Goal: Information Seeking & Learning: Learn about a topic

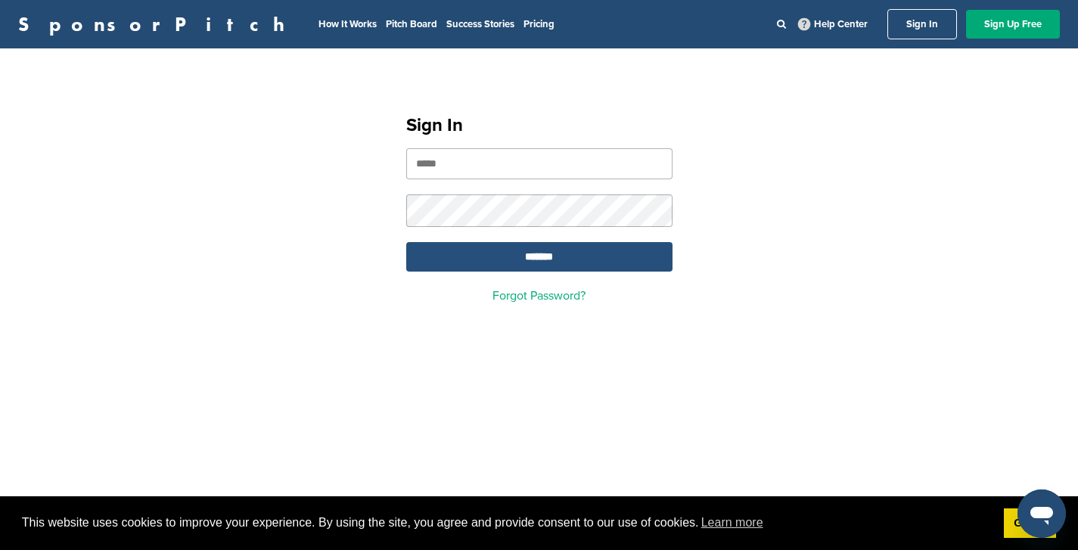
type input "**********"
click at [522, 268] on input "*******" at bounding box center [539, 256] width 266 height 29
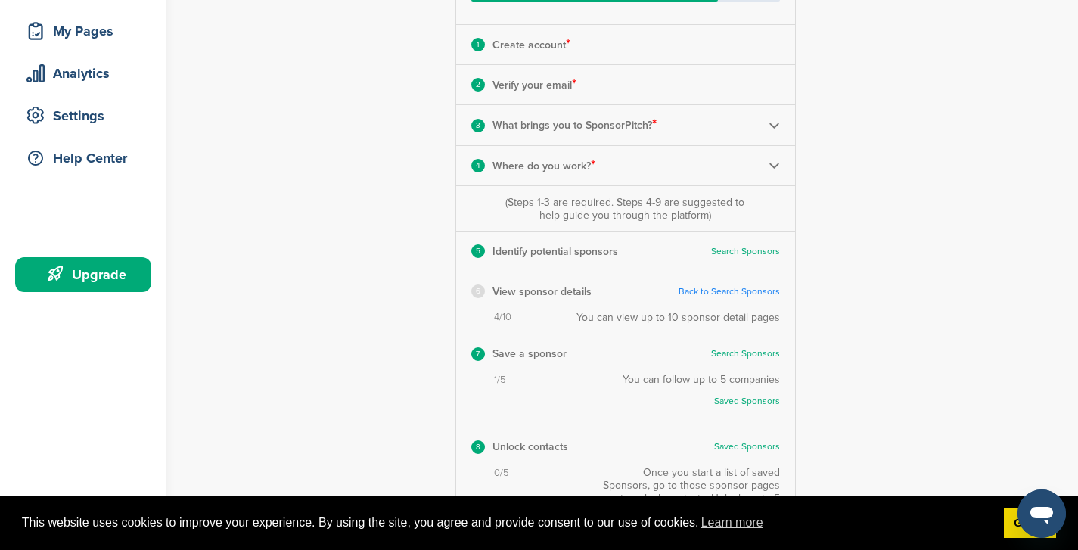
scroll to position [223, 0]
click at [743, 285] on link "Back to Search Sponsors" at bounding box center [728, 290] width 101 height 11
click at [714, 291] on link "Back to Search Sponsors" at bounding box center [728, 290] width 101 height 11
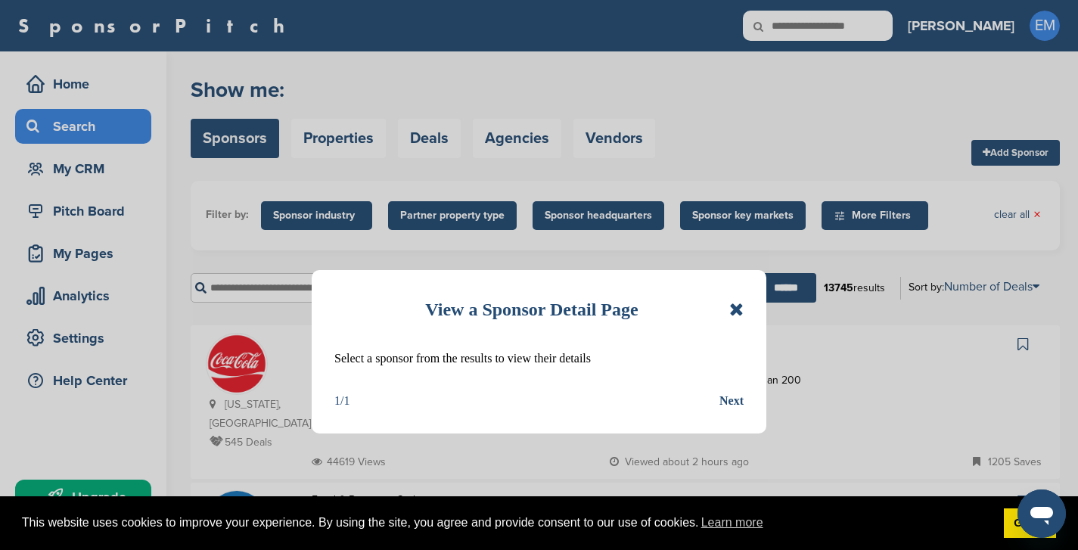
click at [734, 308] on icon at bounding box center [736, 309] width 14 height 18
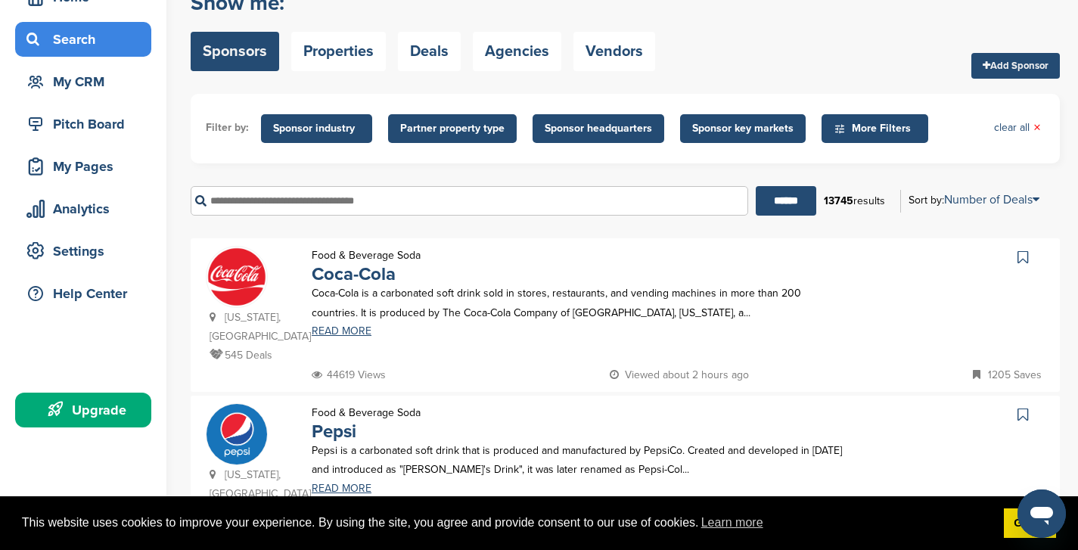
scroll to position [88, 0]
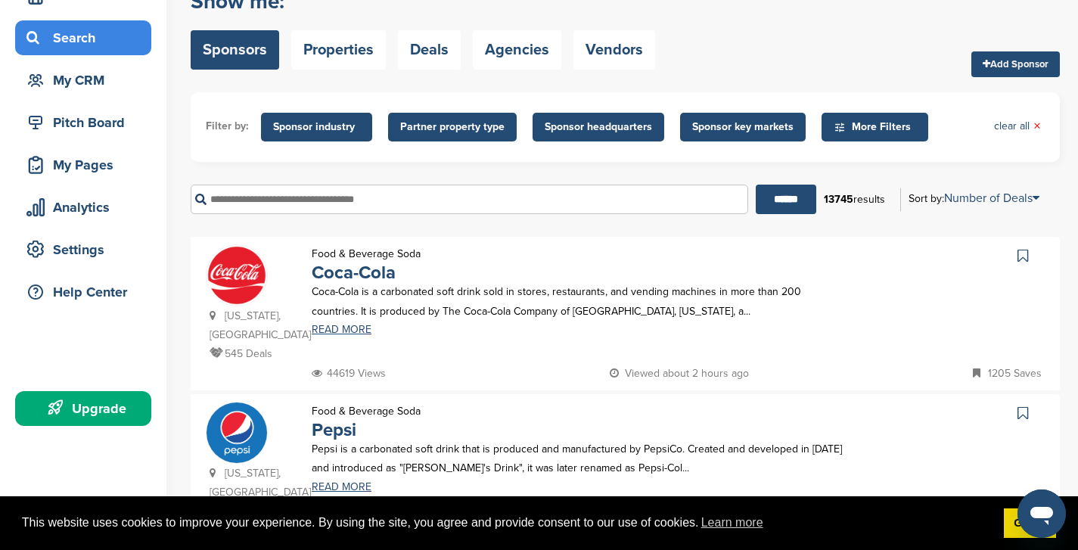
click at [319, 123] on span "Sponsor industry" at bounding box center [316, 127] width 87 height 17
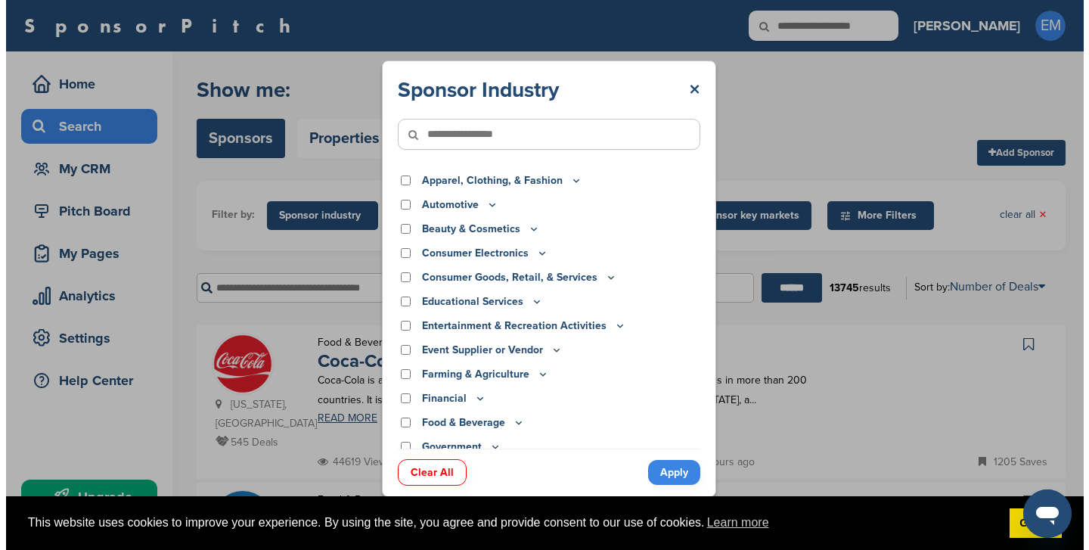
scroll to position [0, 0]
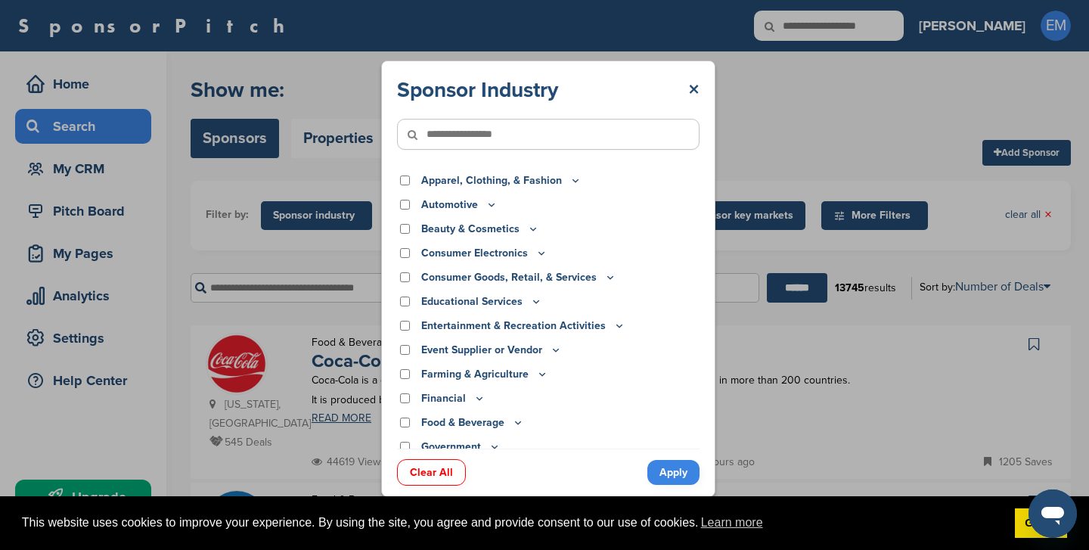
click at [513, 139] on input"] "text" at bounding box center [548, 134] width 303 height 31
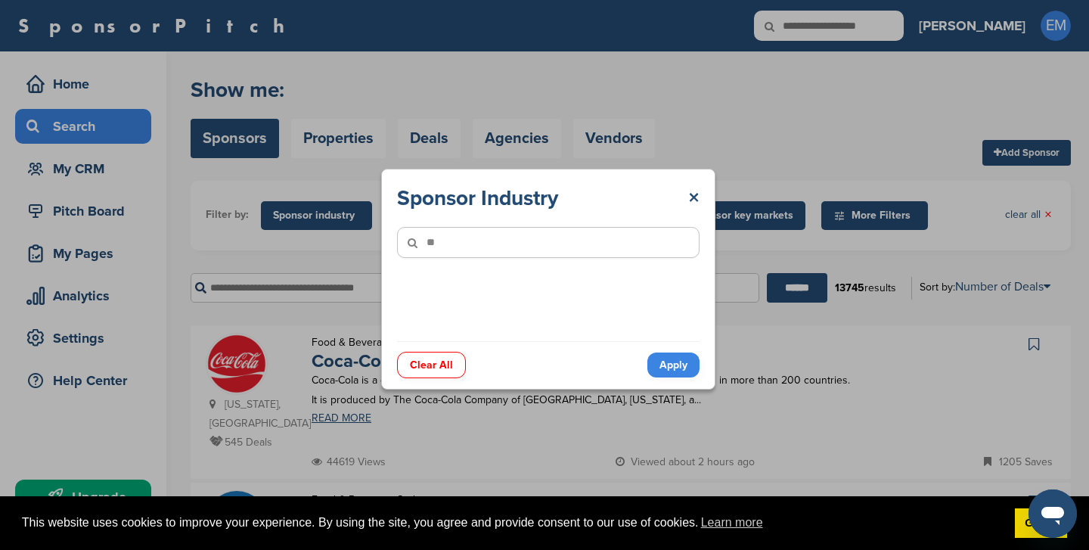
type input"] "*"
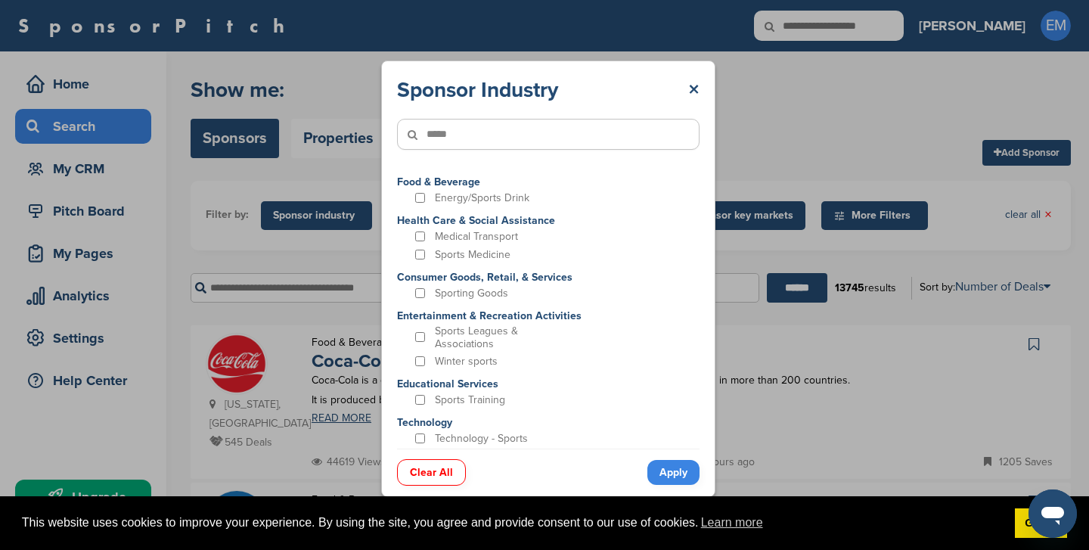
scroll to position [37, 0]
type input"] "*****"
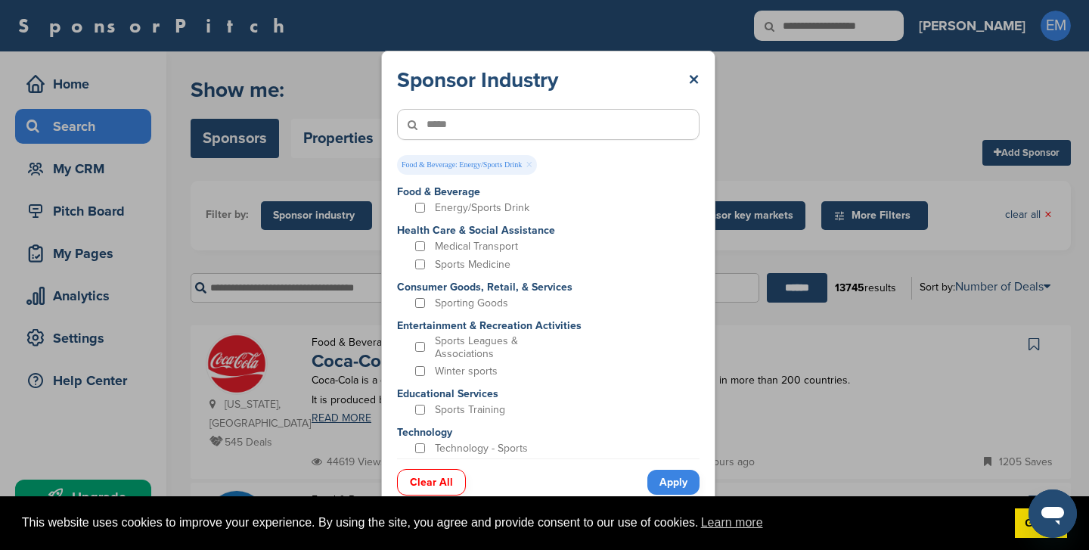
click at [671, 483] on link "Apply" at bounding box center [673, 482] width 52 height 25
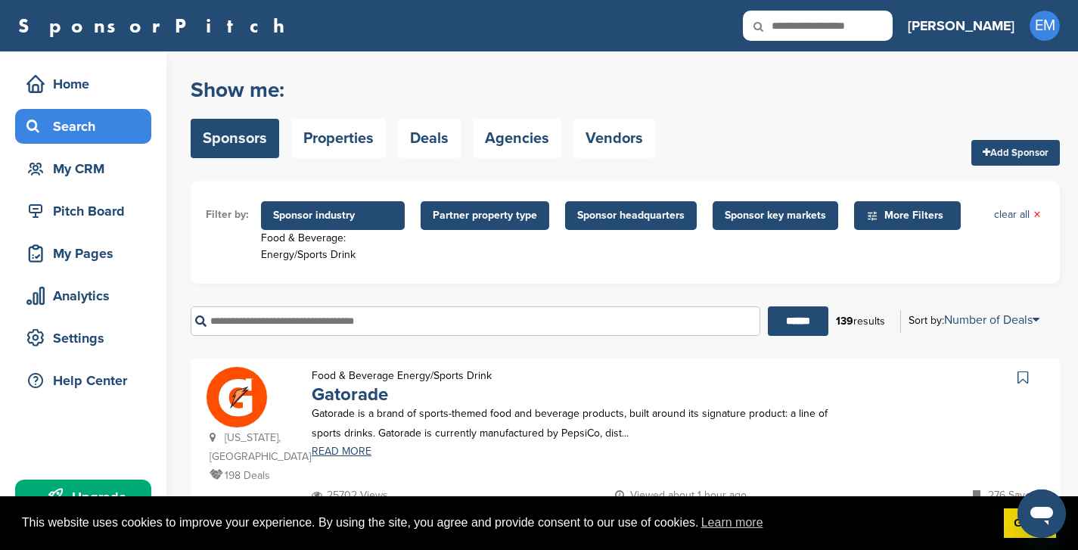
click at [486, 214] on span "Partner property type" at bounding box center [485, 215] width 104 height 17
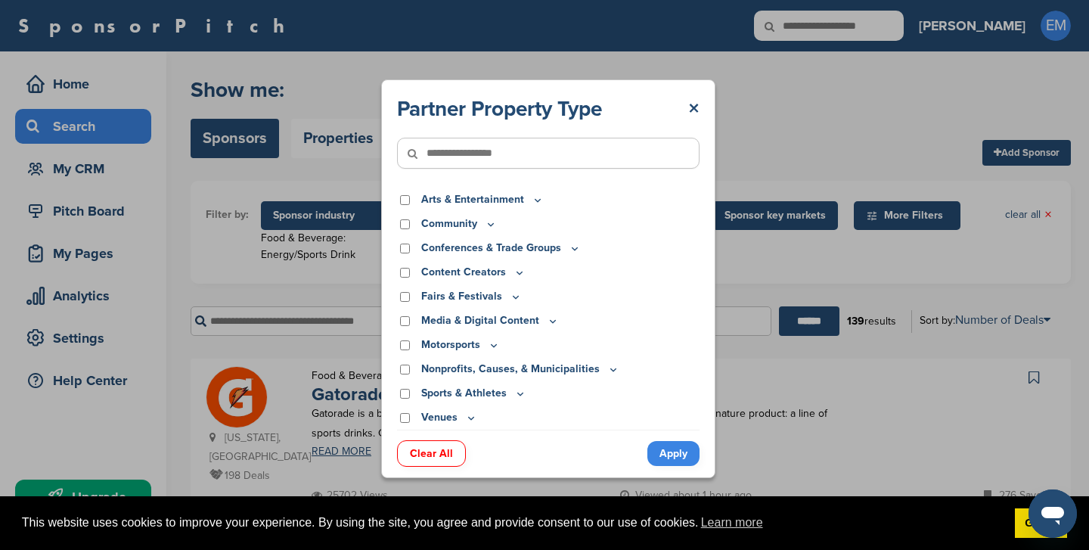
click at [517, 392] on icon at bounding box center [520, 393] width 12 height 13
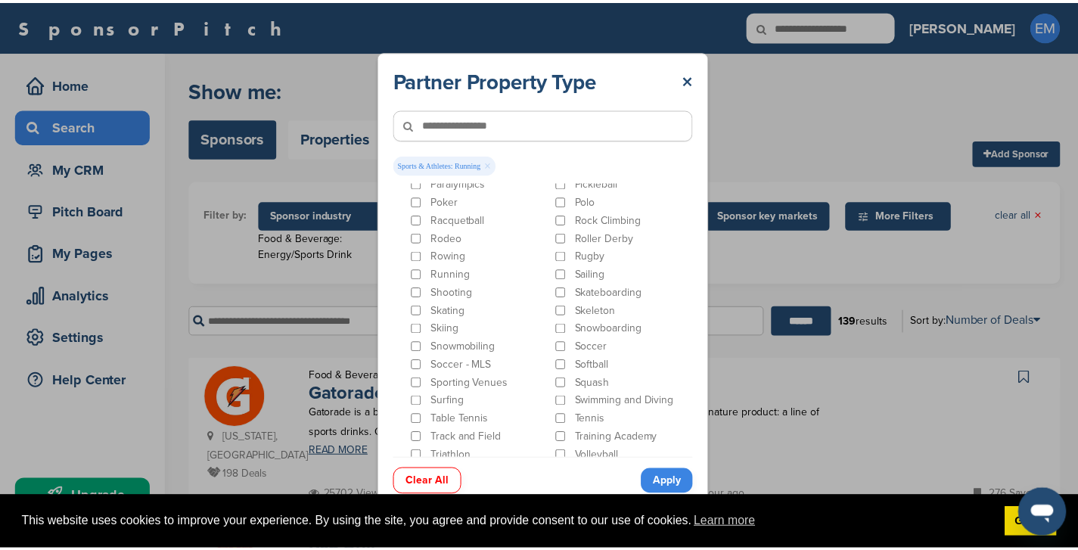
scroll to position [884, 0]
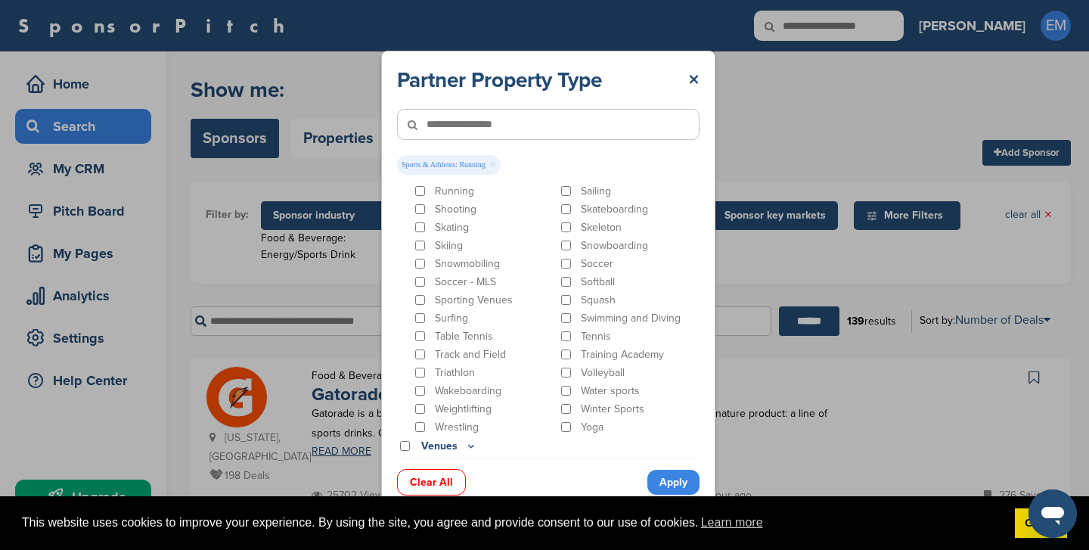
click at [671, 484] on link "Apply" at bounding box center [673, 482] width 52 height 25
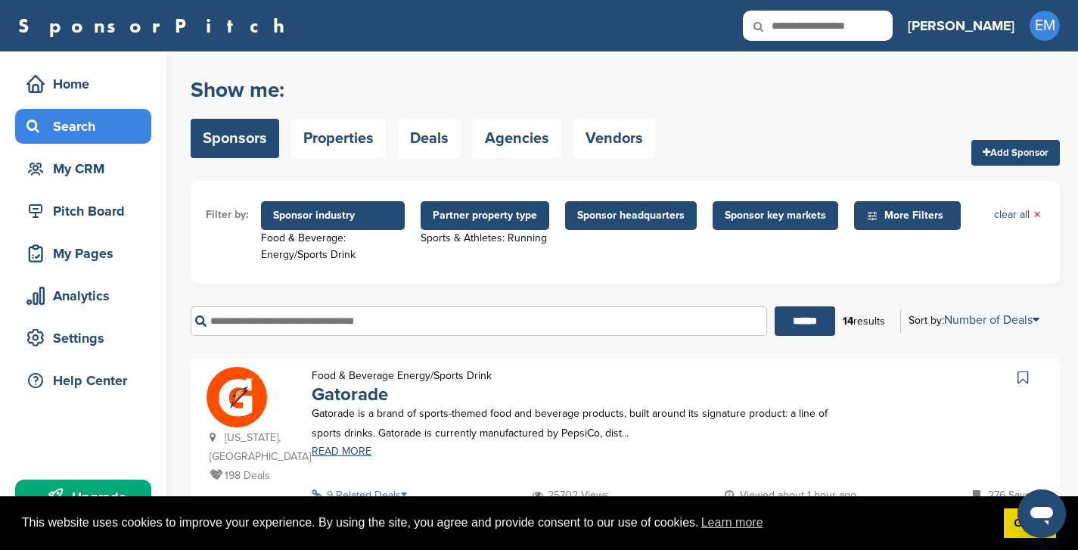
click at [629, 216] on span "Sponsor headquarters" at bounding box center [630, 215] width 107 height 17
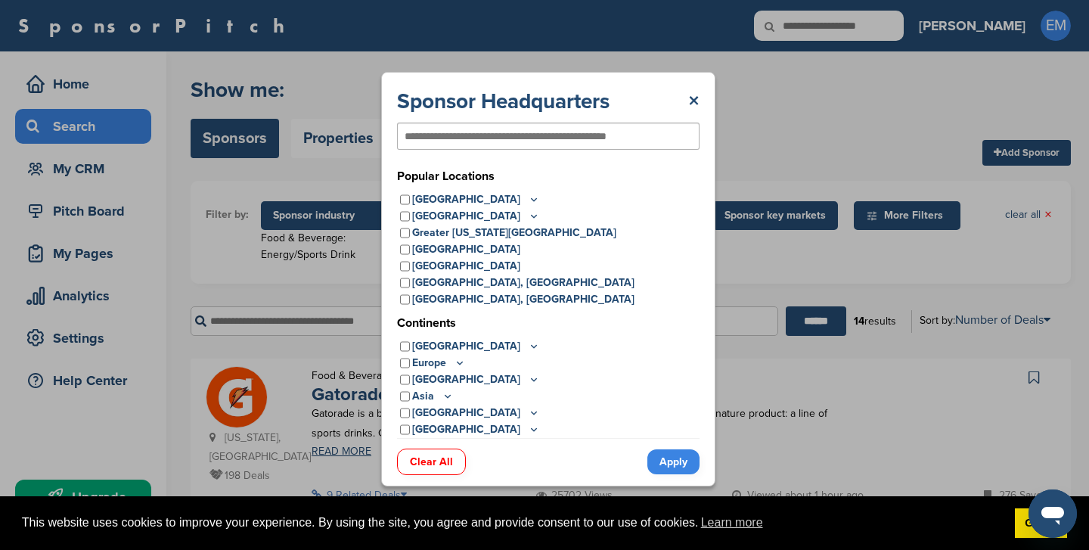
click at [528, 197] on icon at bounding box center [534, 199] width 12 height 13
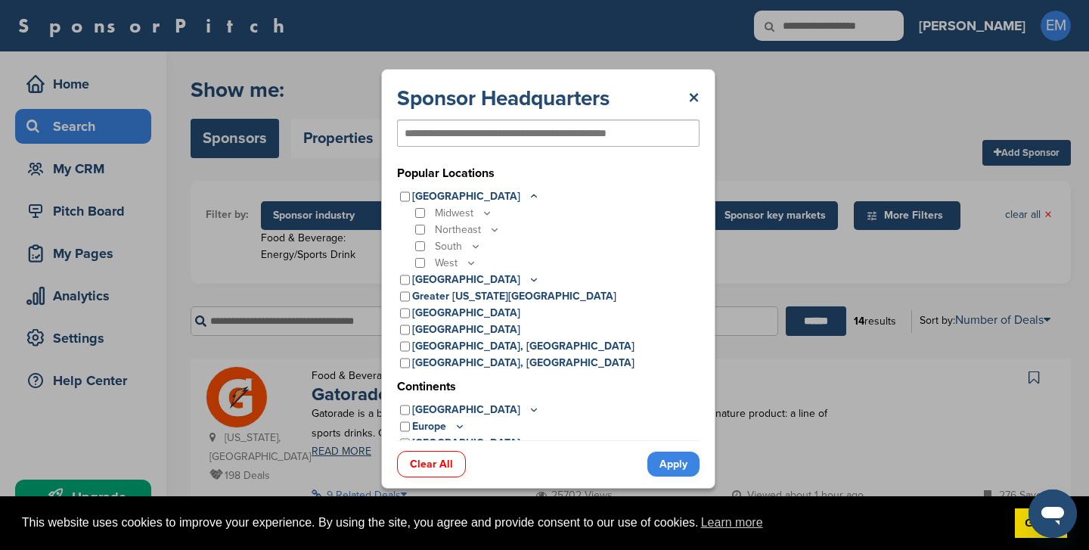
click at [528, 197] on icon at bounding box center [534, 196] width 12 height 13
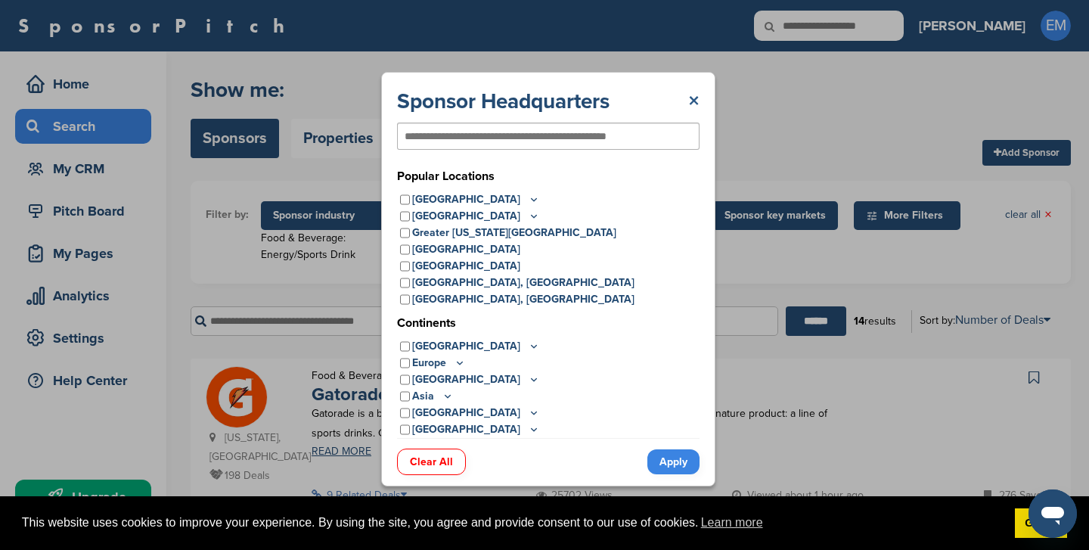
click at [695, 95] on link "×" at bounding box center [693, 101] width 11 height 27
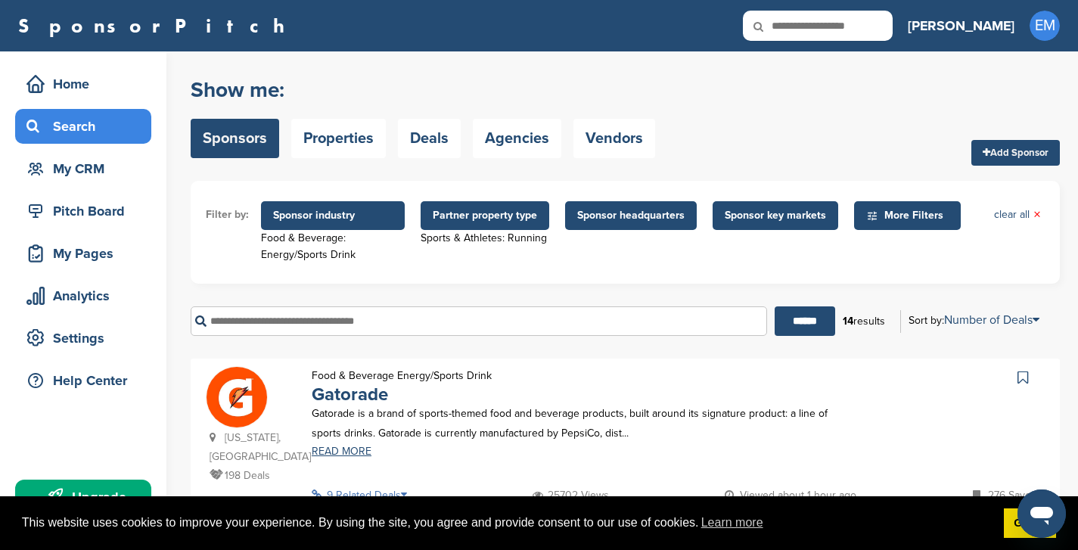
click at [744, 217] on span "Sponsor key markets" at bounding box center [775, 215] width 101 height 17
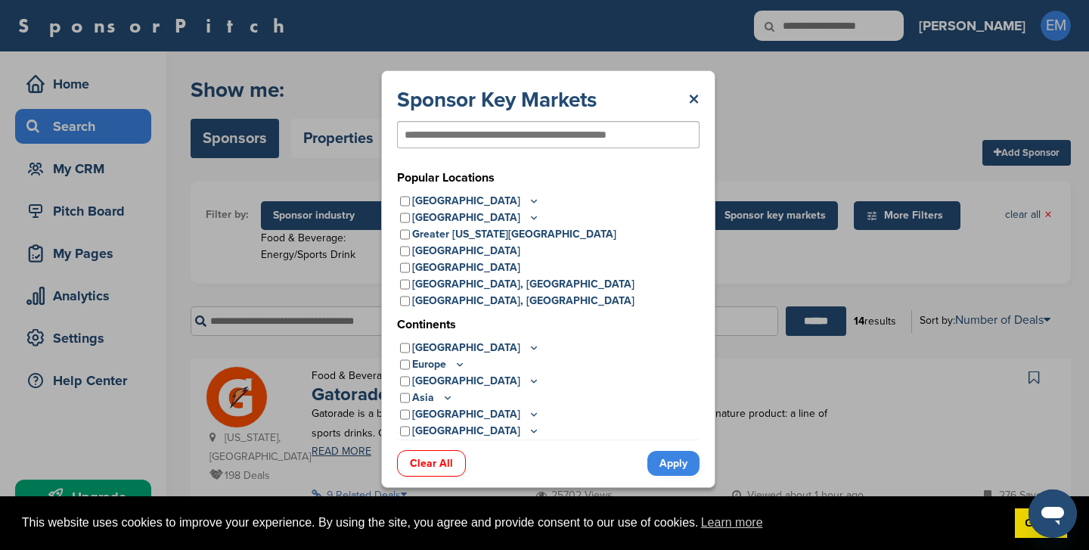
click at [532, 200] on icon at bounding box center [534, 201] width 5 height 2
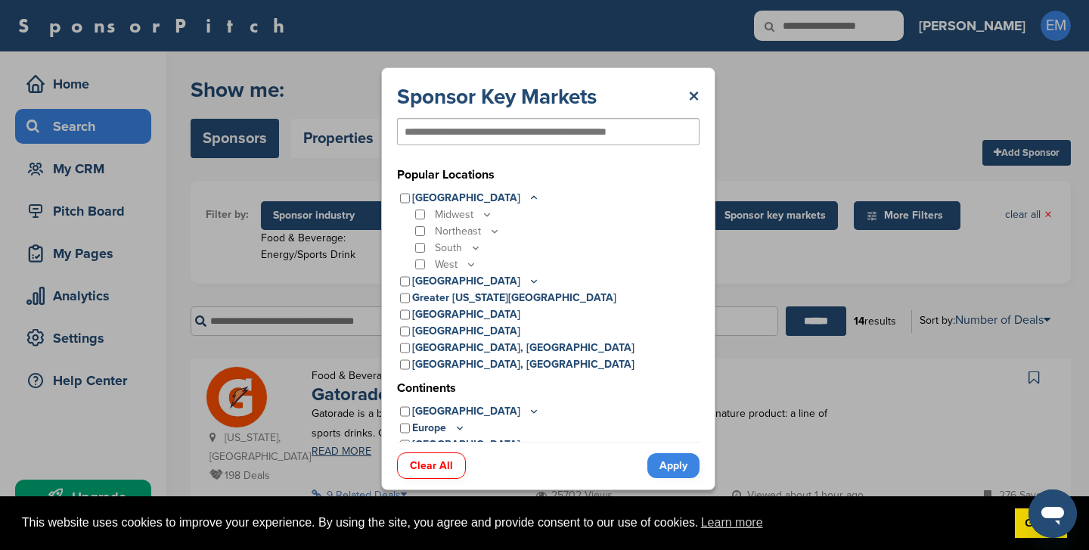
click at [473, 249] on icon at bounding box center [476, 247] width 12 height 13
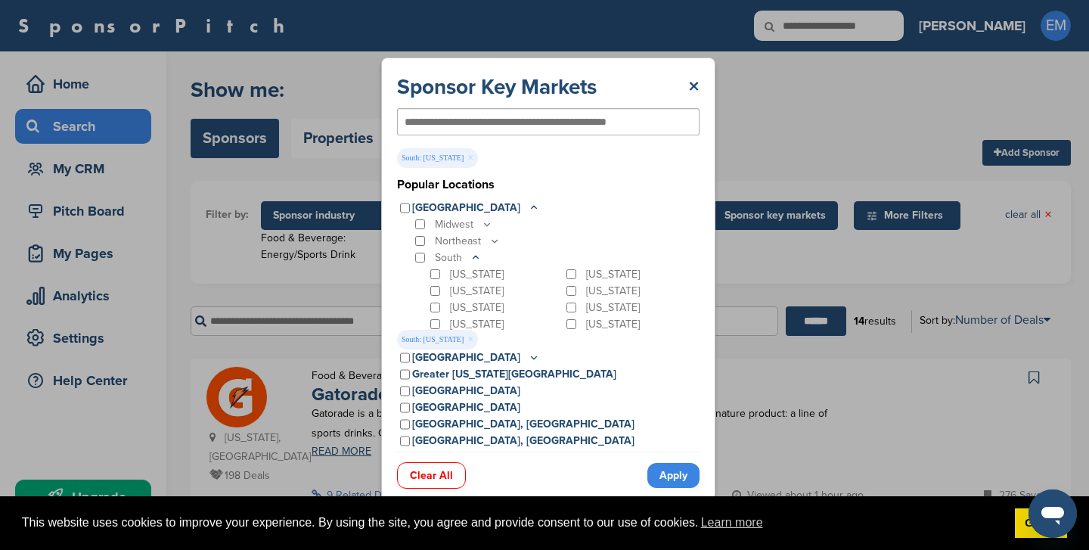
click at [674, 473] on link "Apply" at bounding box center [673, 475] width 52 height 25
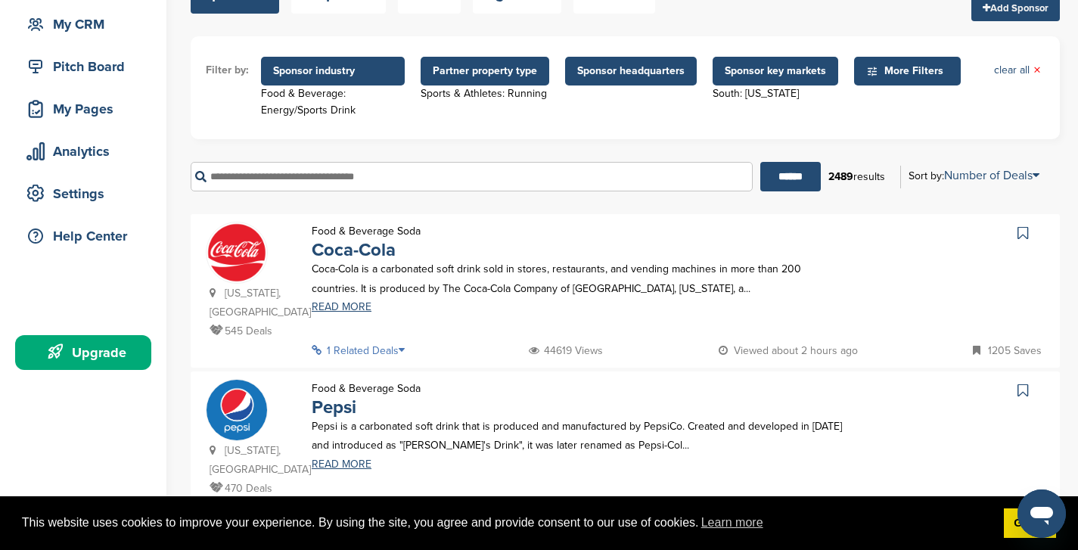
scroll to position [146, 0]
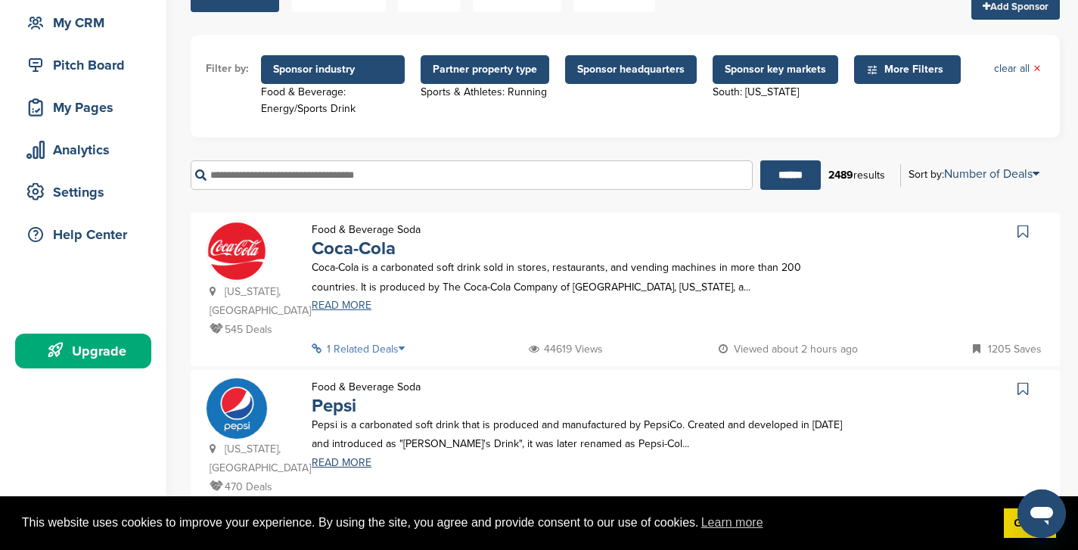
click at [349, 306] on link "READ MORE" at bounding box center [577, 305] width 531 height 11
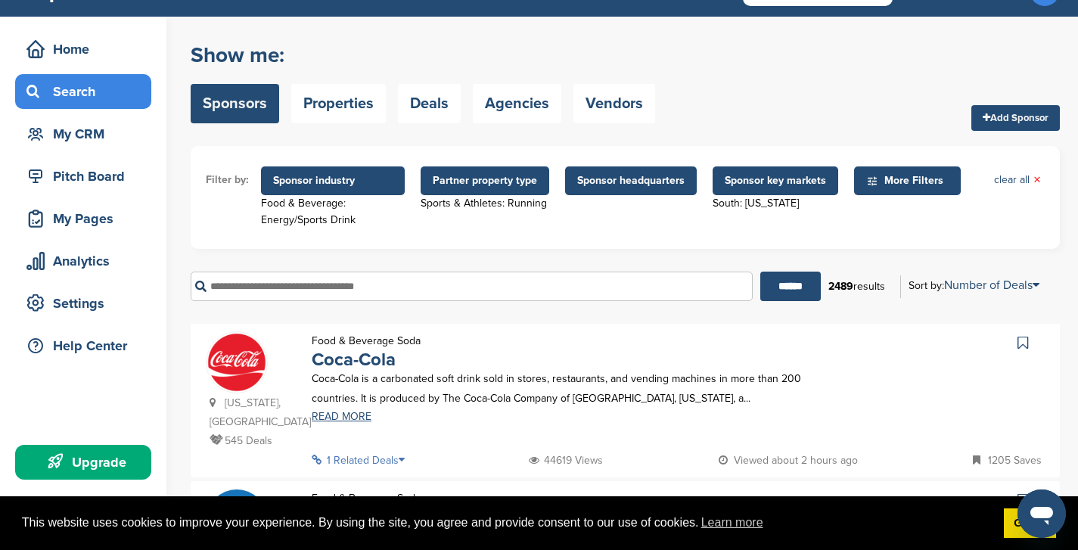
scroll to position [34, 0]
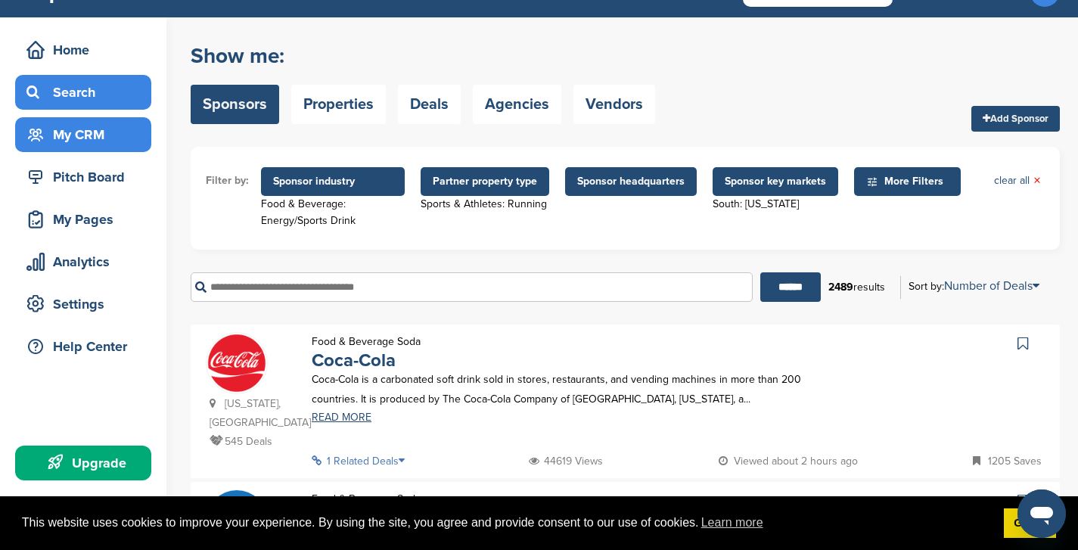
click at [76, 136] on div "My CRM" at bounding box center [87, 134] width 129 height 27
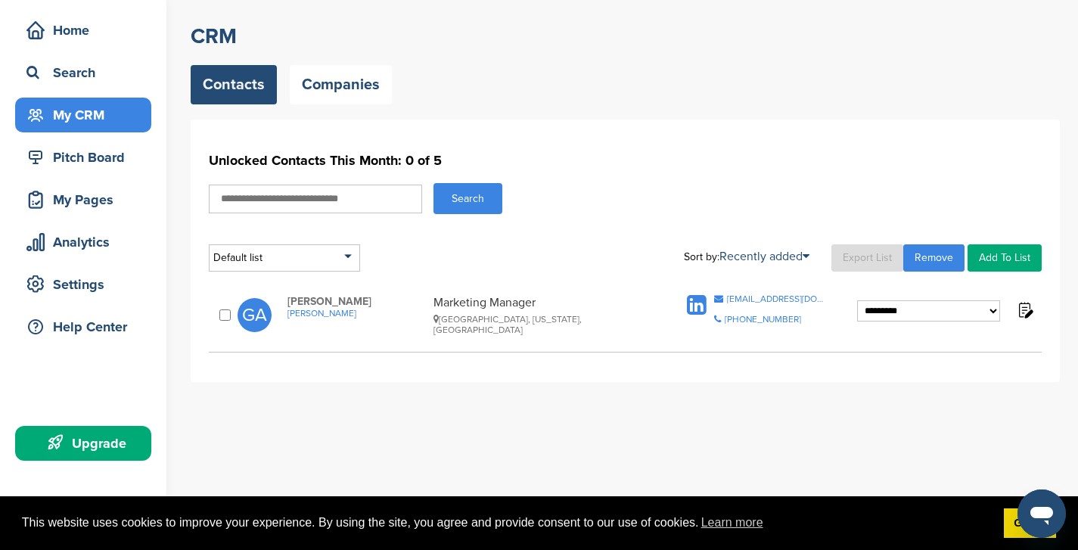
scroll to position [55, 0]
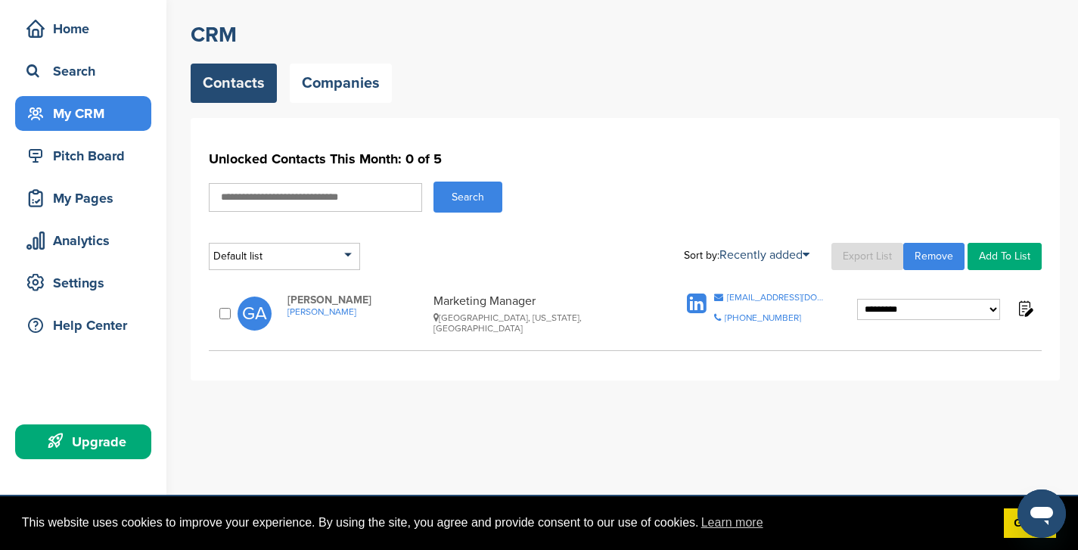
click at [989, 312] on select "**********" at bounding box center [928, 309] width 143 height 21
click at [333, 86] on link "Companies" at bounding box center [341, 83] width 102 height 39
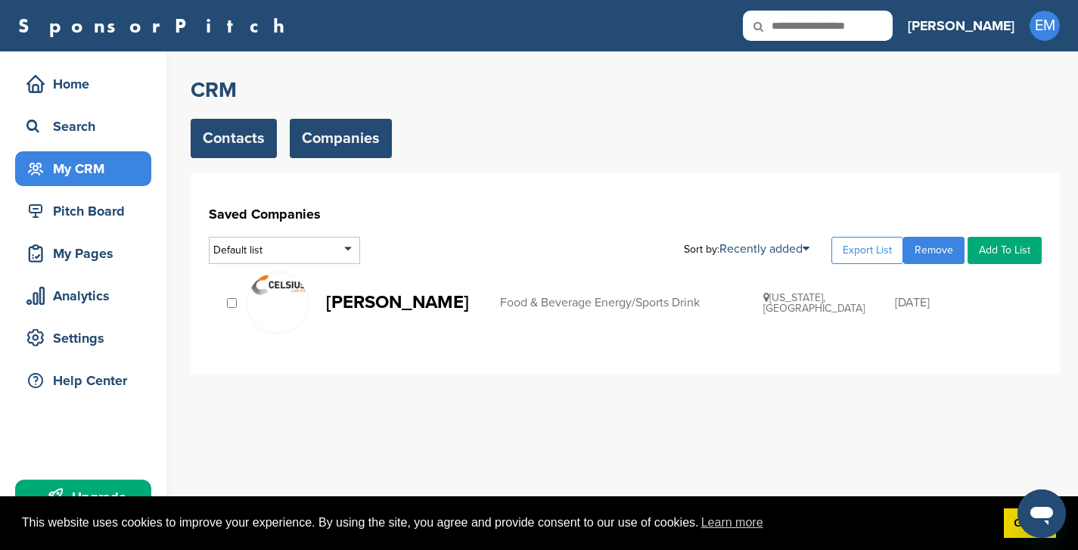
click at [215, 132] on link "Contacts" at bounding box center [234, 138] width 86 height 39
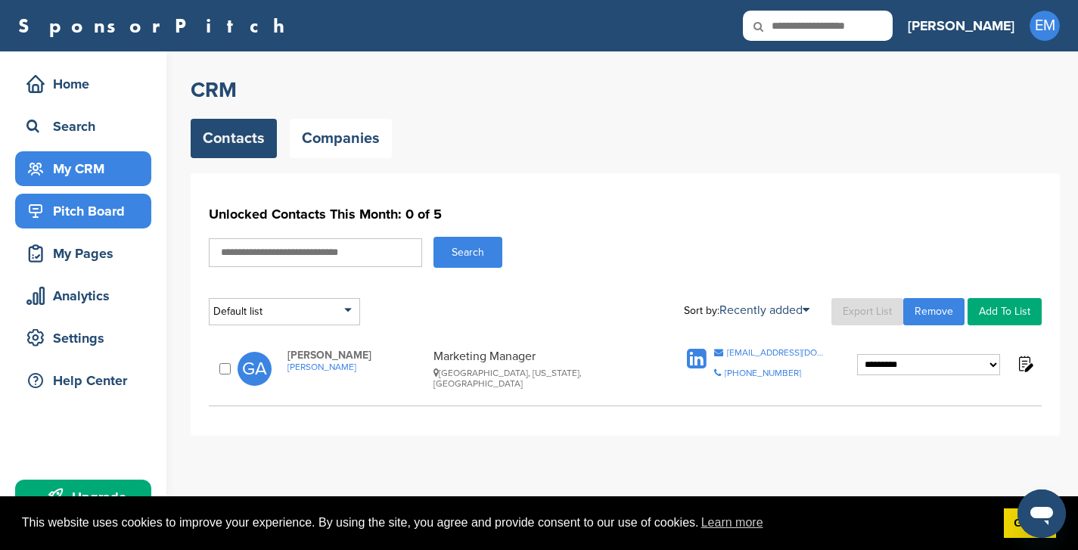
click at [98, 210] on div "Pitch Board" at bounding box center [87, 210] width 129 height 27
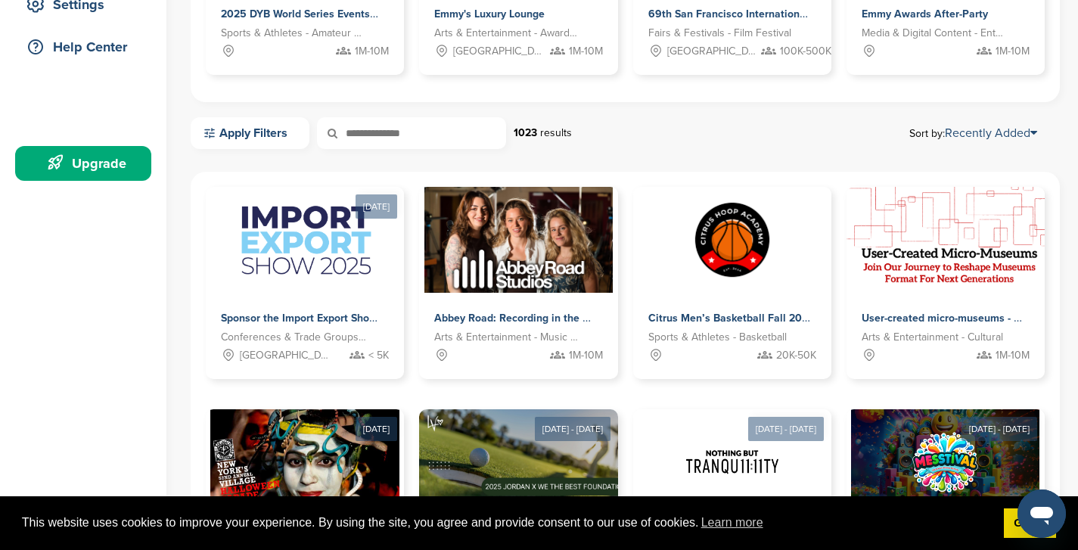
scroll to position [335, 0]
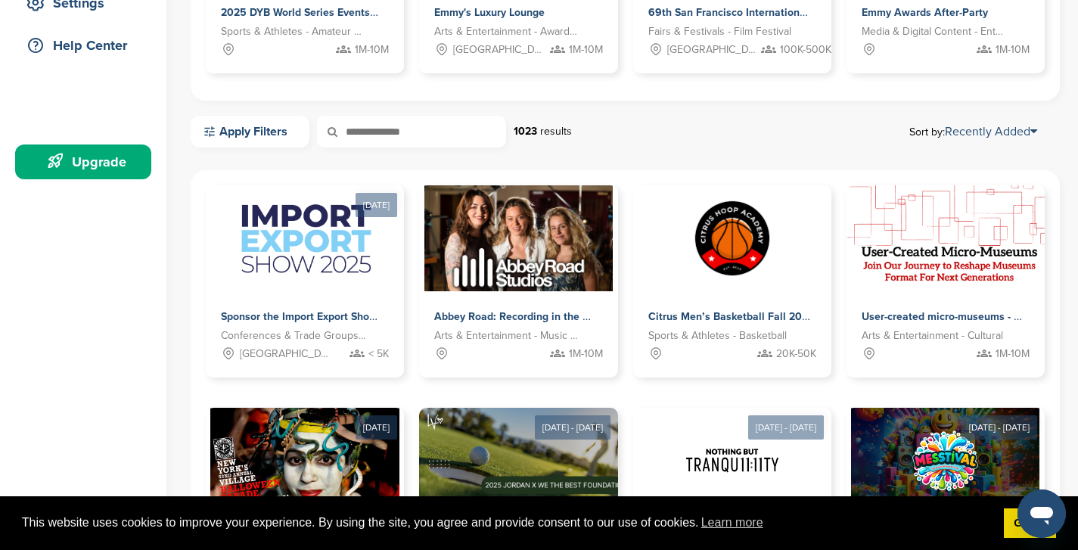
click at [408, 127] on input "text" at bounding box center [411, 132] width 189 height 32
type input "**"
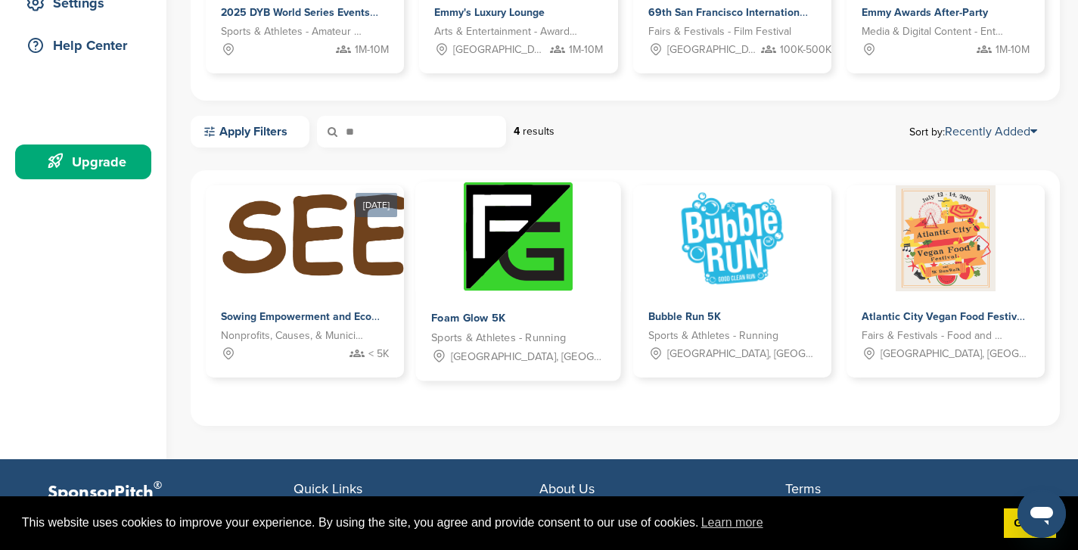
click at [467, 314] on span "Foam Glow 5K" at bounding box center [468, 319] width 74 height 14
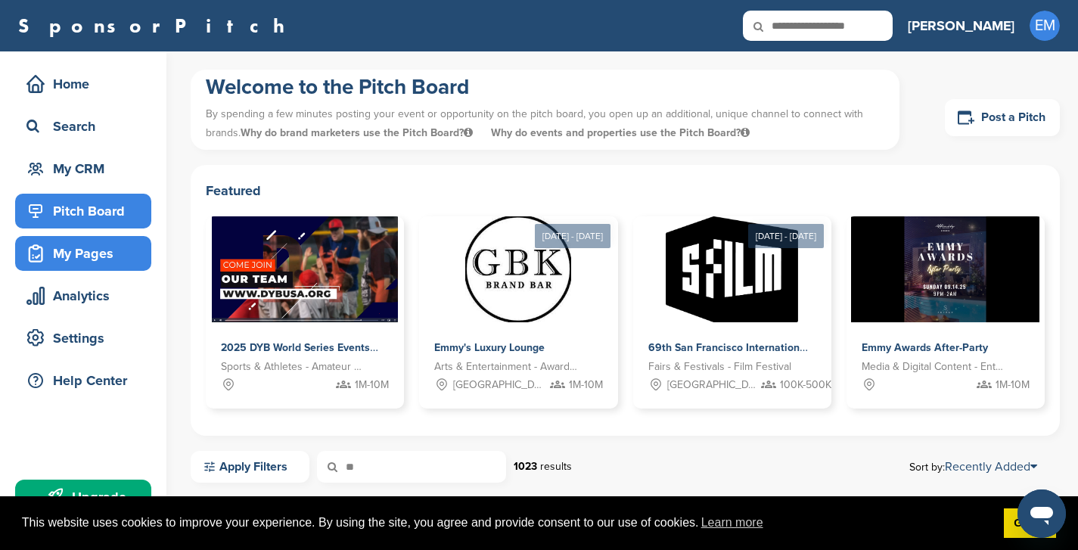
click at [101, 251] on div "My Pages" at bounding box center [87, 253] width 129 height 27
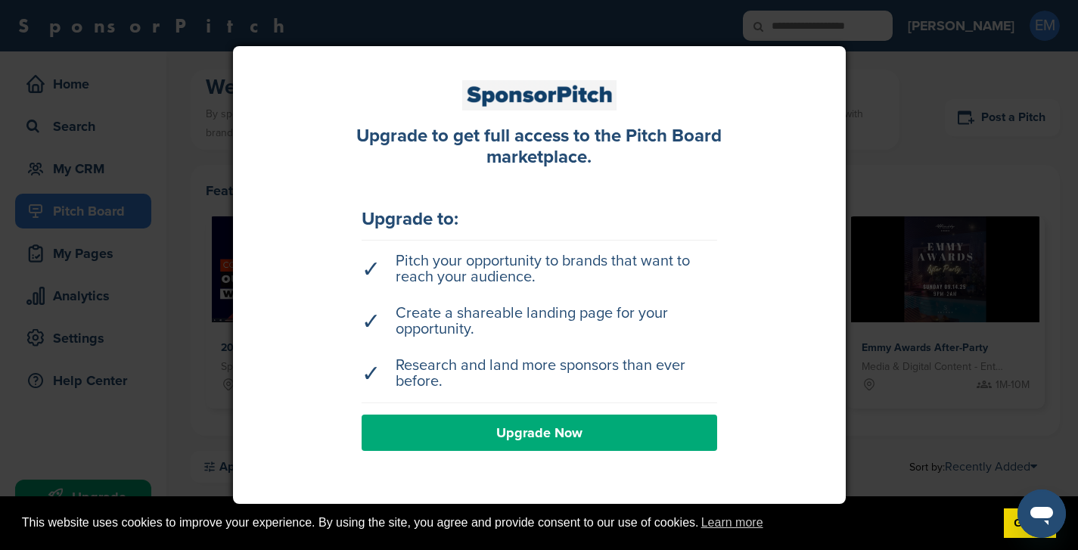
click at [935, 147] on div at bounding box center [539, 275] width 1078 height 550
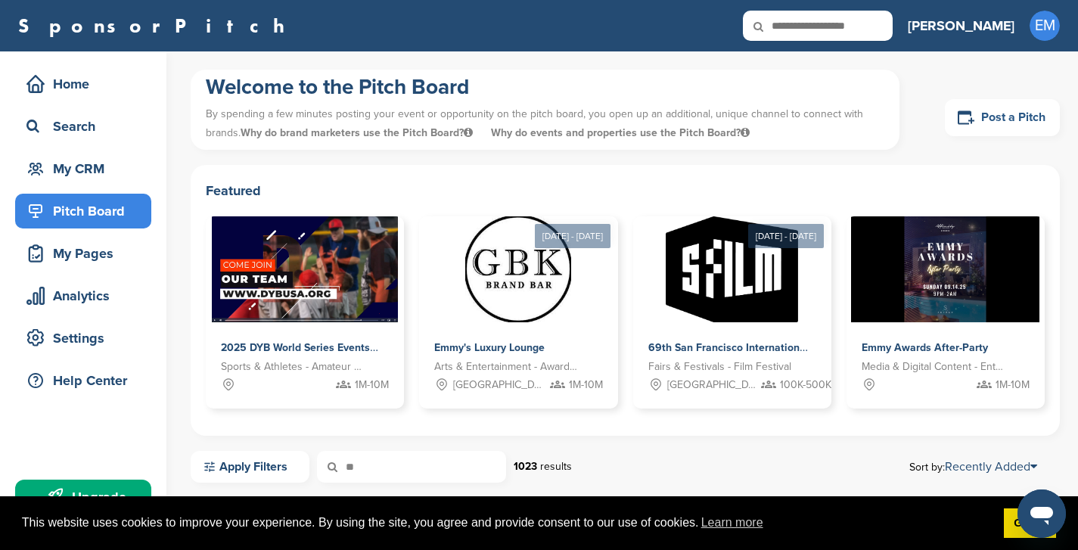
click at [1007, 112] on link "Post a Pitch" at bounding box center [1002, 117] width 115 height 37
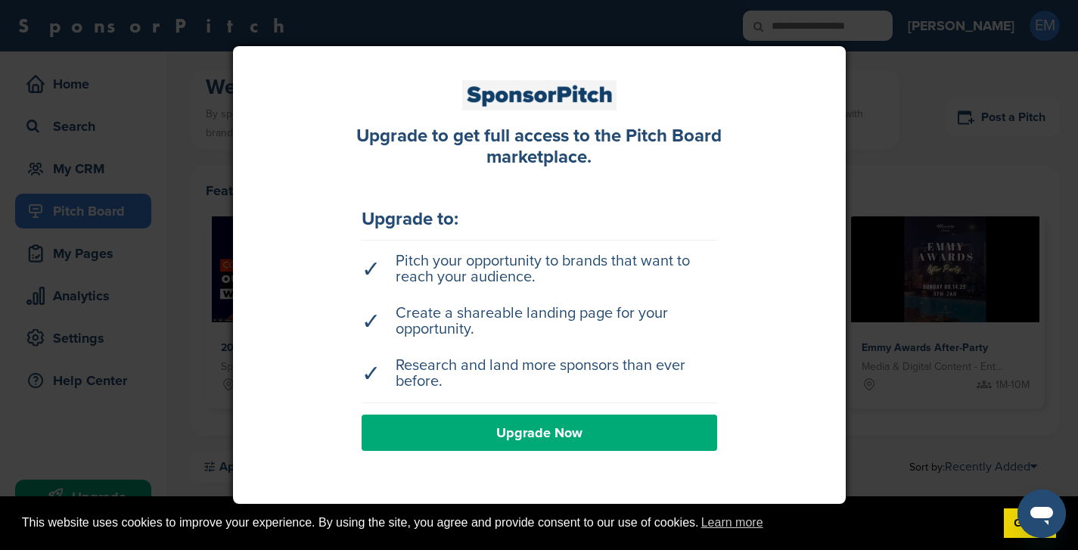
click at [891, 172] on div at bounding box center [539, 275] width 1078 height 550
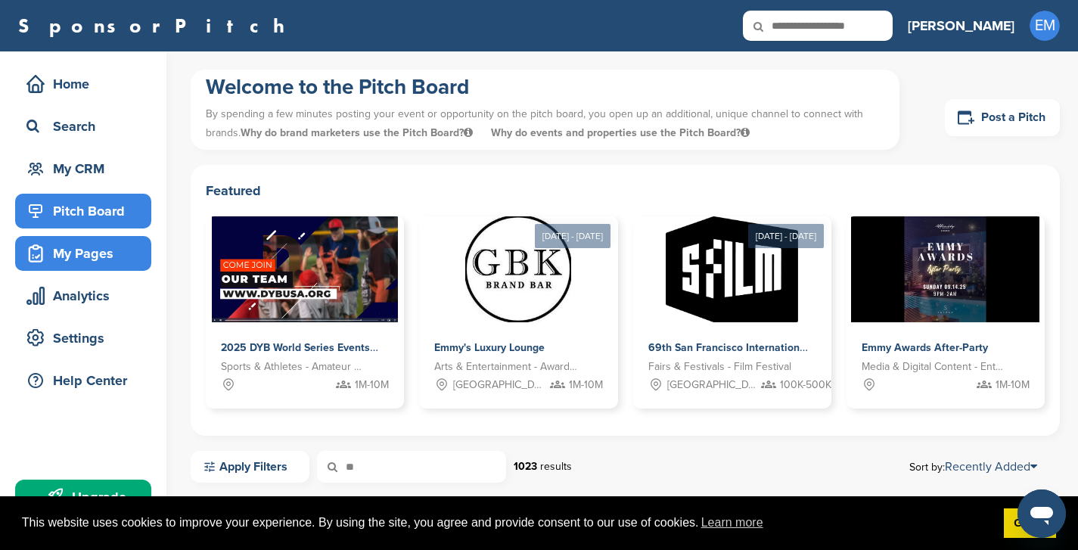
click at [58, 250] on div "My Pages" at bounding box center [87, 253] width 129 height 27
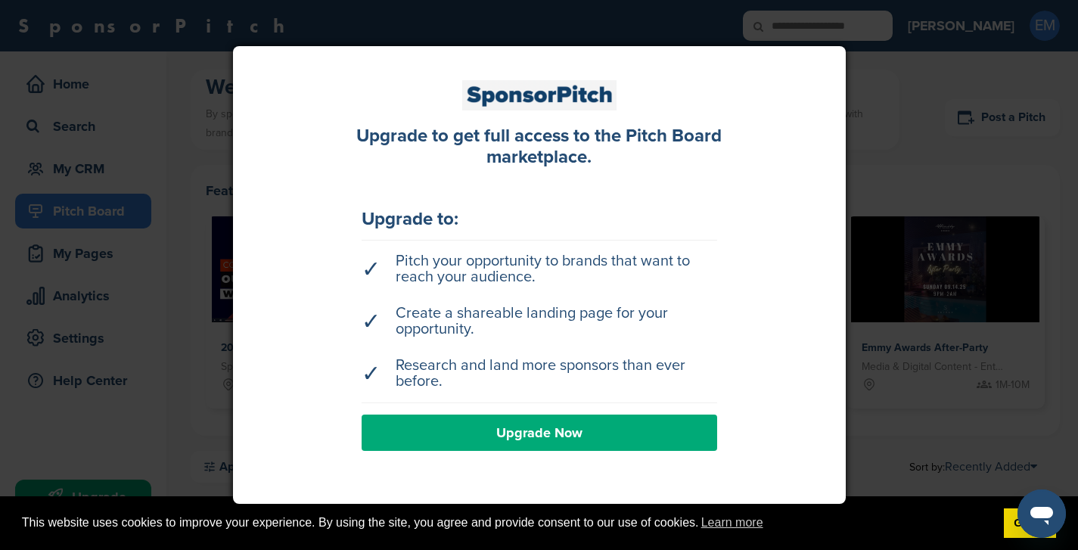
click at [939, 175] on div at bounding box center [539, 275] width 1078 height 550
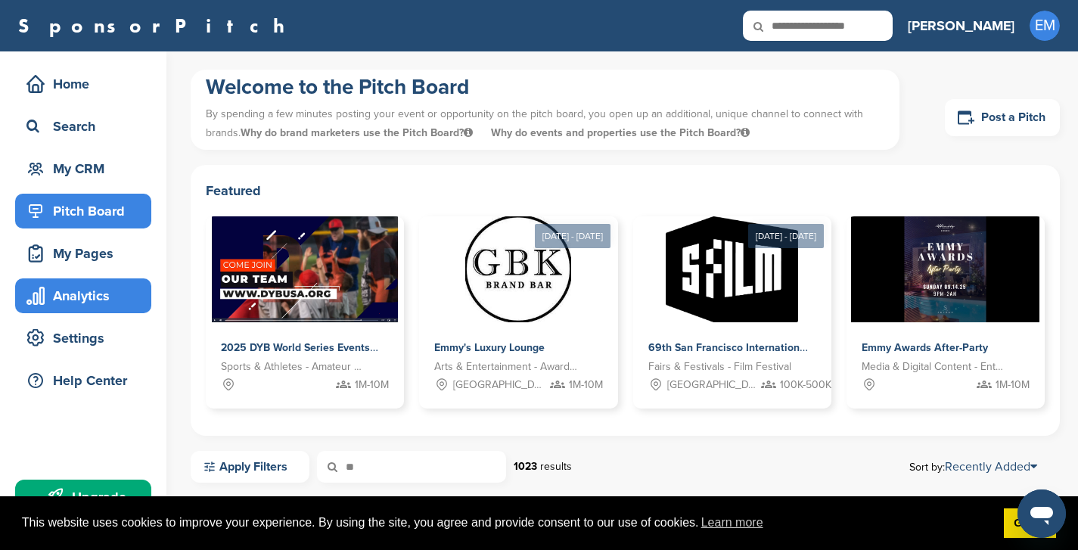
click at [66, 306] on div "Analytics" at bounding box center [87, 295] width 129 height 27
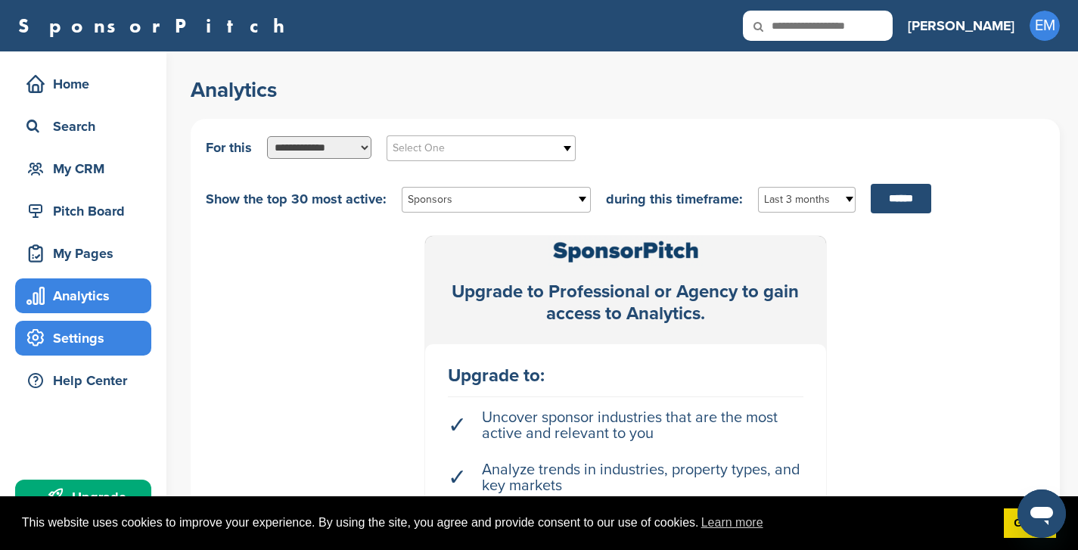
click at [63, 333] on div "Settings" at bounding box center [87, 337] width 129 height 27
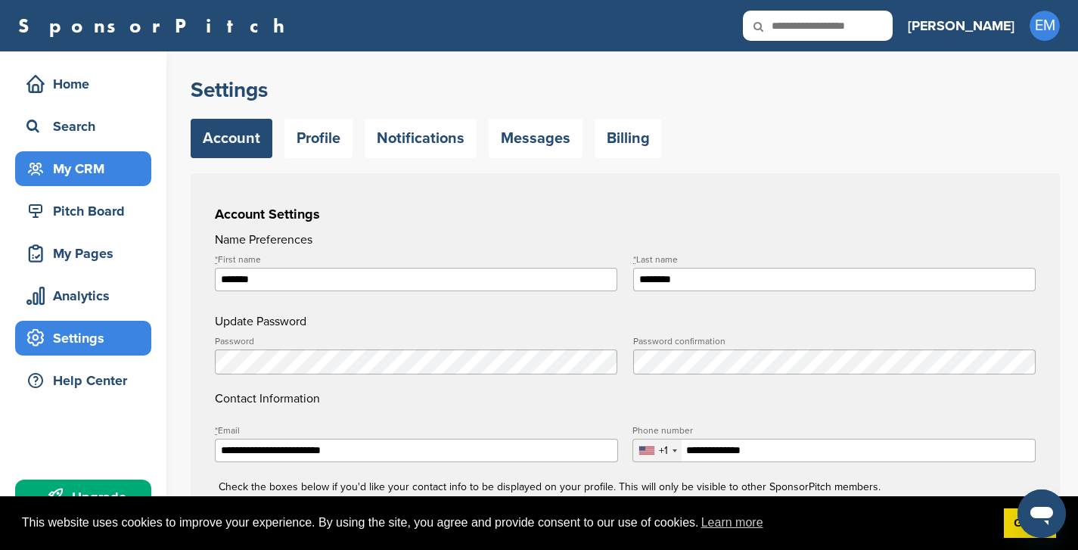
click at [82, 168] on div "My CRM" at bounding box center [87, 168] width 129 height 27
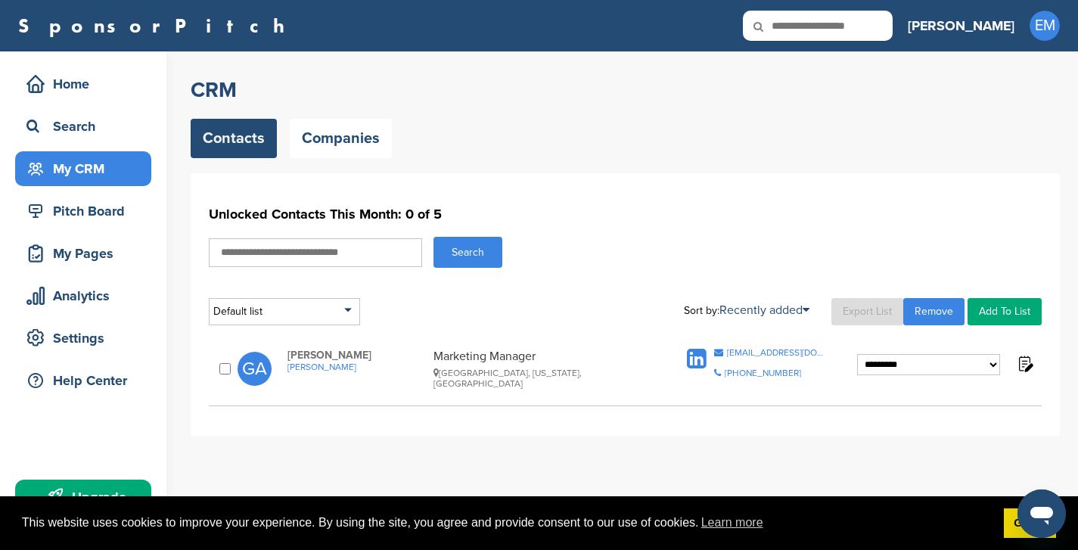
click at [990, 361] on select "**********" at bounding box center [928, 364] width 143 height 21
click at [1023, 361] on img at bounding box center [1024, 363] width 19 height 19
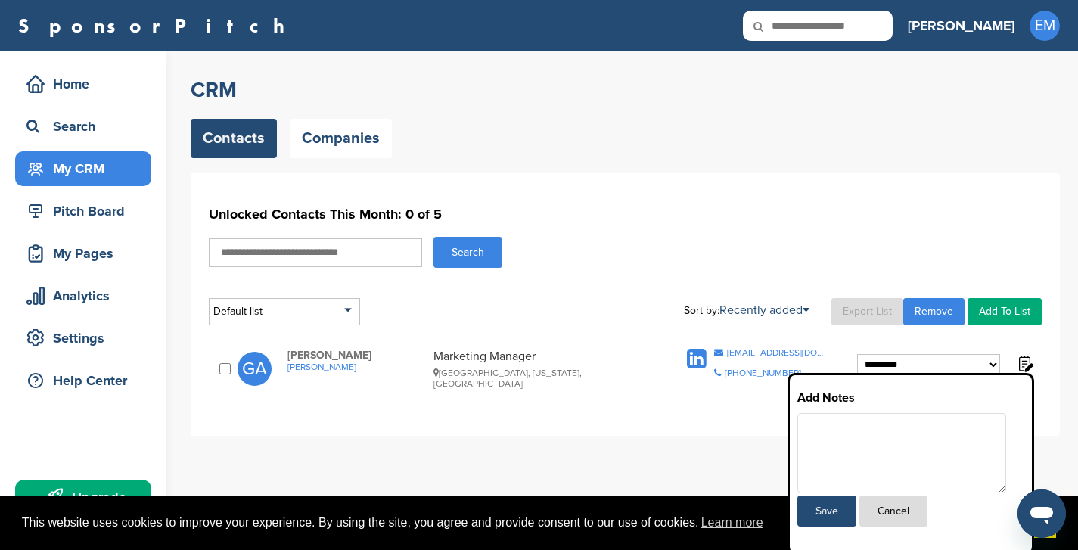
click at [856, 161] on div "**********" at bounding box center [625, 255] width 869 height 359
click at [735, 233] on div "**********" at bounding box center [625, 262] width 833 height 125
click at [1029, 363] on img at bounding box center [1024, 363] width 19 height 19
click at [906, 501] on button "Cancel" at bounding box center [893, 510] width 68 height 31
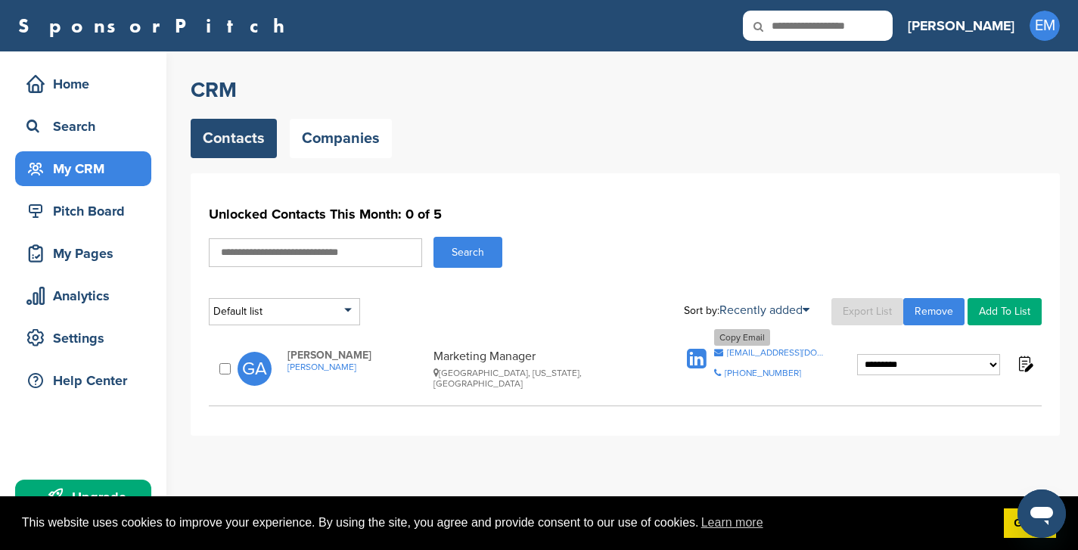
click at [777, 352] on div "galemar@celsius.com" at bounding box center [777, 352] width 101 height 9
click at [58, 115] on div "Search" at bounding box center [87, 126] width 129 height 27
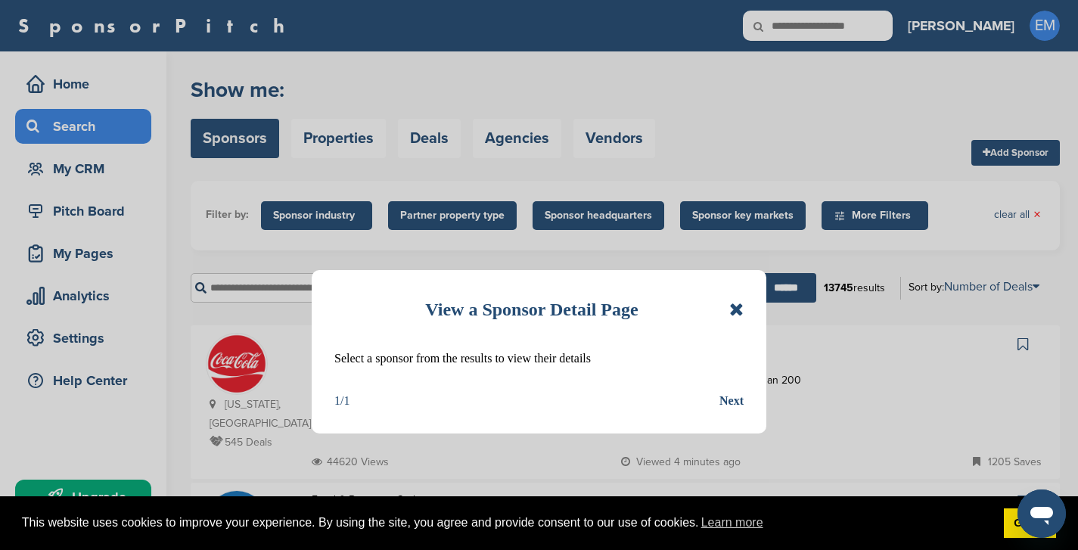
click at [733, 306] on icon at bounding box center [736, 309] width 14 height 18
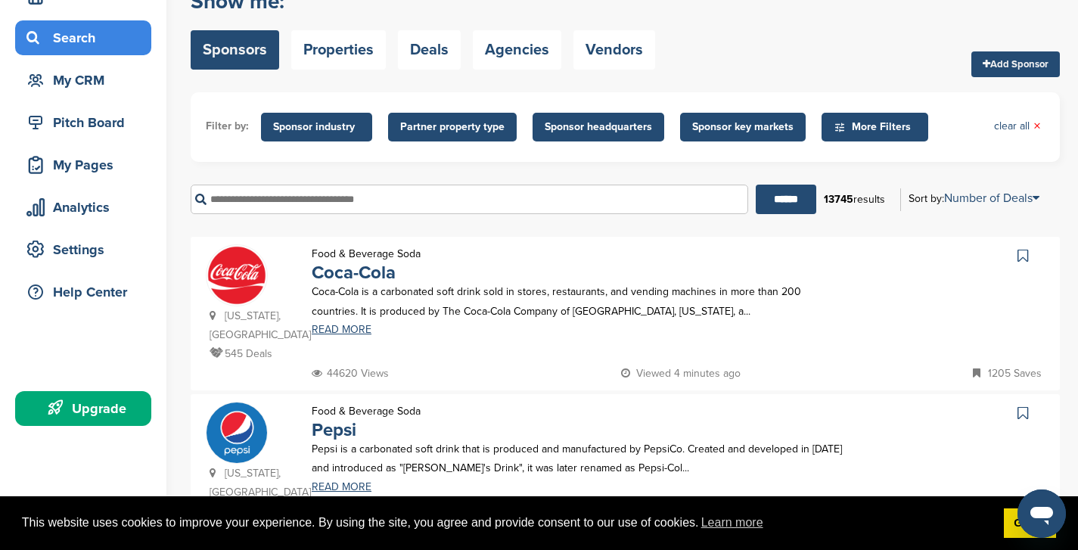
scroll to position [95, 0]
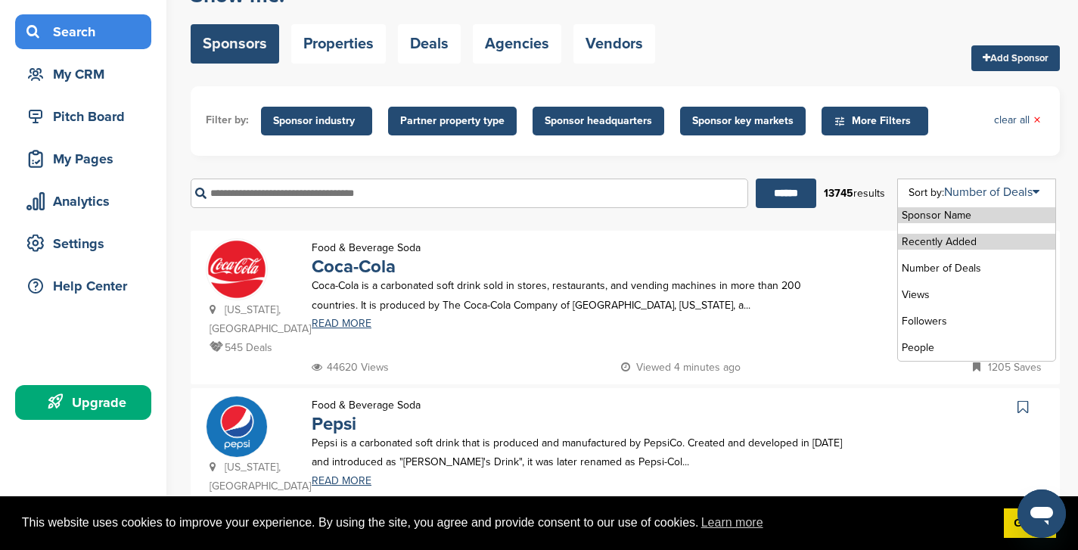
click at [936, 238] on li "Recently Added" at bounding box center [976, 242] width 157 height 16
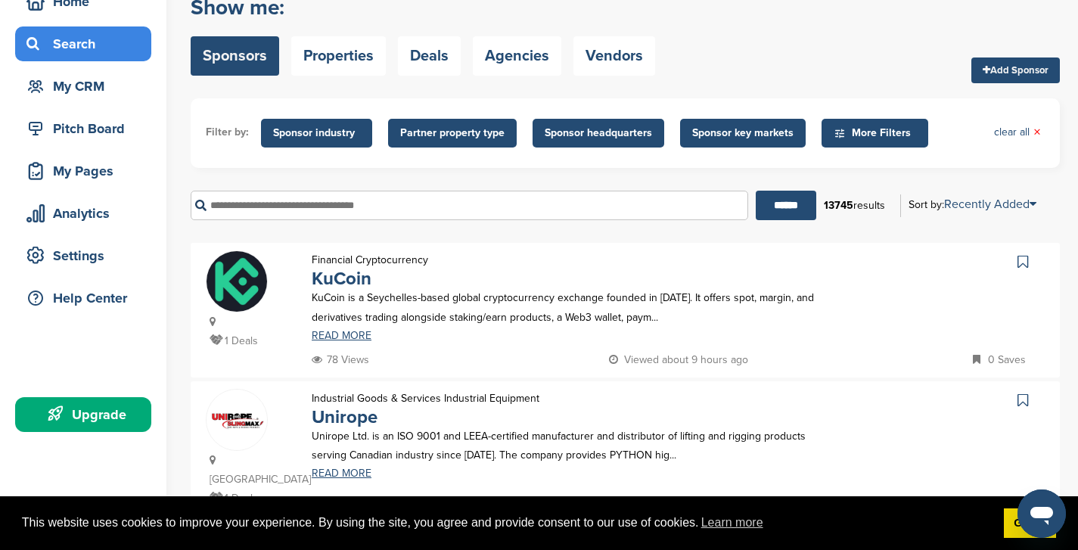
scroll to position [69, 0]
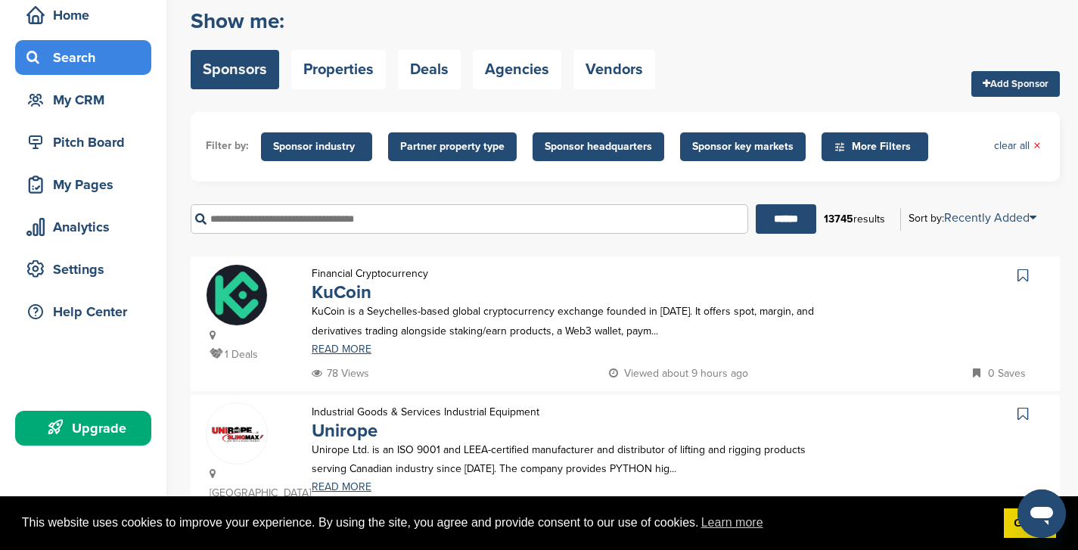
click at [321, 147] on span "Sponsor industry" at bounding box center [316, 146] width 87 height 17
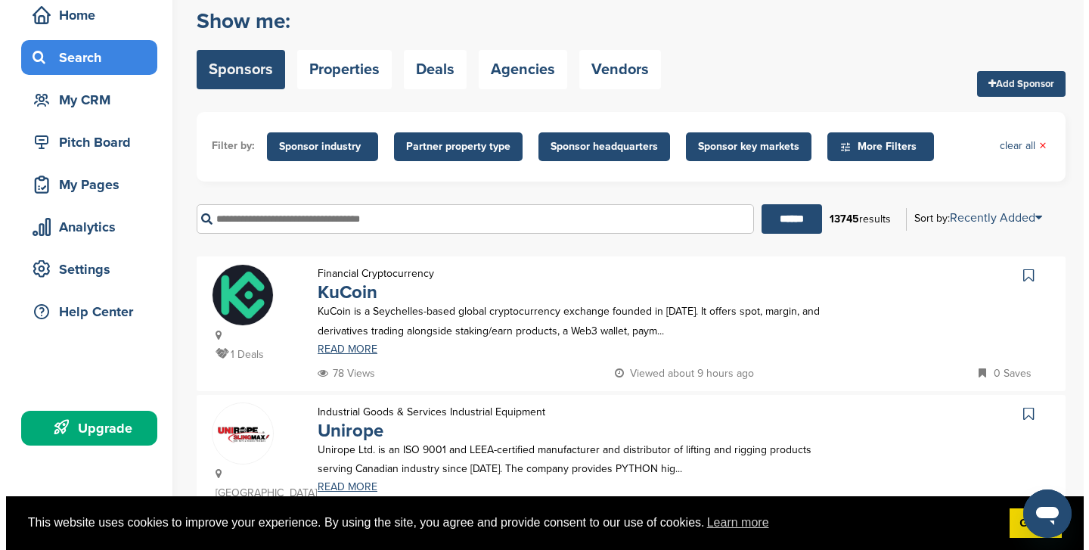
scroll to position [0, 0]
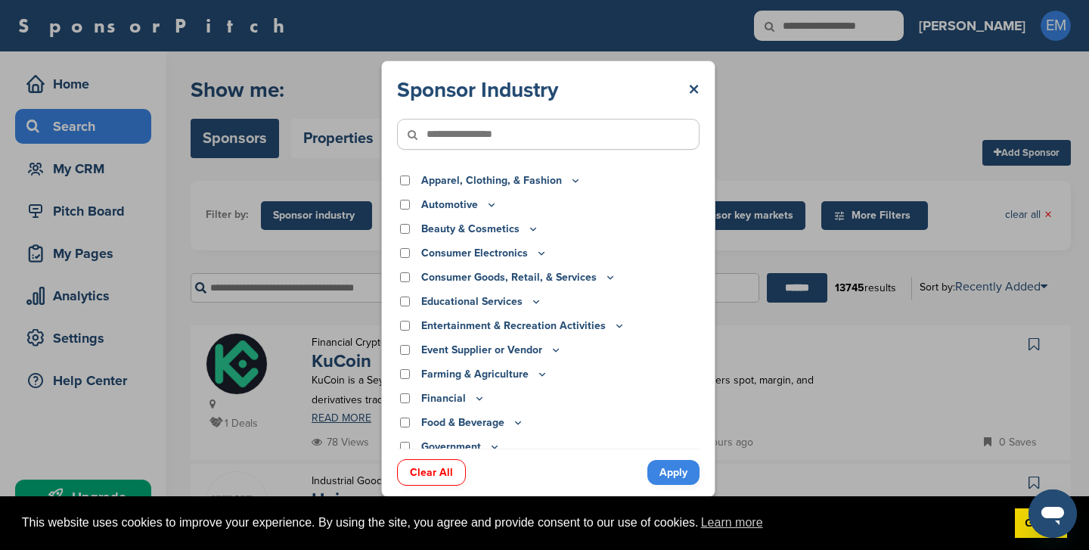
click at [450, 135] on input"] "text" at bounding box center [548, 134] width 303 height 31
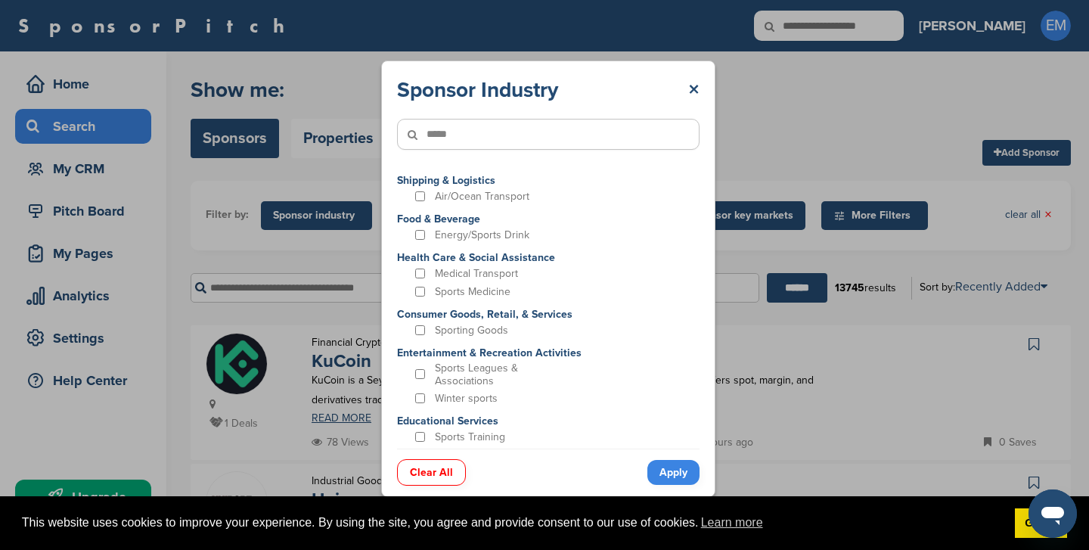
type input"] "*****"
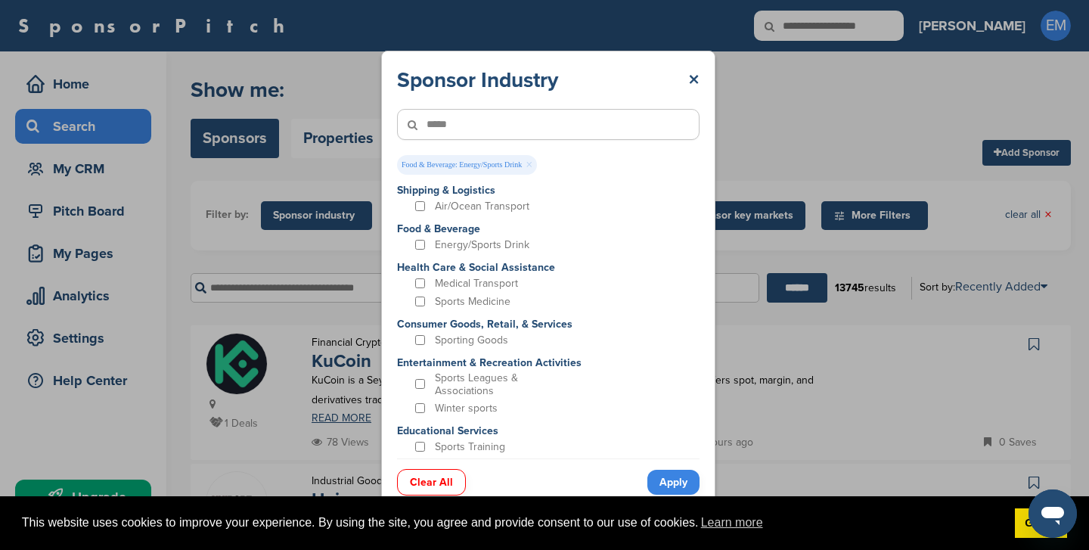
click at [669, 486] on link "Apply" at bounding box center [673, 482] width 52 height 25
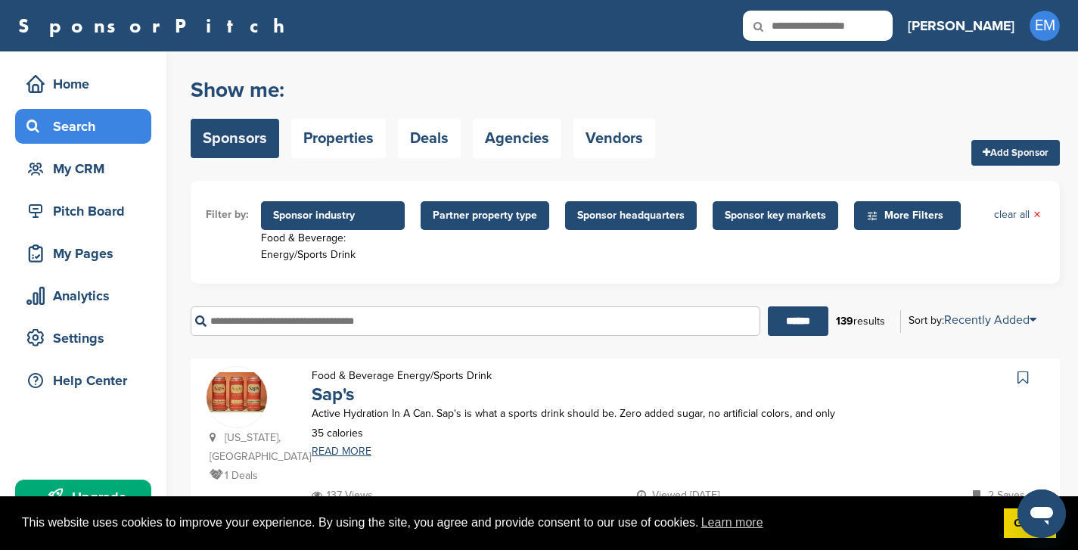
click at [467, 214] on span "Partner property type" at bounding box center [485, 215] width 104 height 17
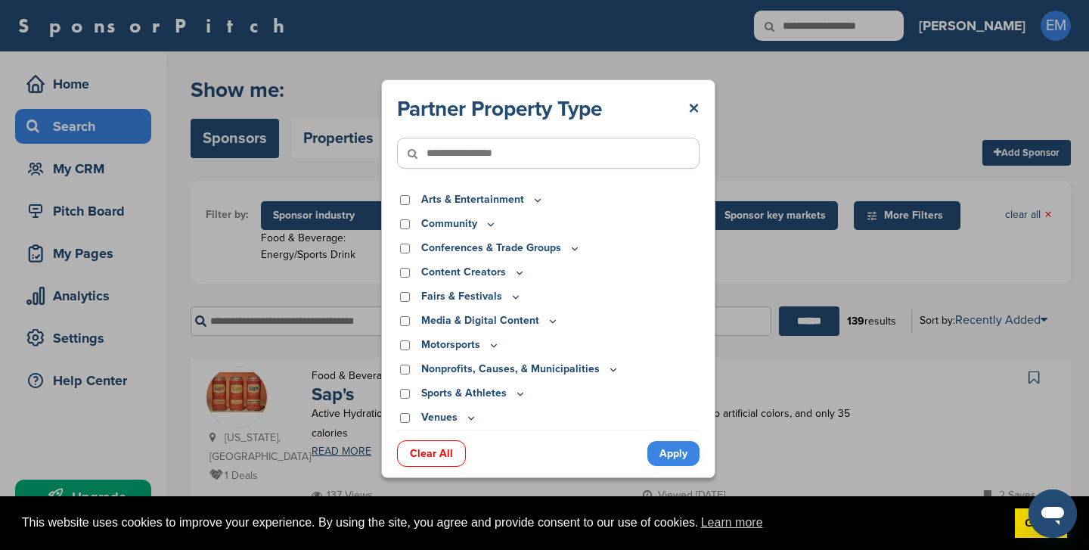
click at [450, 160] on input"] "text" at bounding box center [548, 153] width 303 height 31
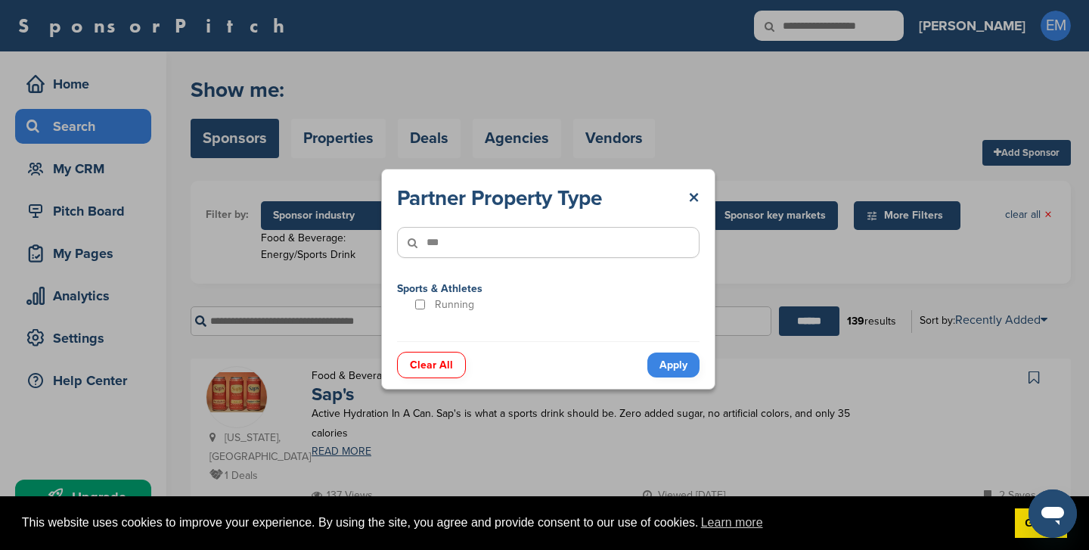
type input"] "***"
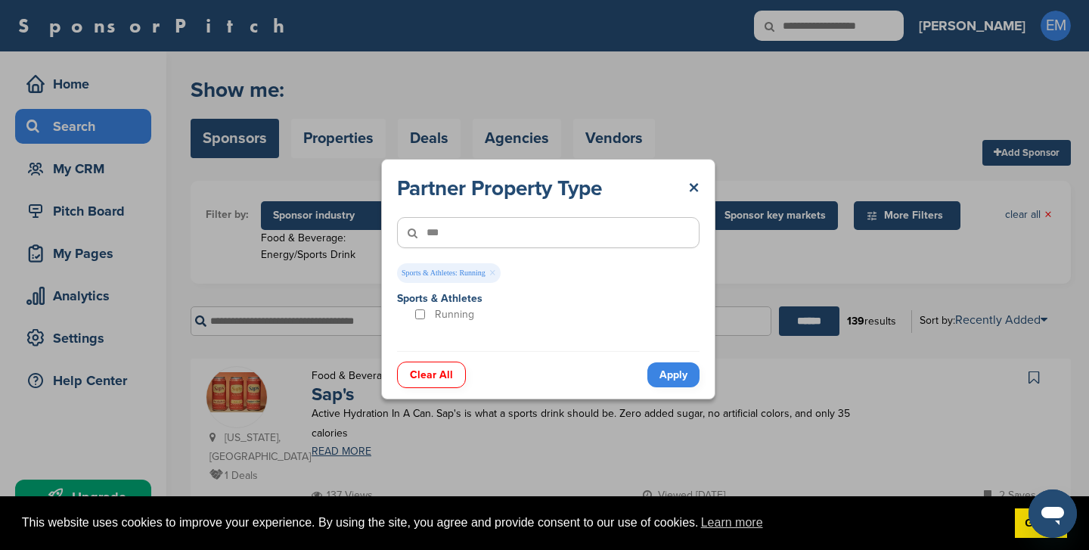
click at [672, 377] on link "Apply" at bounding box center [673, 374] width 52 height 25
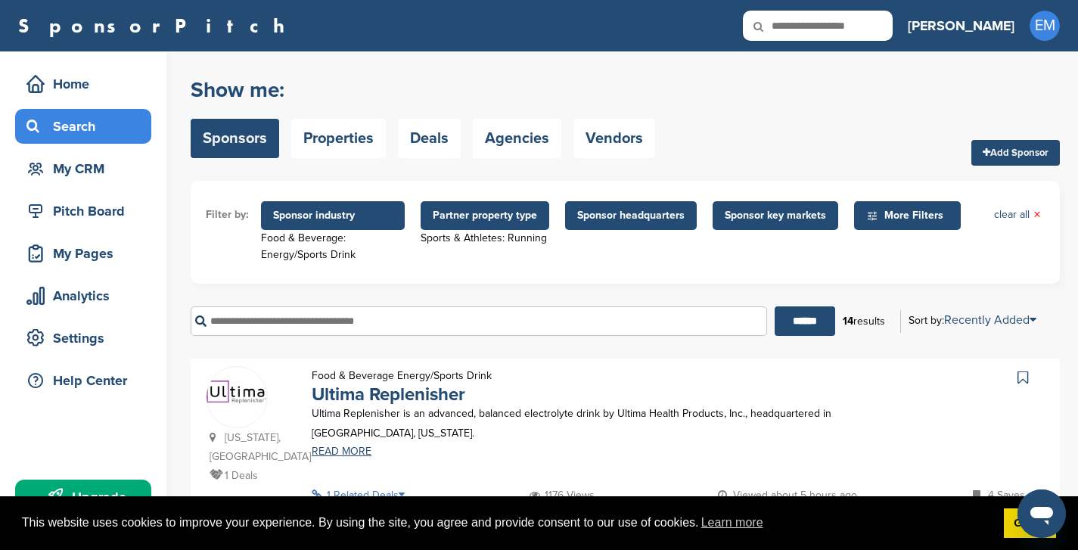
click at [769, 221] on span "Sponsor key markets" at bounding box center [775, 215] width 101 height 17
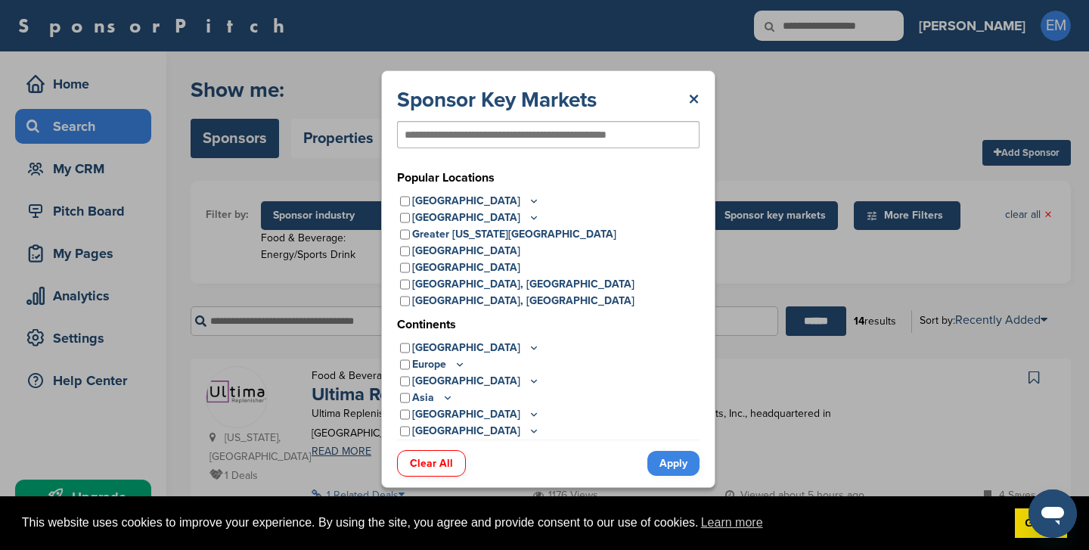
click at [528, 200] on icon at bounding box center [534, 200] width 12 height 13
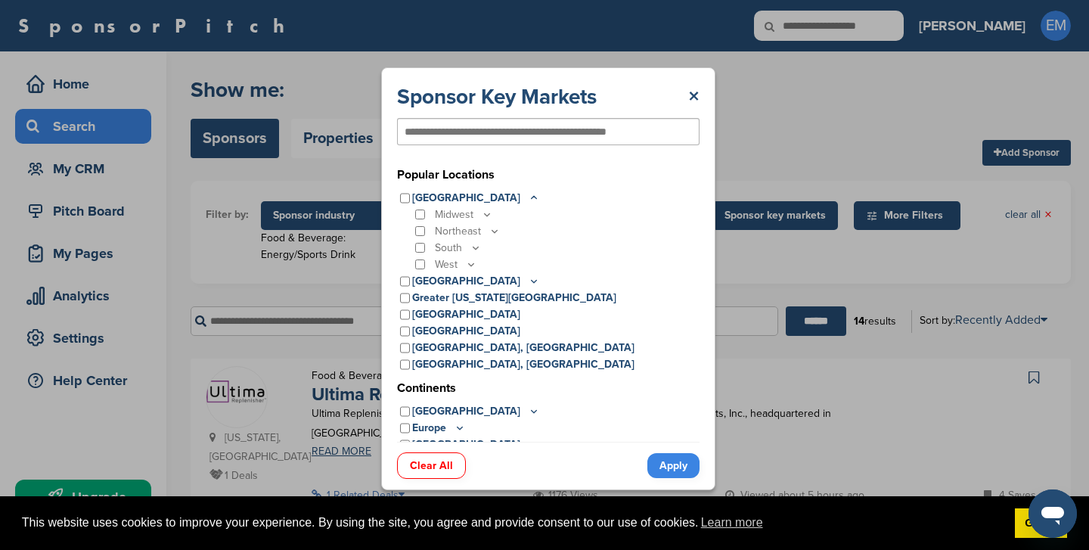
click at [473, 248] on icon at bounding box center [476, 247] width 12 height 13
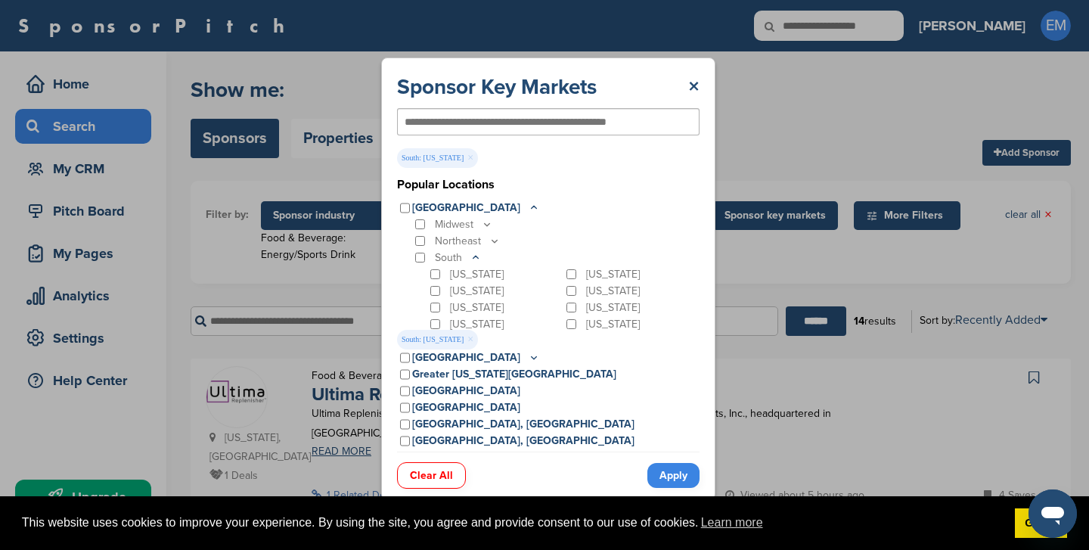
click at [669, 472] on link "Apply" at bounding box center [673, 475] width 52 height 25
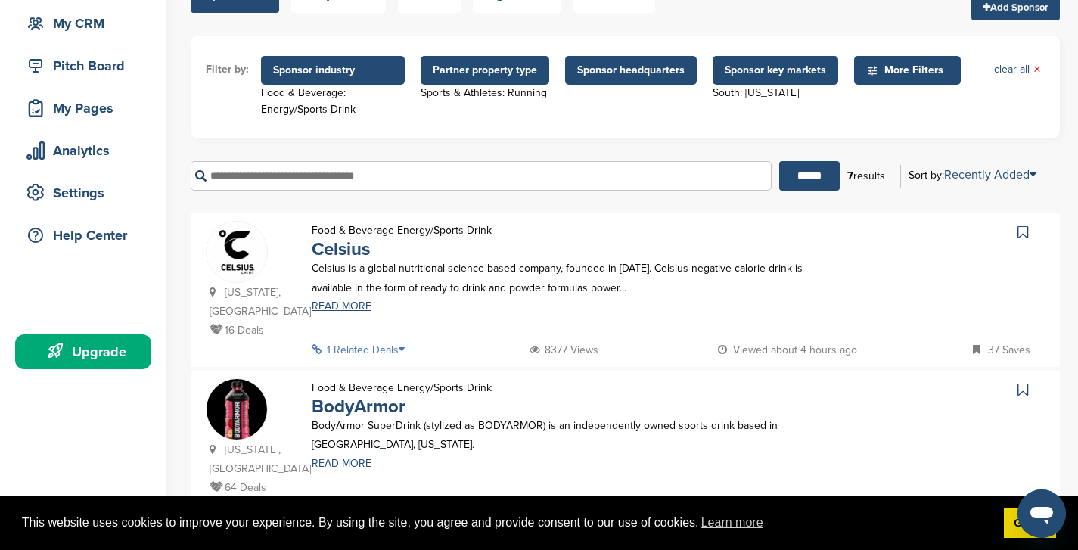
scroll to position [144, 0]
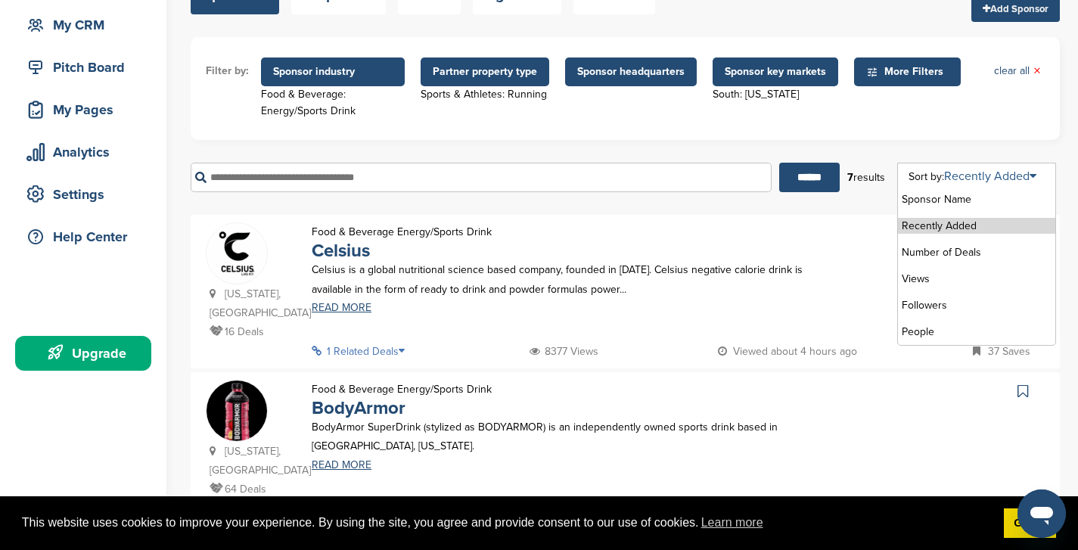
click at [1036, 179] on icon at bounding box center [1032, 176] width 7 height 12
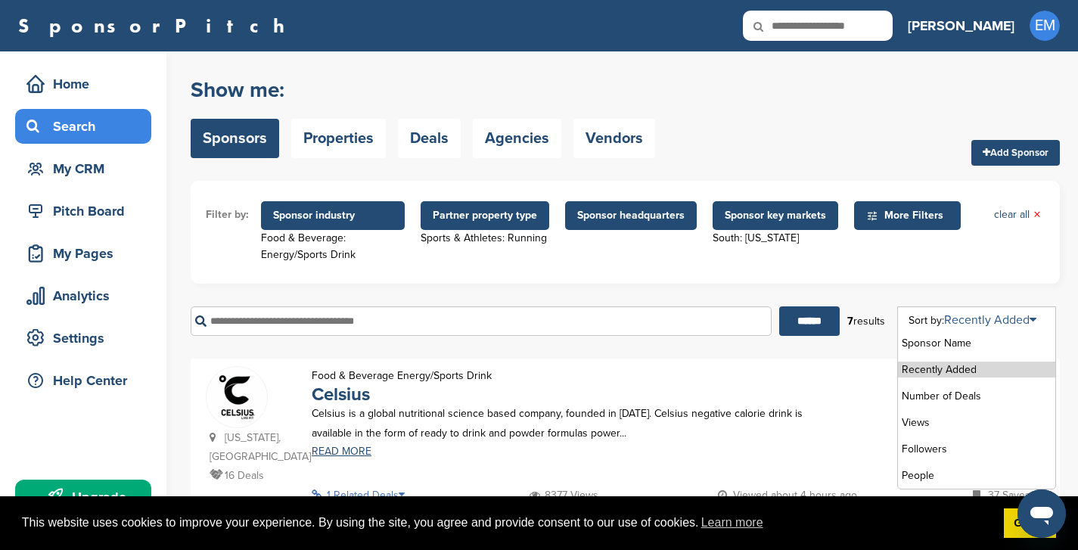
click at [1027, 324] on link "Recently Added" at bounding box center [990, 319] width 92 height 15
click at [945, 401] on li "Number of Deals" at bounding box center [976, 396] width 157 height 16
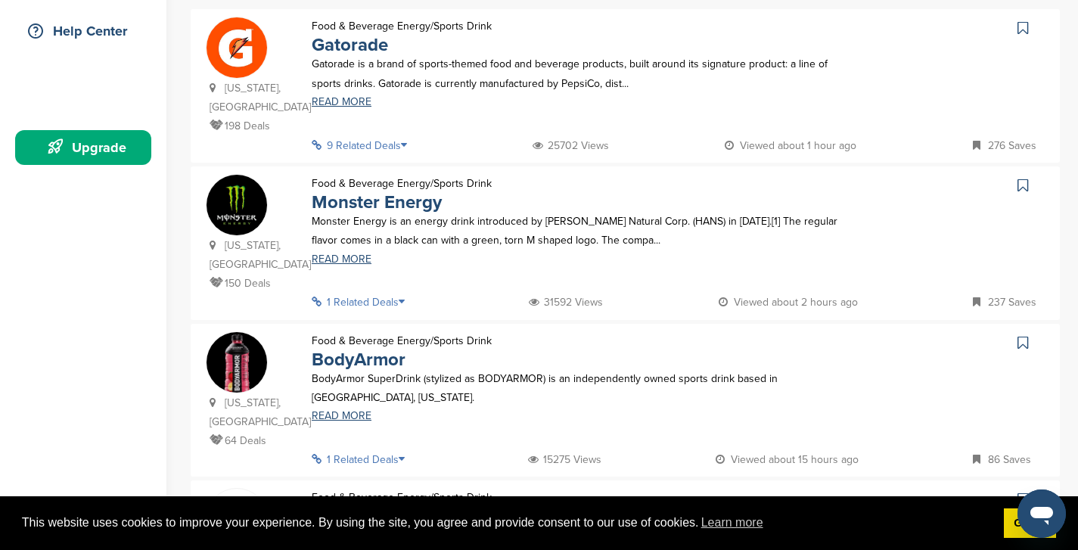
scroll to position [348, 0]
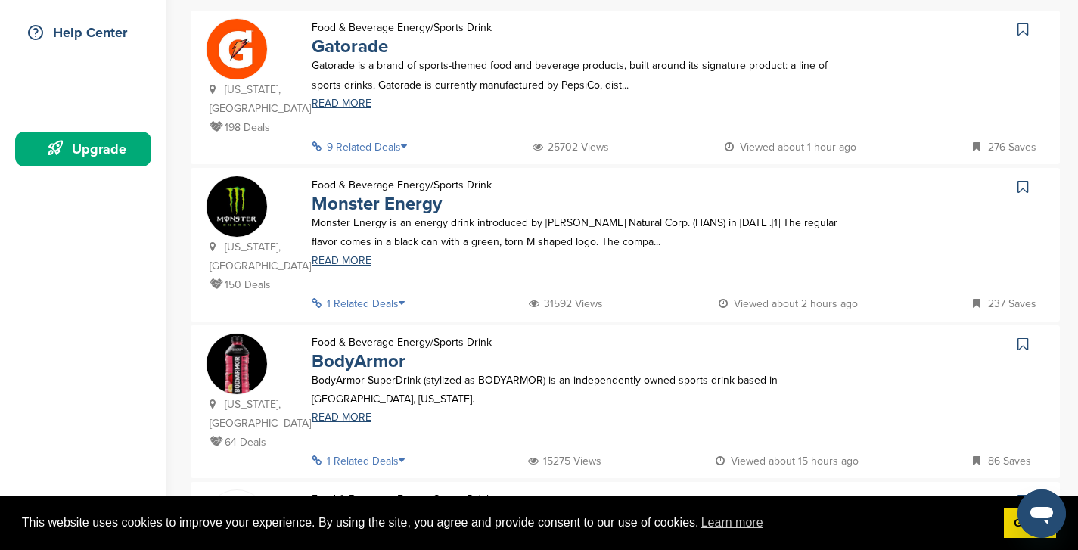
click at [413, 141] on icon at bounding box center [408, 146] width 15 height 11
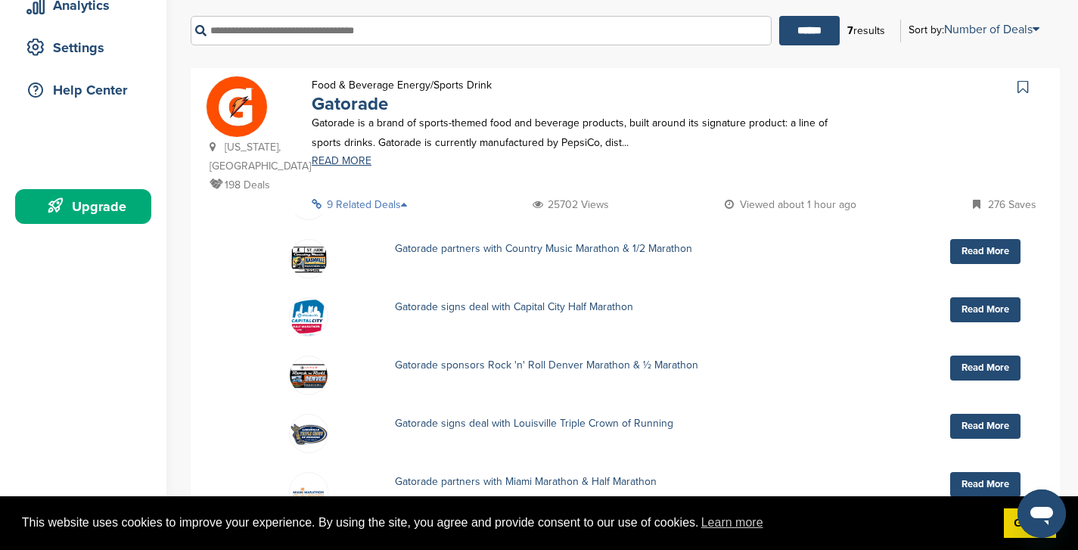
scroll to position [280, 0]
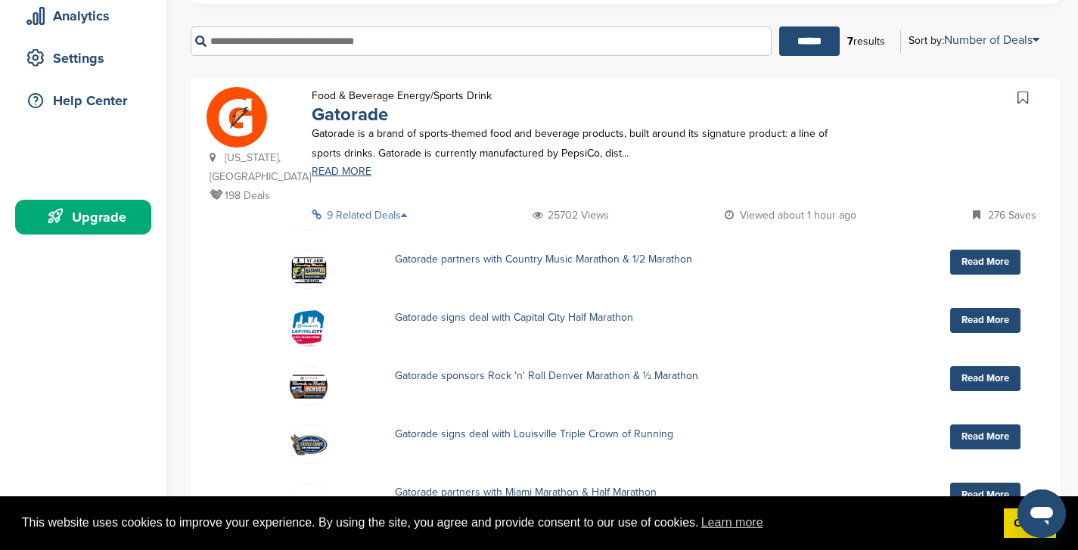
click at [405, 206] on p "9 Related Deals" at bounding box center [364, 215] width 104 height 19
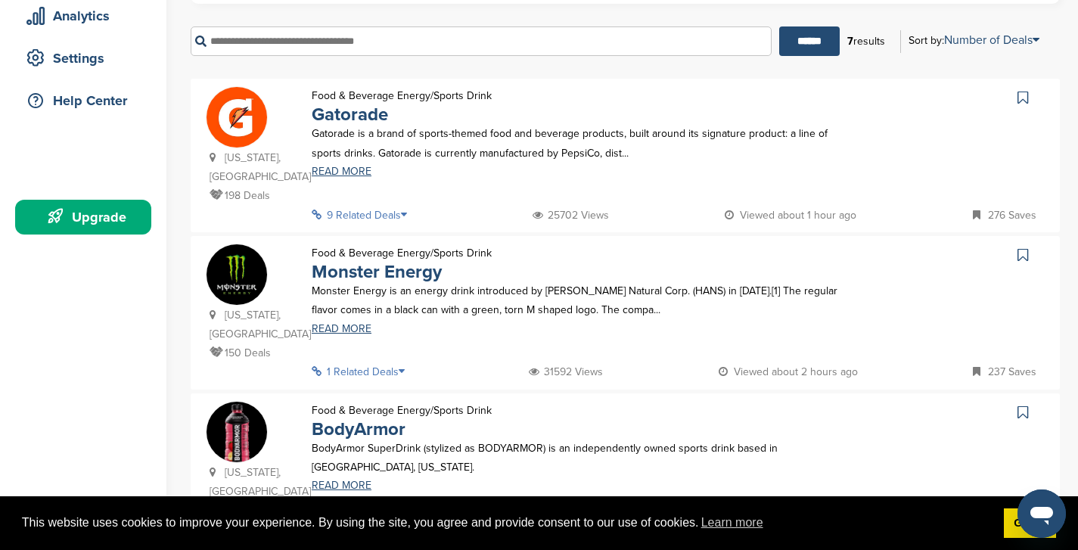
click at [410, 366] on icon at bounding box center [406, 371] width 15 height 11
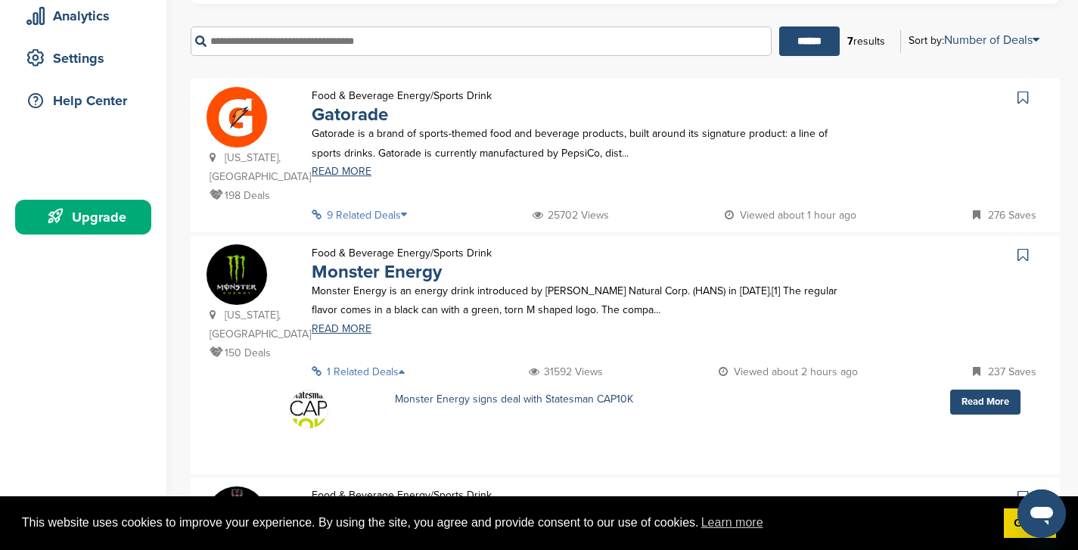
click at [405, 366] on icon at bounding box center [406, 371] width 15 height 11
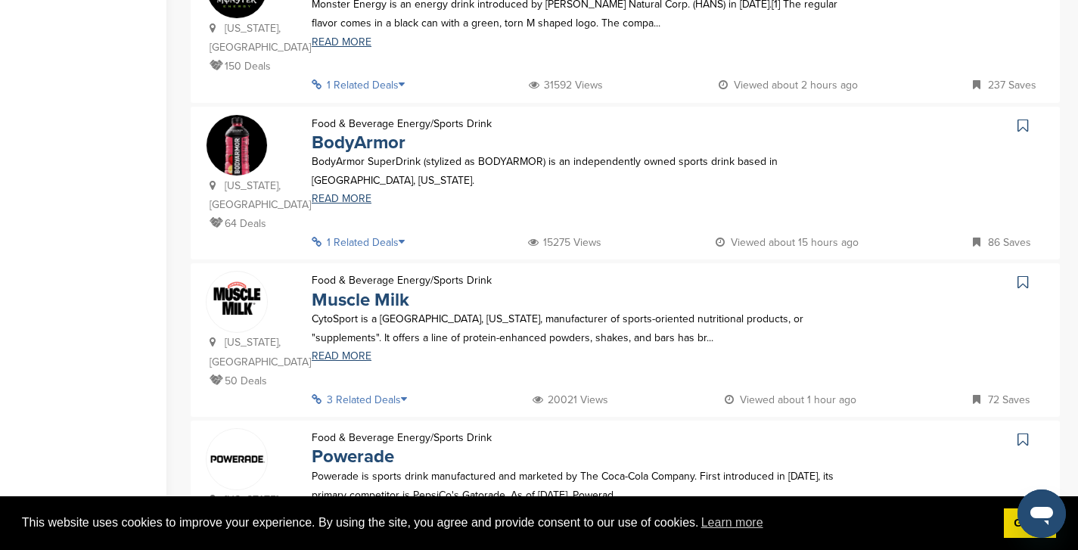
scroll to position [574, 0]
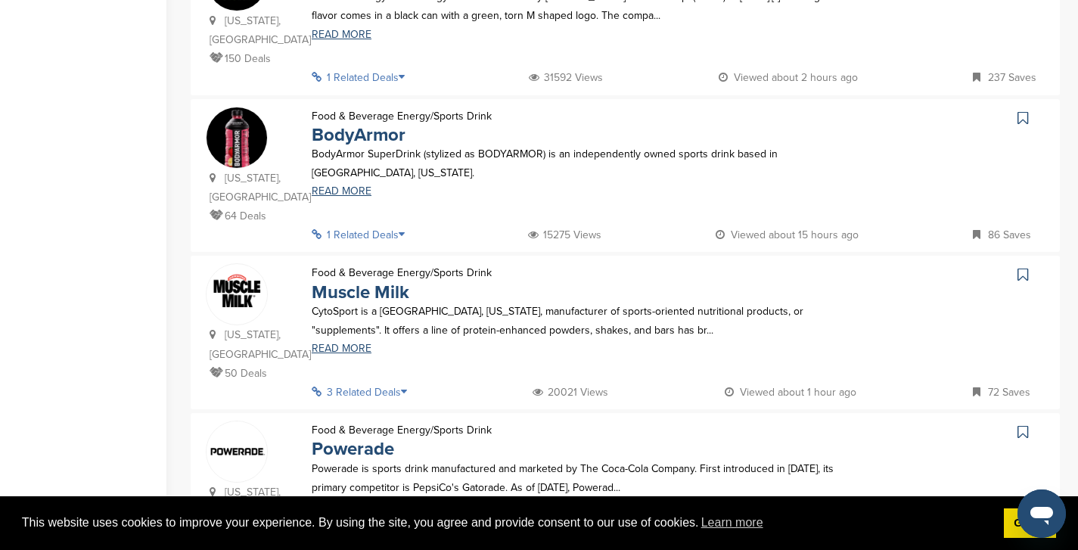
click at [408, 229] on icon at bounding box center [406, 234] width 15 height 11
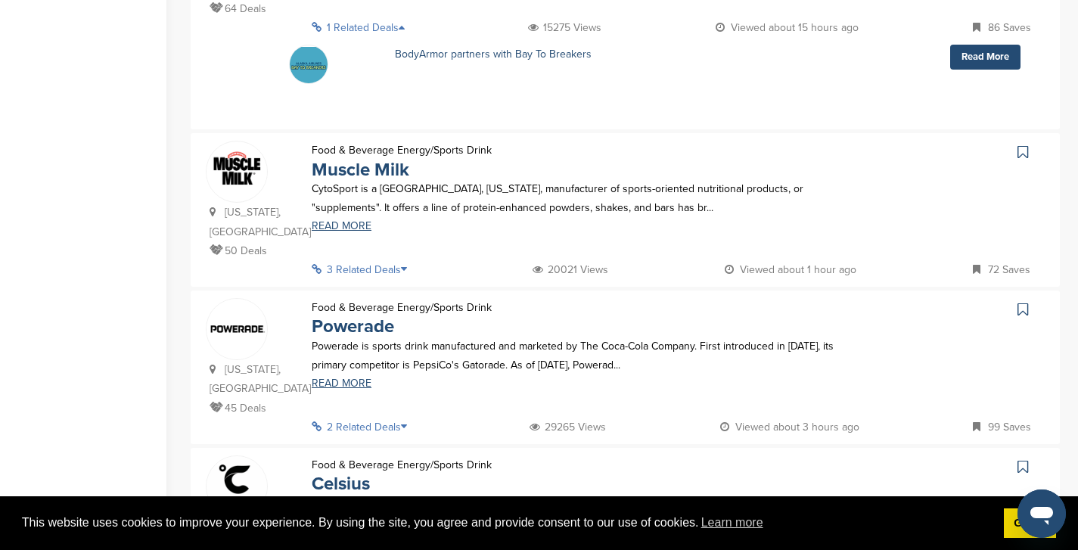
scroll to position [783, 0]
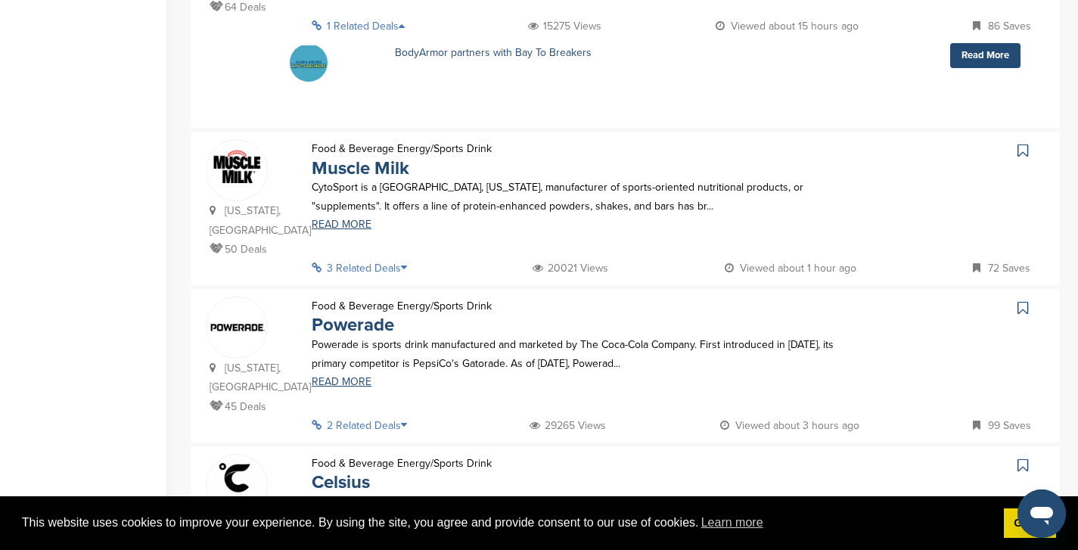
click at [409, 262] on icon at bounding box center [408, 267] width 15 height 11
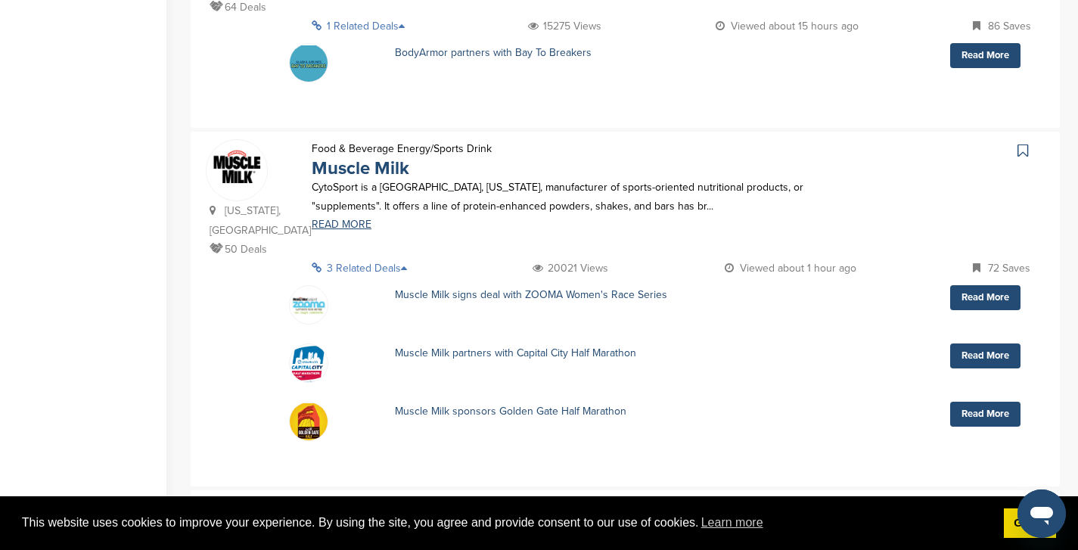
click at [398, 259] on p "3 Related Deals" at bounding box center [364, 268] width 104 height 19
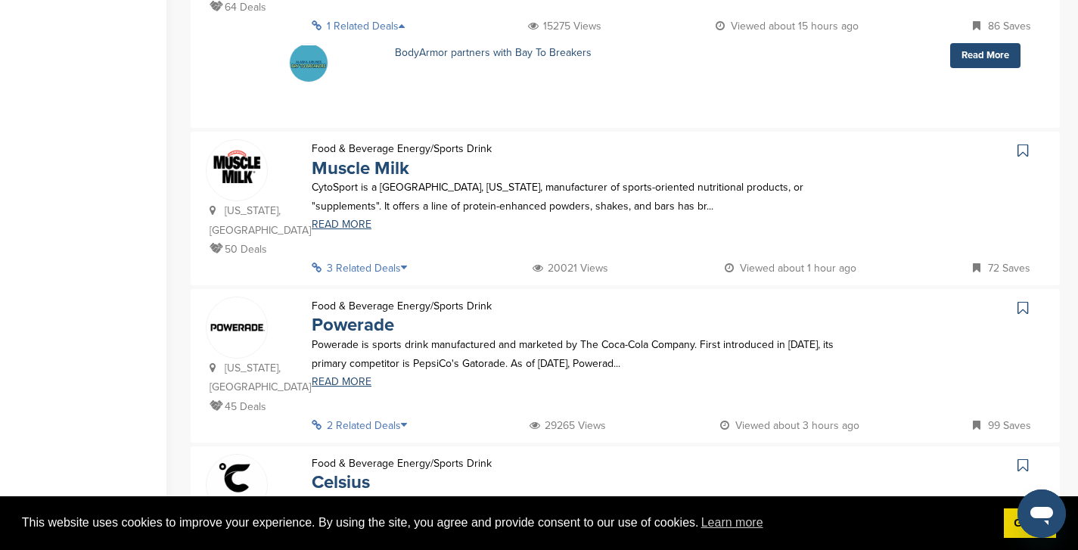
click at [395, 416] on p "2 Related Deals" at bounding box center [364, 425] width 104 height 19
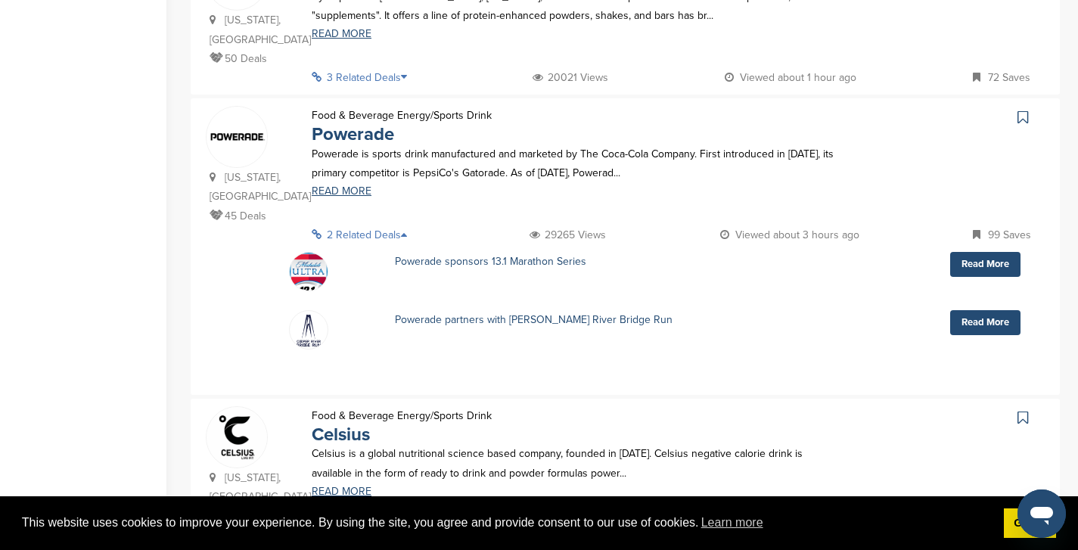
scroll to position [944, 0]
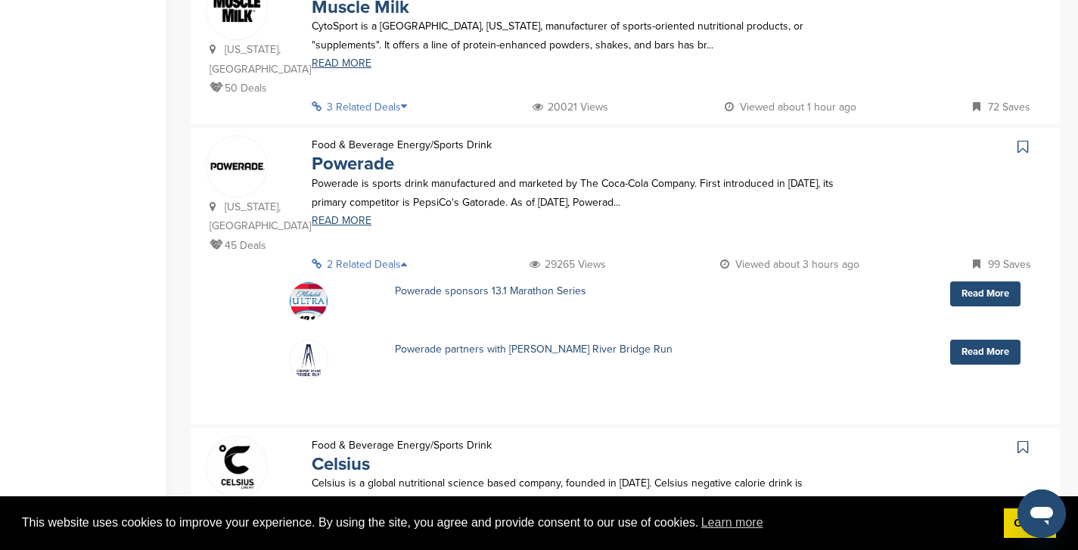
click at [393, 255] on p "2 Related Deals" at bounding box center [364, 264] width 104 height 19
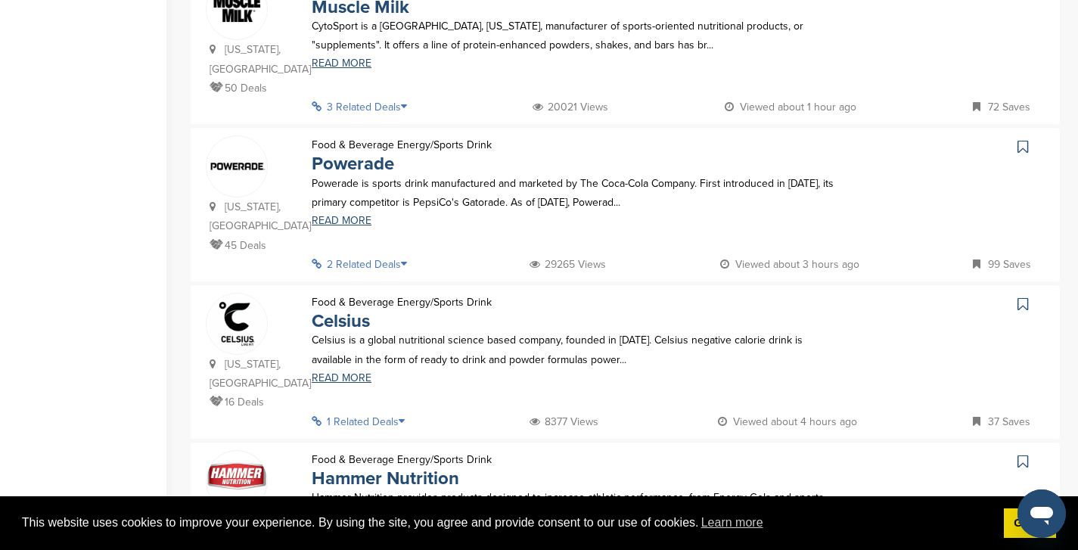
click at [384, 412] on p "1 Related Deals" at bounding box center [363, 421] width 102 height 19
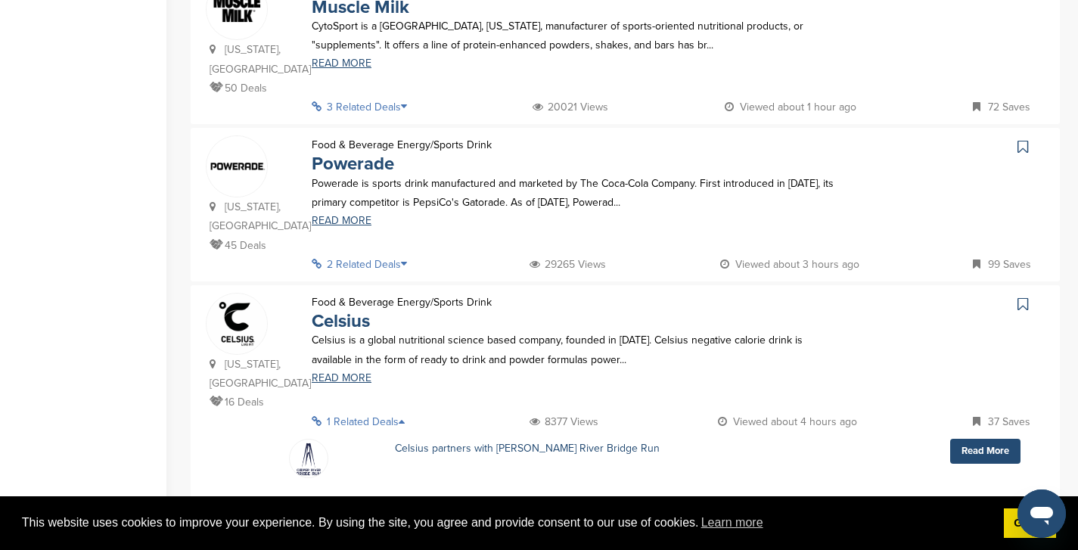
click at [396, 412] on p "1 Related Deals" at bounding box center [363, 421] width 102 height 19
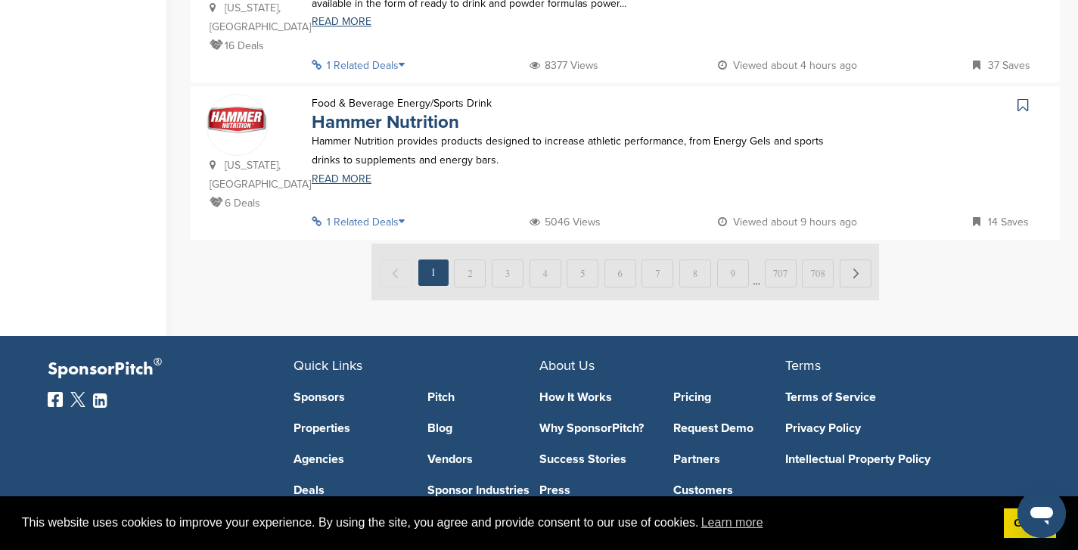
scroll to position [1303, 0]
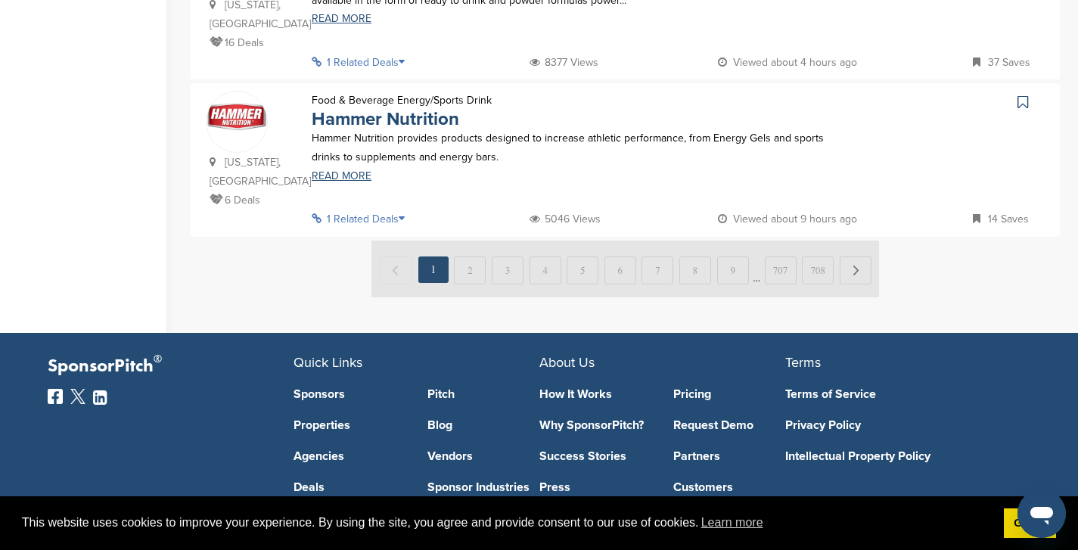
click at [407, 213] on icon at bounding box center [406, 218] width 15 height 11
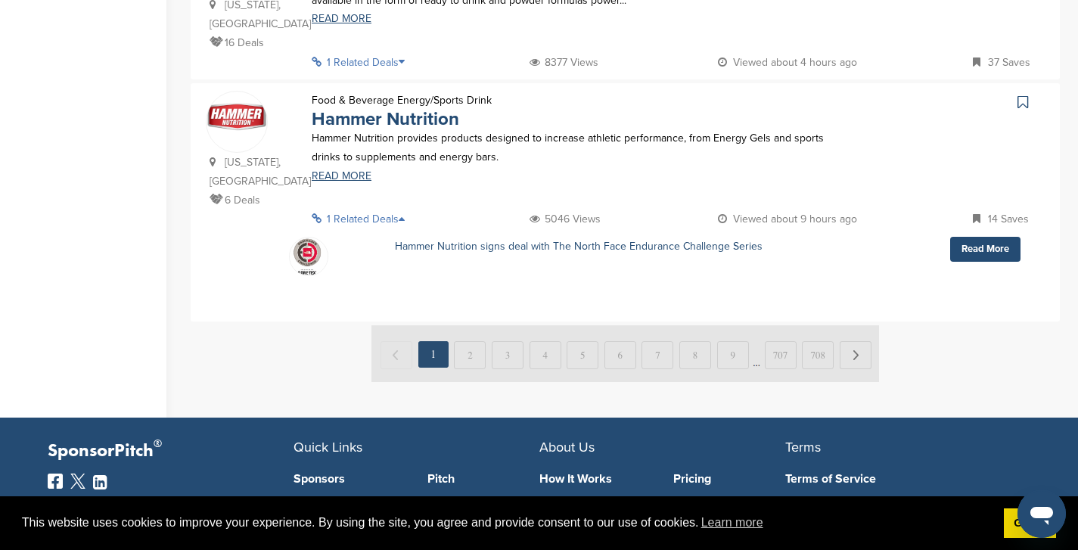
click at [407, 213] on icon at bounding box center [406, 218] width 15 height 11
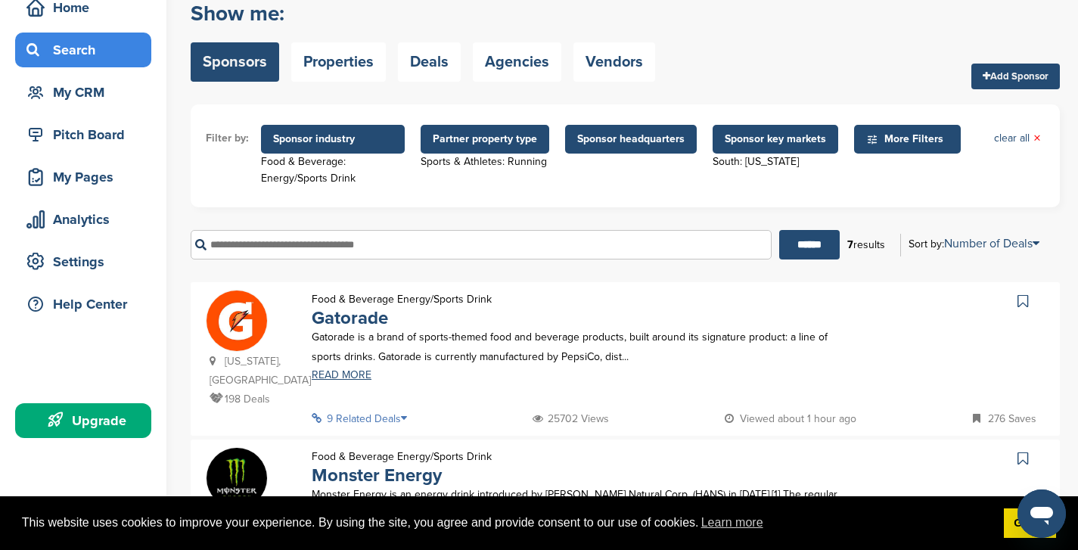
scroll to position [71, 0]
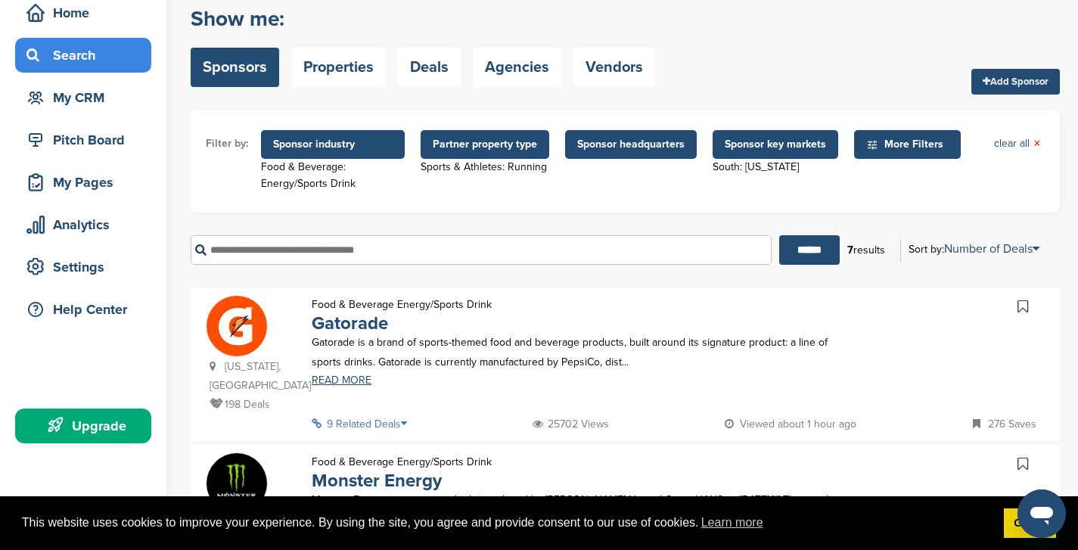
click at [912, 149] on span "More Filters" at bounding box center [909, 144] width 87 height 17
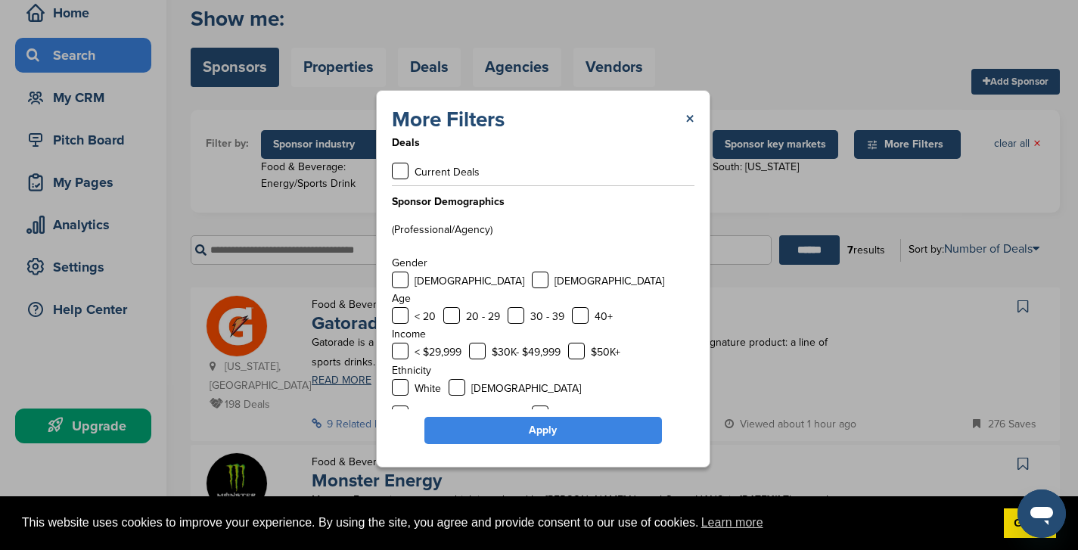
scroll to position [0, 0]
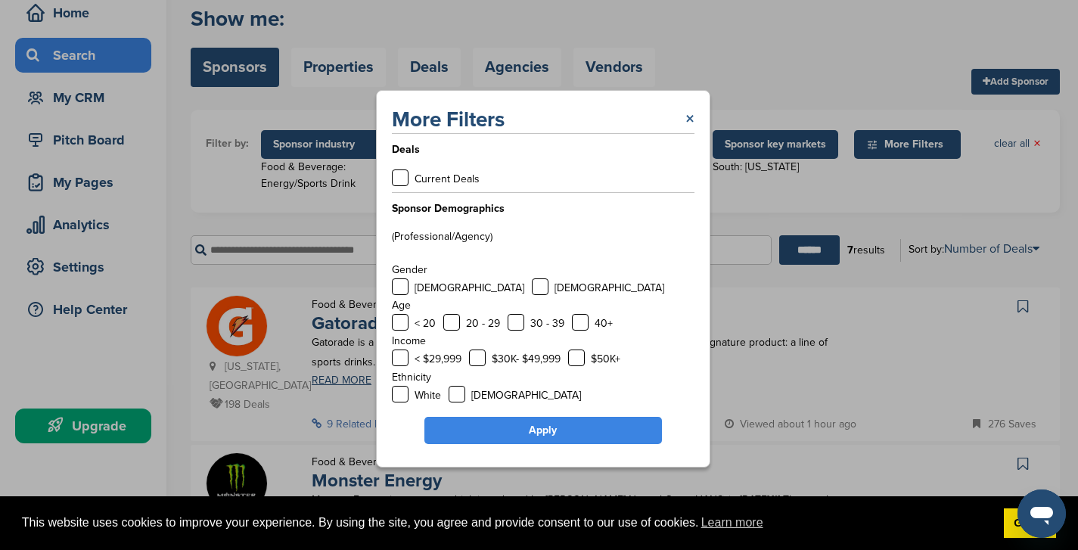
click at [688, 118] on link "×" at bounding box center [689, 119] width 9 height 27
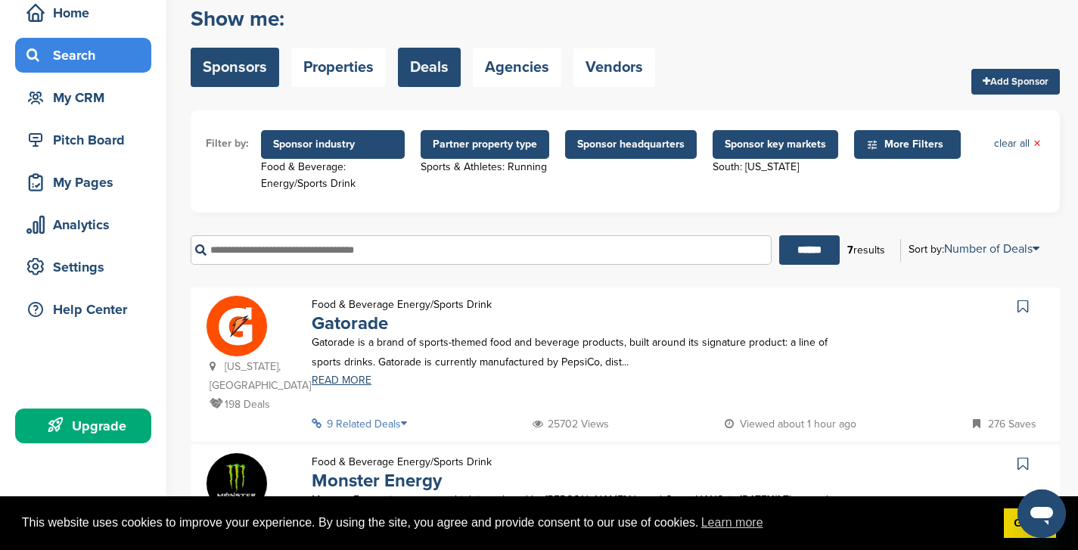
click at [422, 68] on link "Deals" at bounding box center [429, 67] width 63 height 39
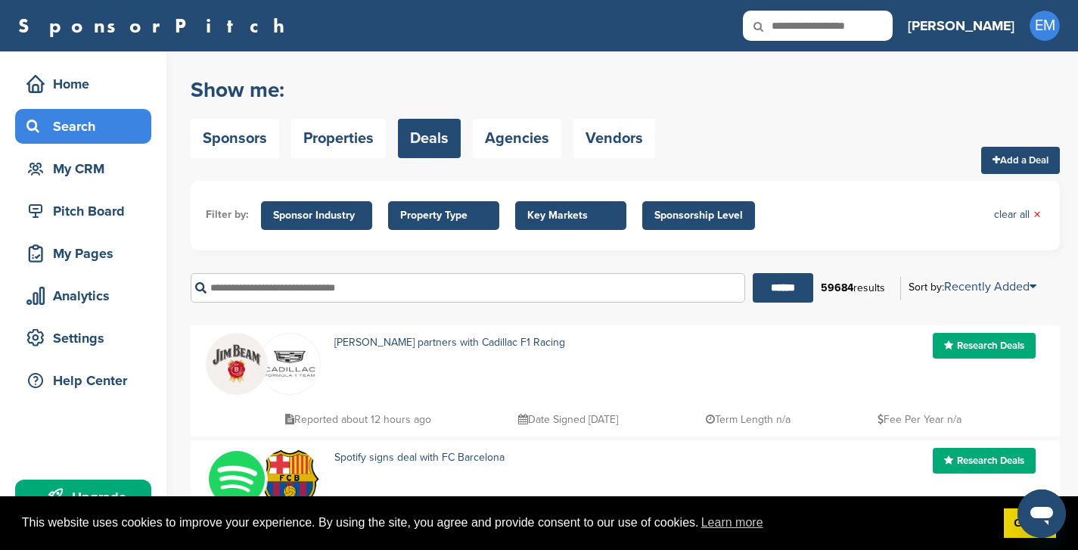
click at [271, 291] on input "text" at bounding box center [468, 287] width 554 height 29
type input "**"
click at [791, 284] on input "******" at bounding box center [783, 287] width 61 height 29
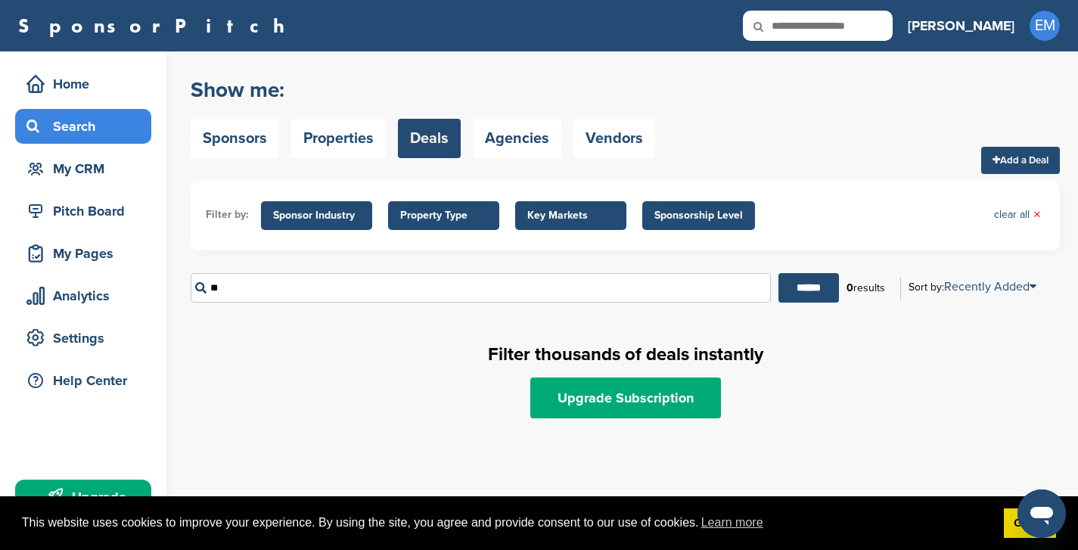
drag, startPoint x: 274, startPoint y: 280, endPoint x: 186, endPoint y: 280, distance: 87.7
click at [186, 280] on div "Home Search My CRM Pitch Board My Pages Analytics Settings Help Center Upgrade …" at bounding box center [539, 300] width 1078 height 498
drag, startPoint x: 219, startPoint y: 284, endPoint x: 189, endPoint y: 286, distance: 30.3
click at [189, 286] on div "Home Search My CRM Pitch Board My Pages Analytics Settings Help Center Upgrade …" at bounding box center [539, 300] width 1078 height 498
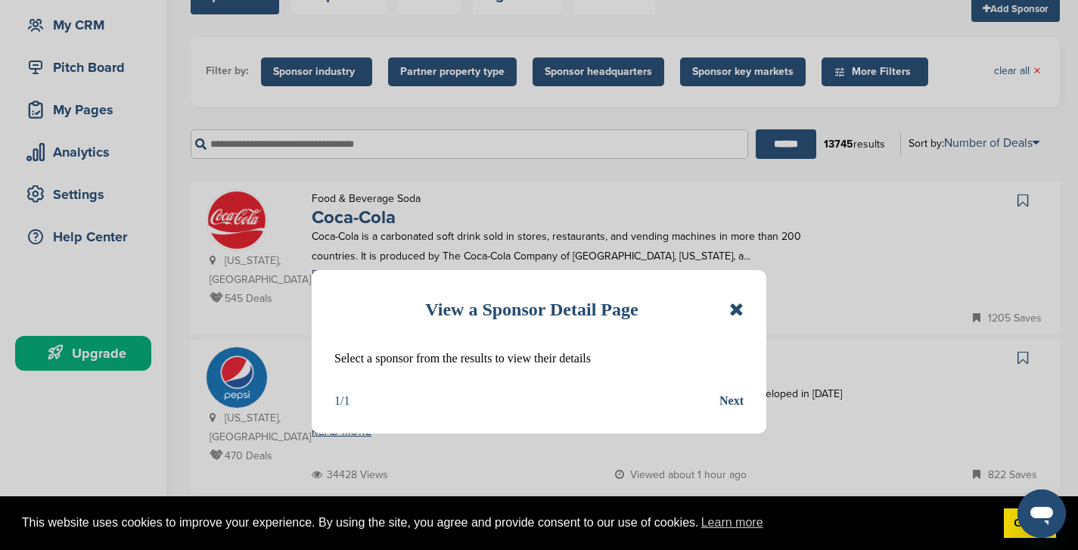
scroll to position [71, 0]
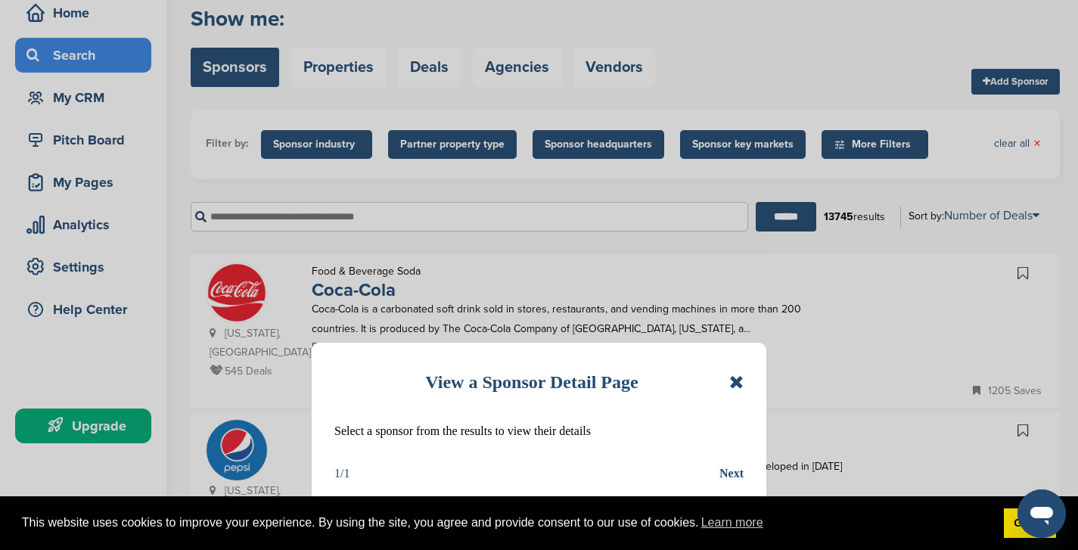
click at [734, 380] on icon at bounding box center [736, 382] width 14 height 18
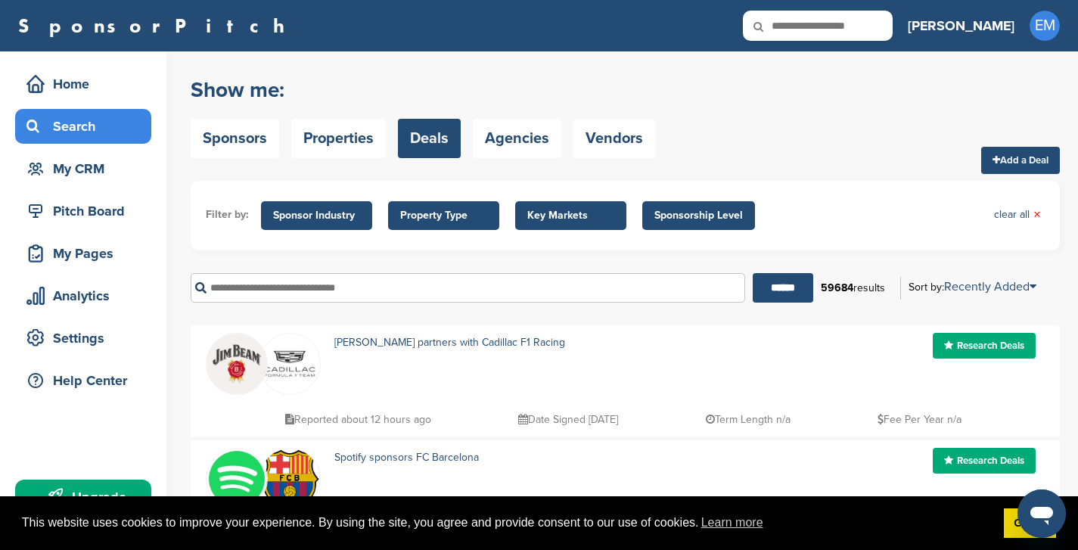
click at [270, 294] on input "text" at bounding box center [468, 287] width 554 height 29
type input "**"
click at [773, 301] on input "******" at bounding box center [783, 287] width 61 height 29
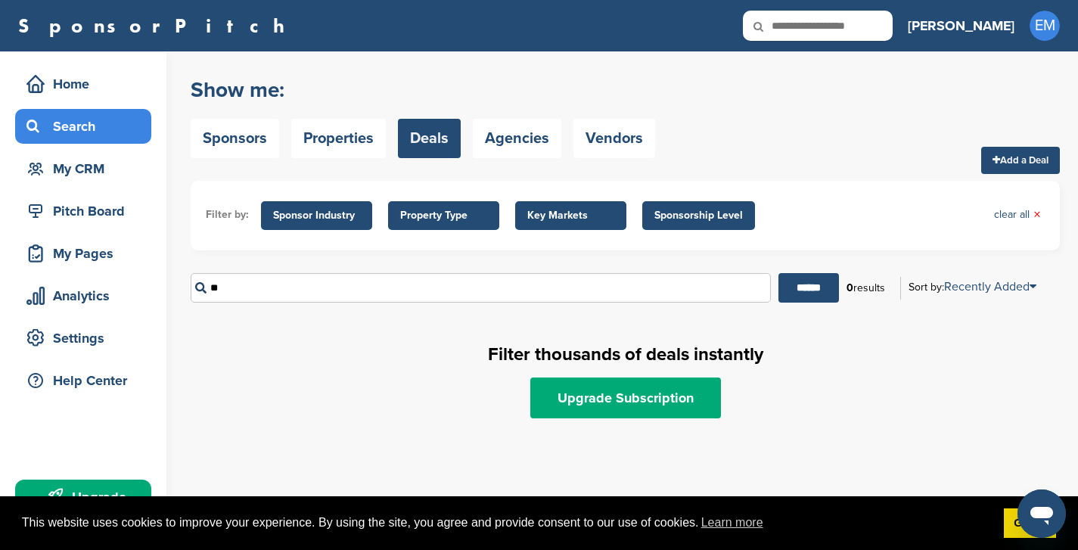
drag, startPoint x: 225, startPoint y: 290, endPoint x: 176, endPoint y: 287, distance: 49.2
click at [177, 287] on div "Home Search My CRM Pitch Board My Pages Analytics Settings Help Center Upgrade …" at bounding box center [539, 300] width 1078 height 498
click at [230, 148] on link "Sponsors" at bounding box center [235, 138] width 88 height 39
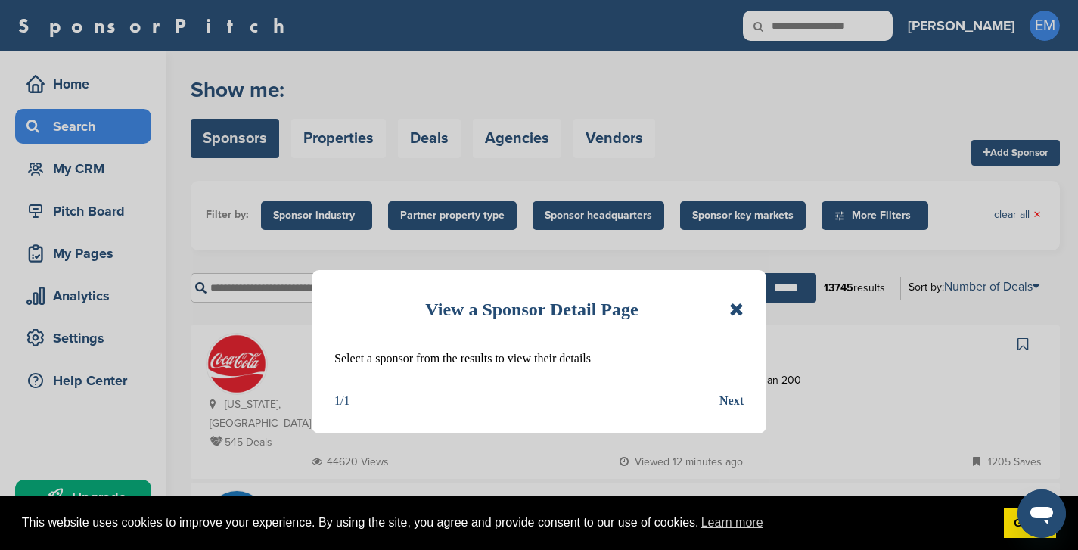
click at [737, 309] on icon at bounding box center [736, 309] width 14 height 18
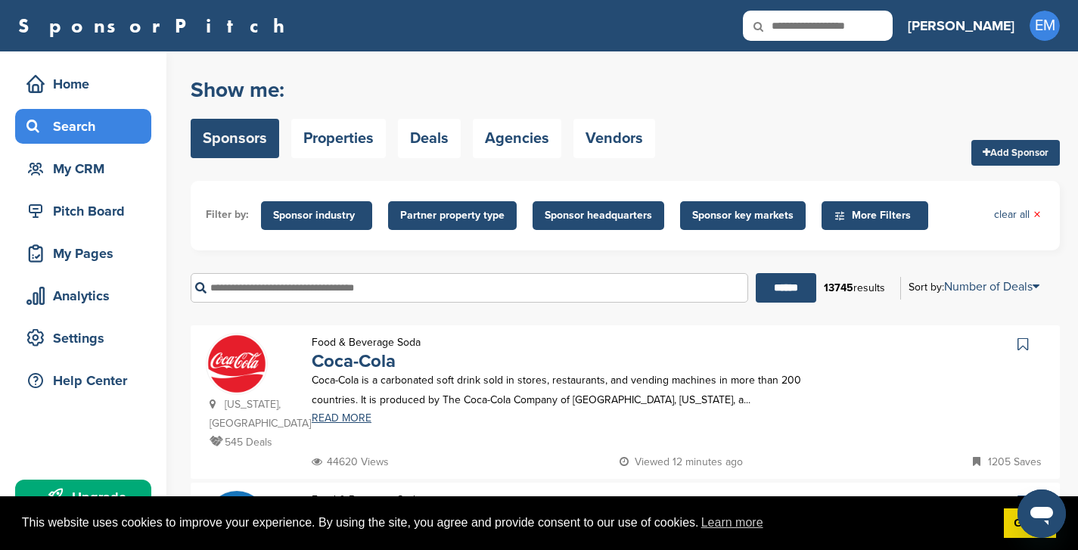
click at [322, 219] on span "Sponsor industry" at bounding box center [316, 215] width 87 height 17
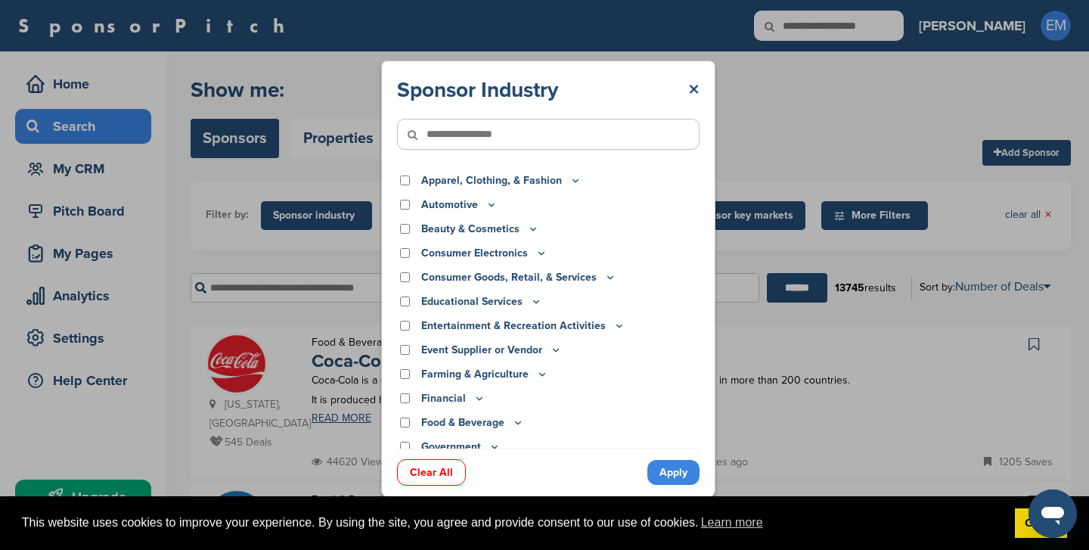
click at [455, 138] on input"] "text" at bounding box center [548, 134] width 303 height 31
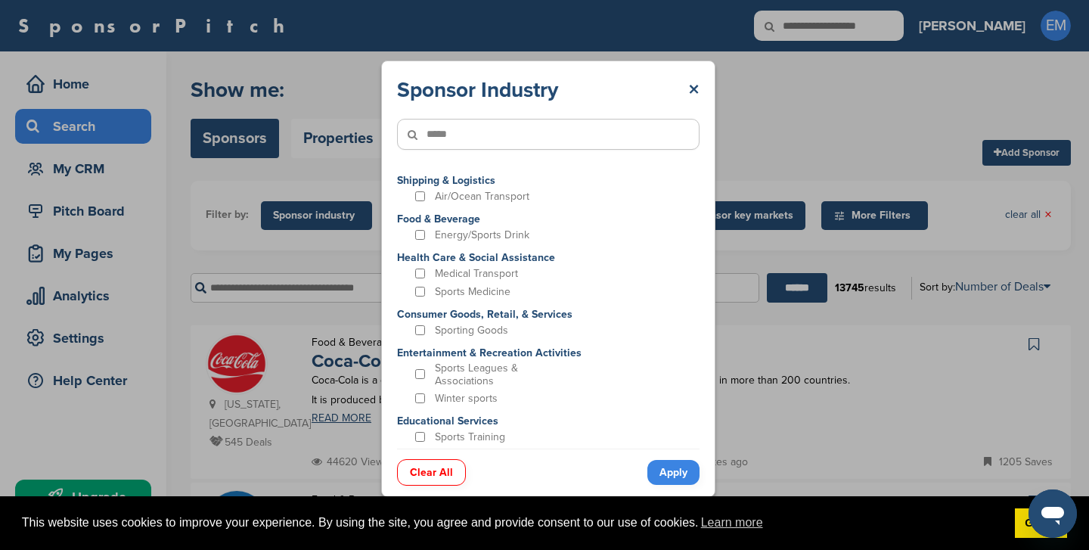
type input"] "*****"
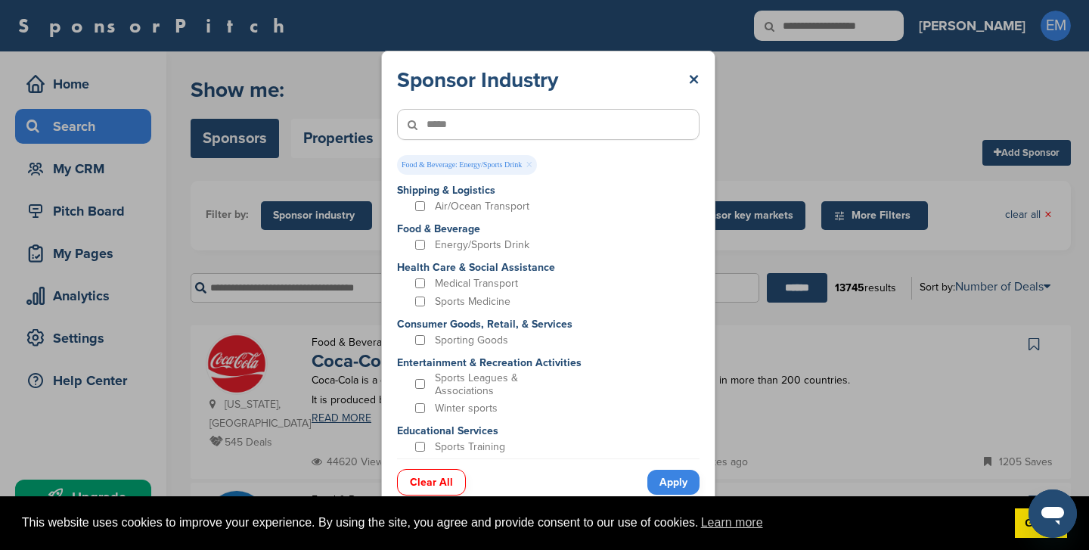
click at [672, 484] on link "Apply" at bounding box center [673, 482] width 52 height 25
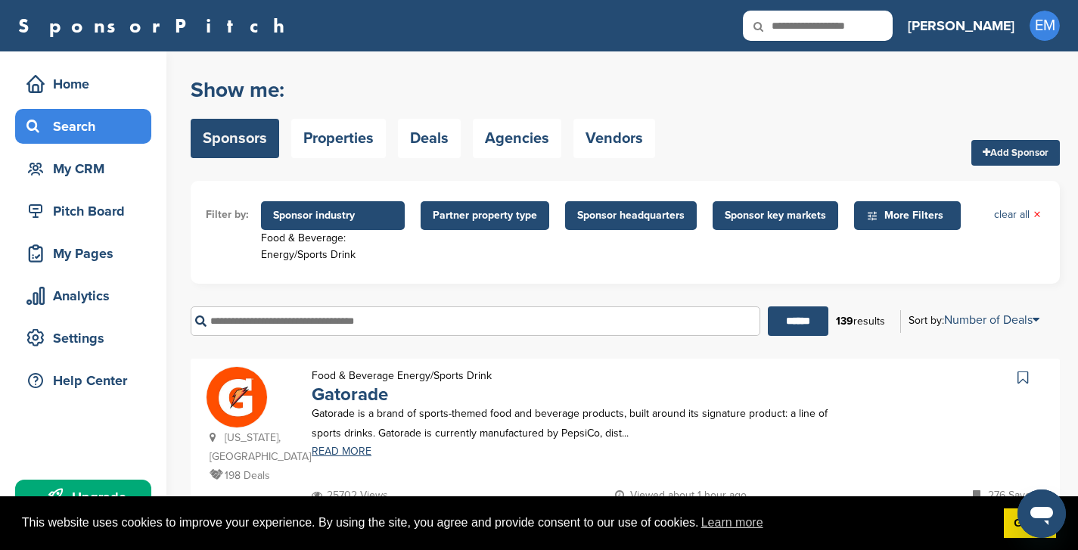
click at [495, 219] on span "Partner property type" at bounding box center [485, 215] width 104 height 17
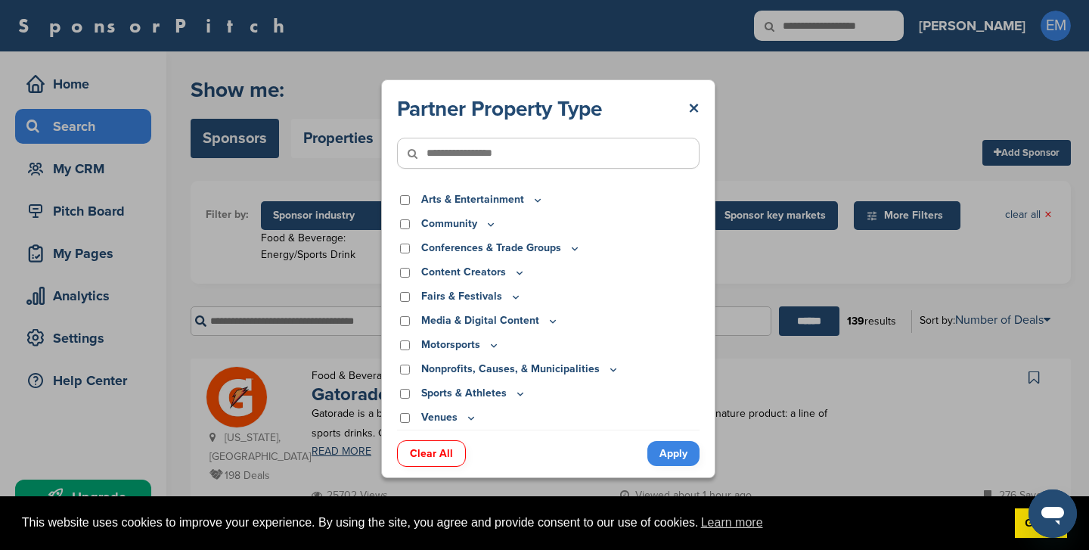
click at [452, 160] on input"] "text" at bounding box center [548, 153] width 303 height 31
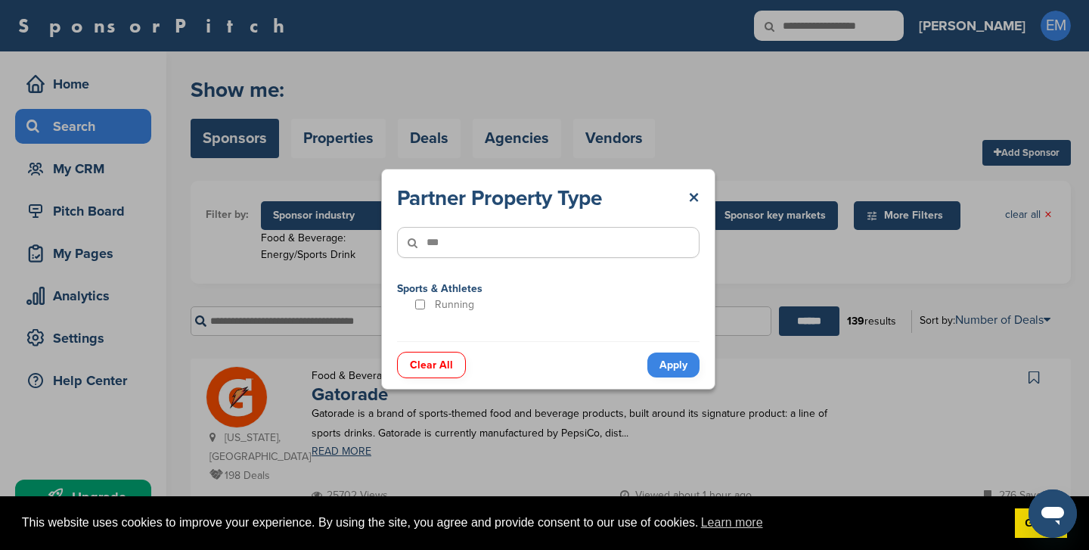
type input"] "***"
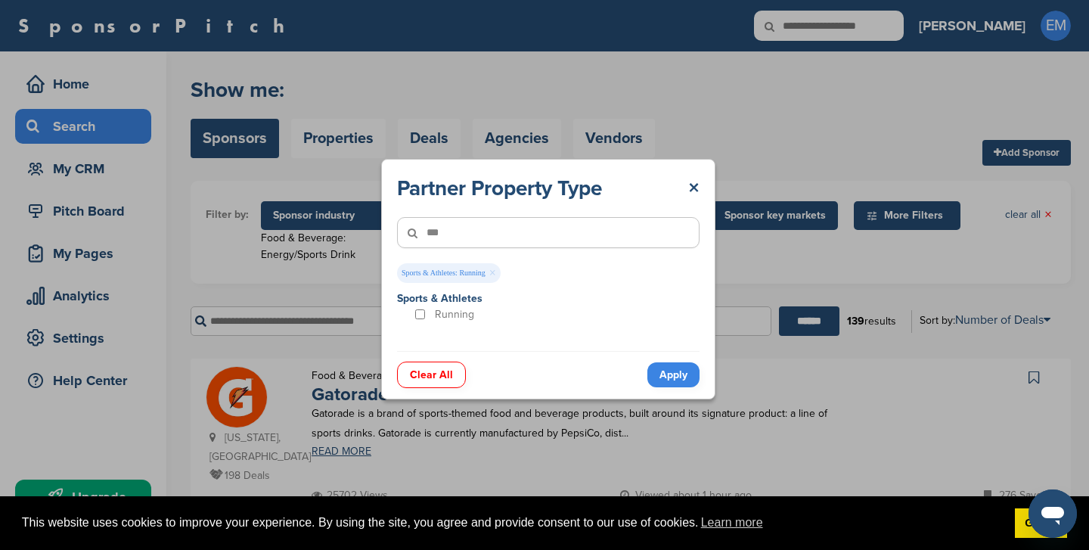
click at [674, 380] on link "Apply" at bounding box center [673, 374] width 52 height 25
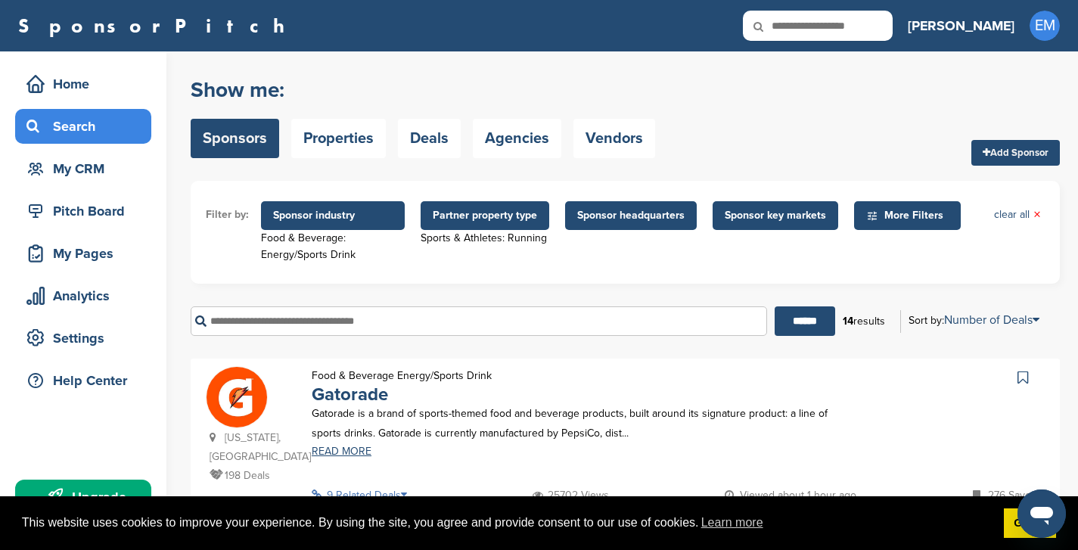
click at [776, 218] on span "Sponsor key markets" at bounding box center [775, 215] width 101 height 17
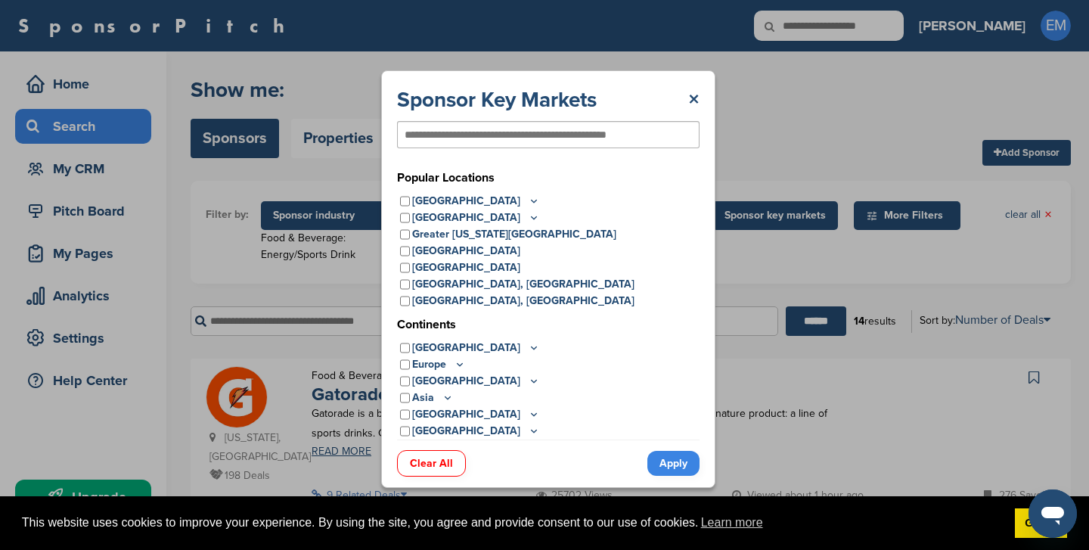
click at [528, 204] on icon at bounding box center [534, 200] width 12 height 13
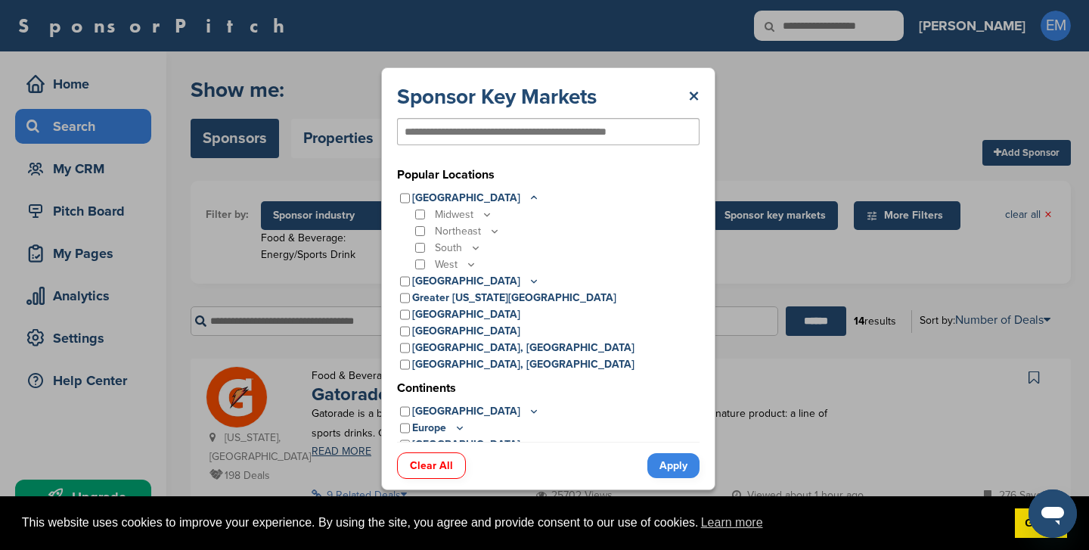
click at [475, 247] on icon at bounding box center [476, 247] width 12 height 13
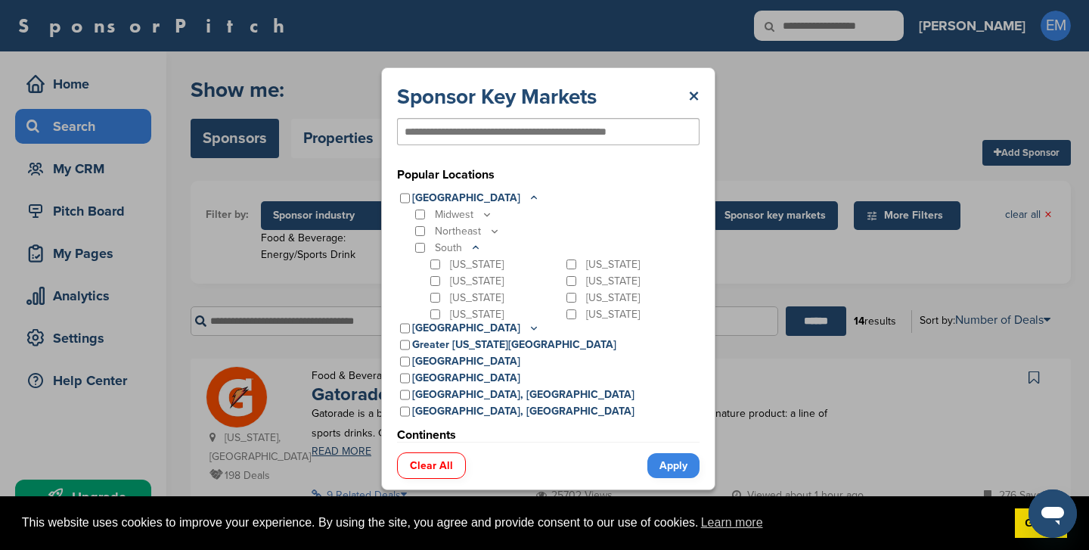
click at [563, 281] on div "[US_STATE]" at bounding box center [631, 281] width 136 height 17
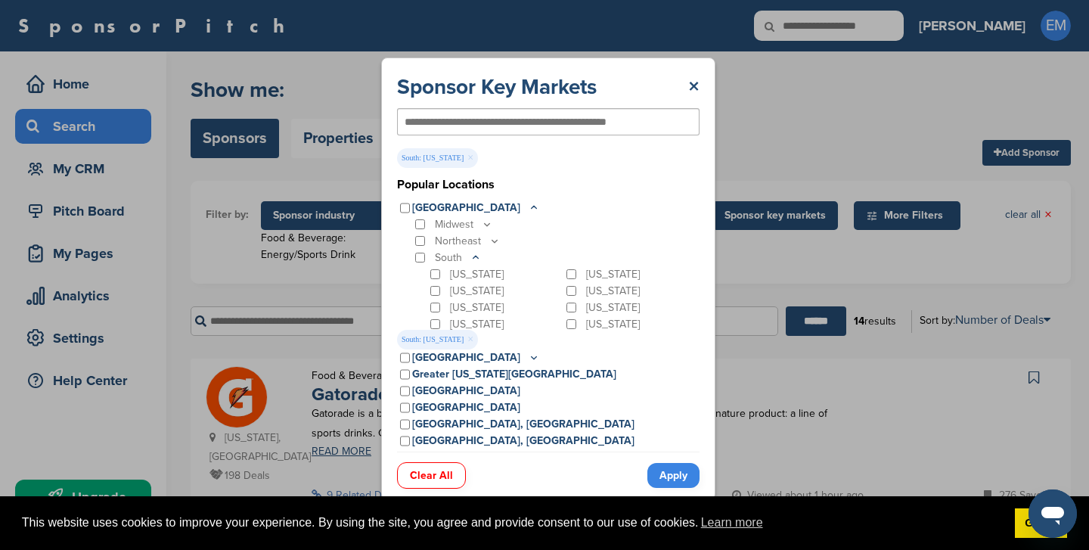
click at [668, 470] on link "Apply" at bounding box center [673, 475] width 52 height 25
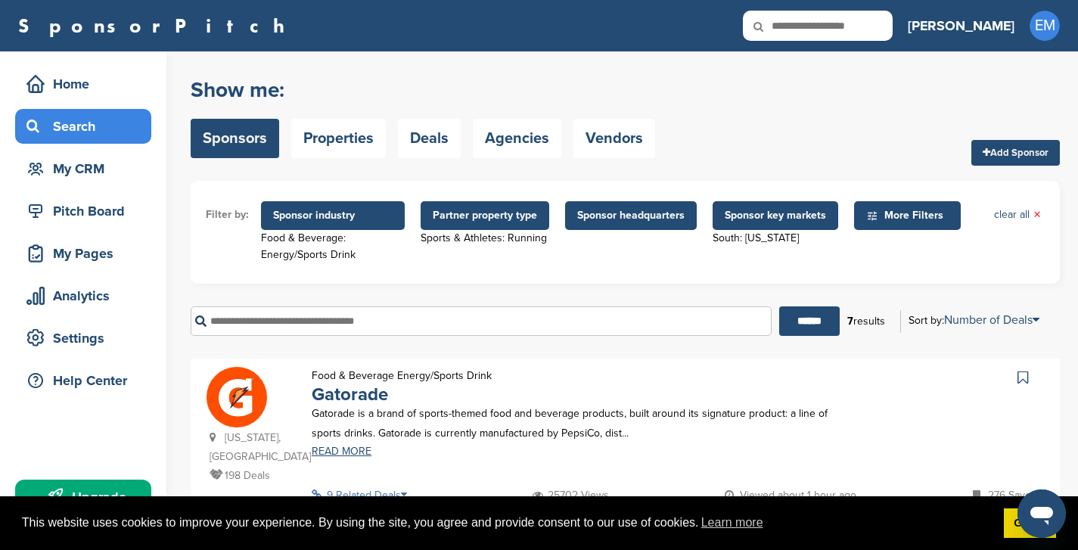
click at [924, 223] on span "More Filters" at bounding box center [909, 215] width 87 height 17
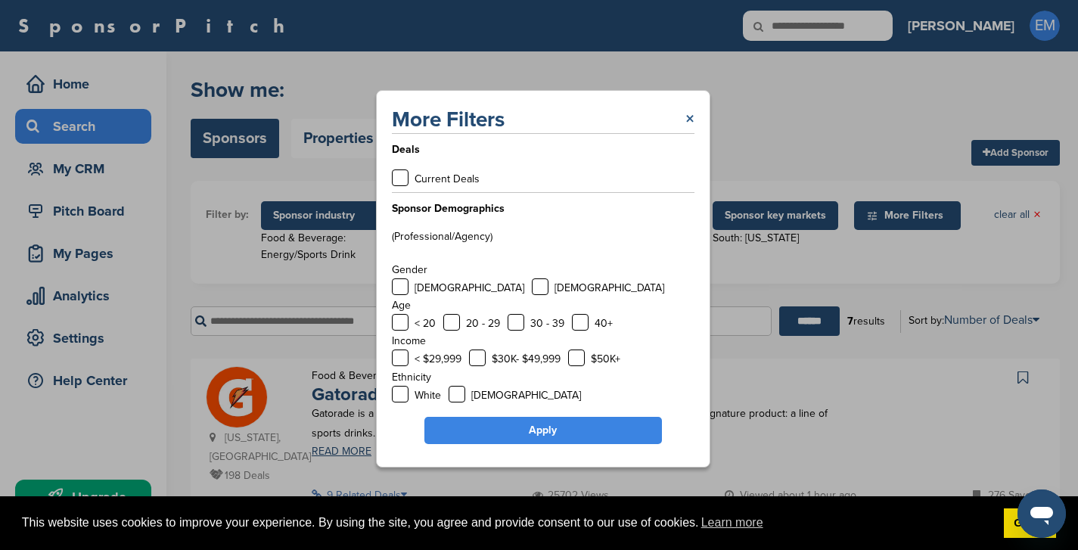
click at [689, 113] on link "×" at bounding box center [689, 119] width 9 height 27
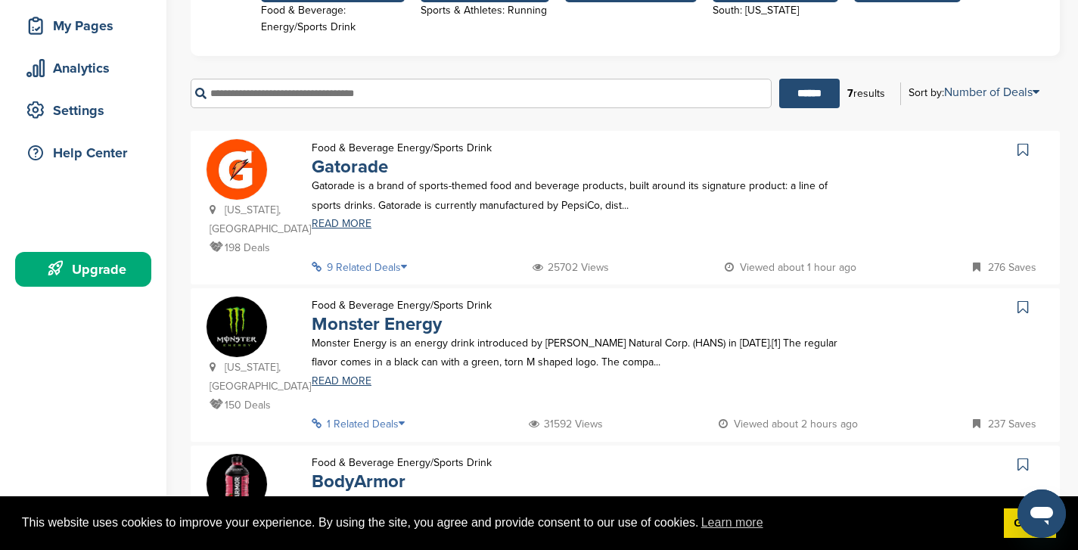
scroll to position [229, 0]
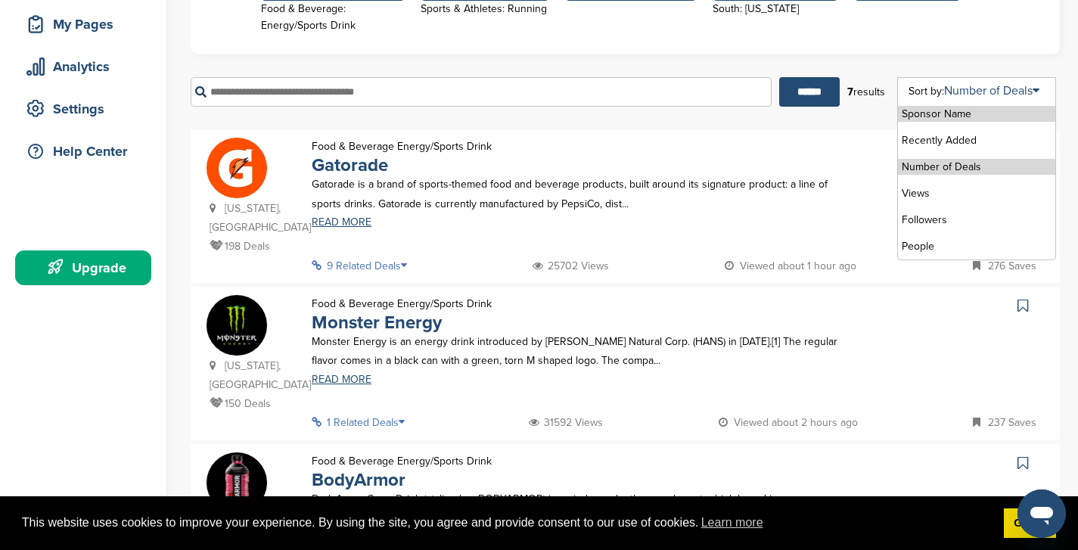
click at [956, 164] on li "Number of Deals" at bounding box center [976, 167] width 157 height 16
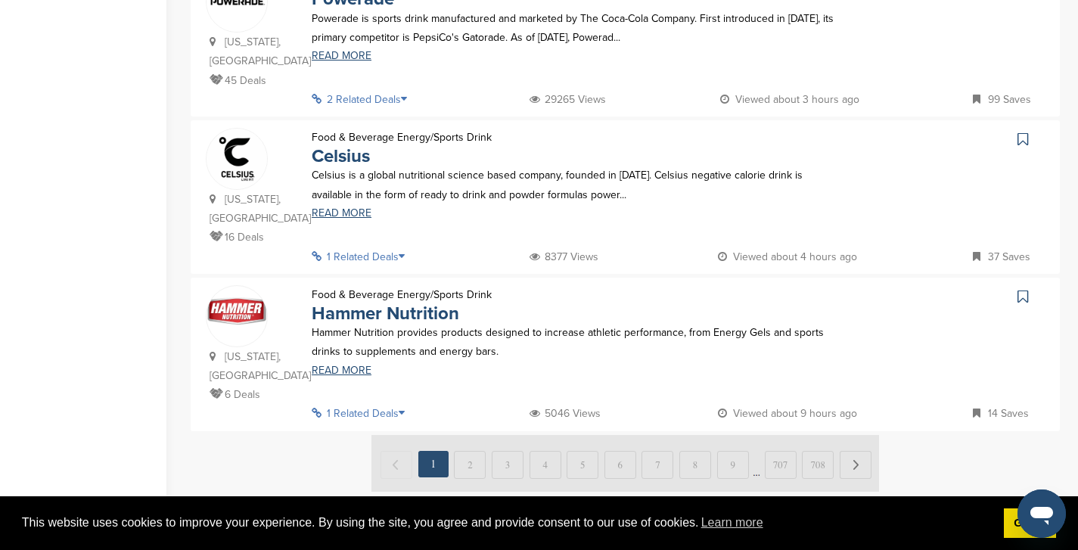
scroll to position [1025, 0]
click at [466, 434] on img at bounding box center [625, 462] width 508 height 57
click at [858, 434] on img at bounding box center [625, 462] width 508 height 57
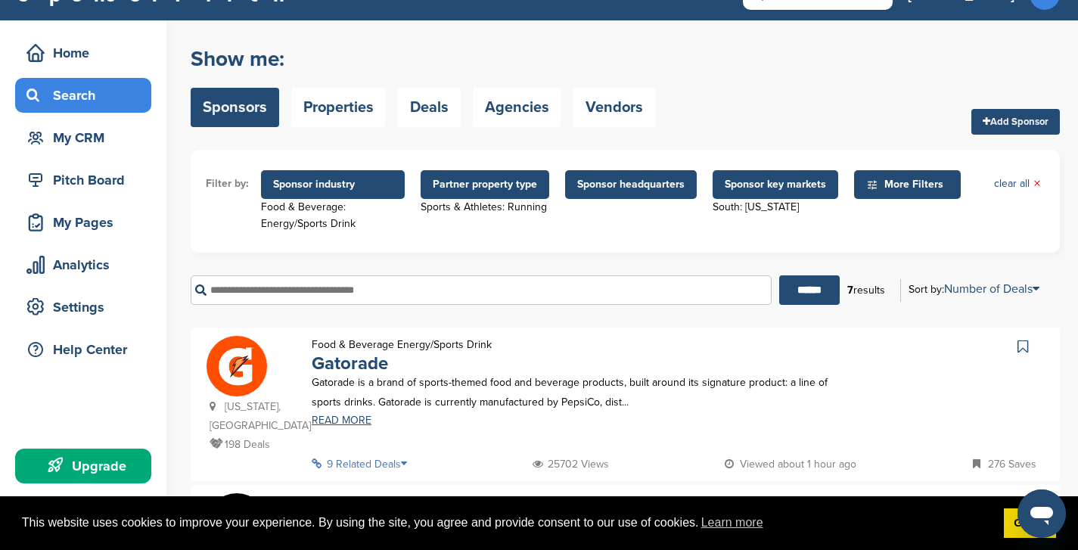
scroll to position [30, 0]
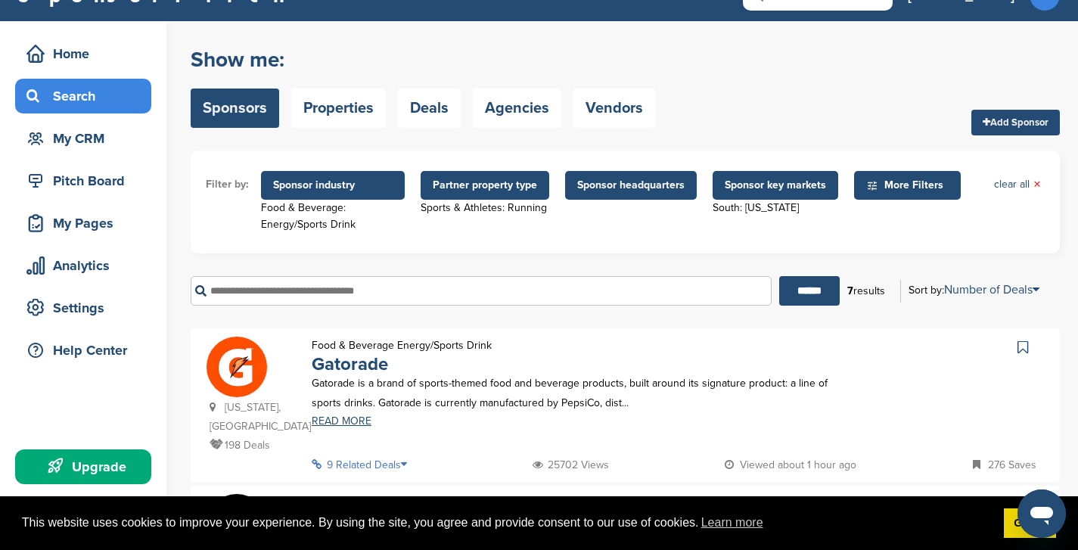
click at [334, 185] on span "Sponsor industry" at bounding box center [333, 185] width 120 height 17
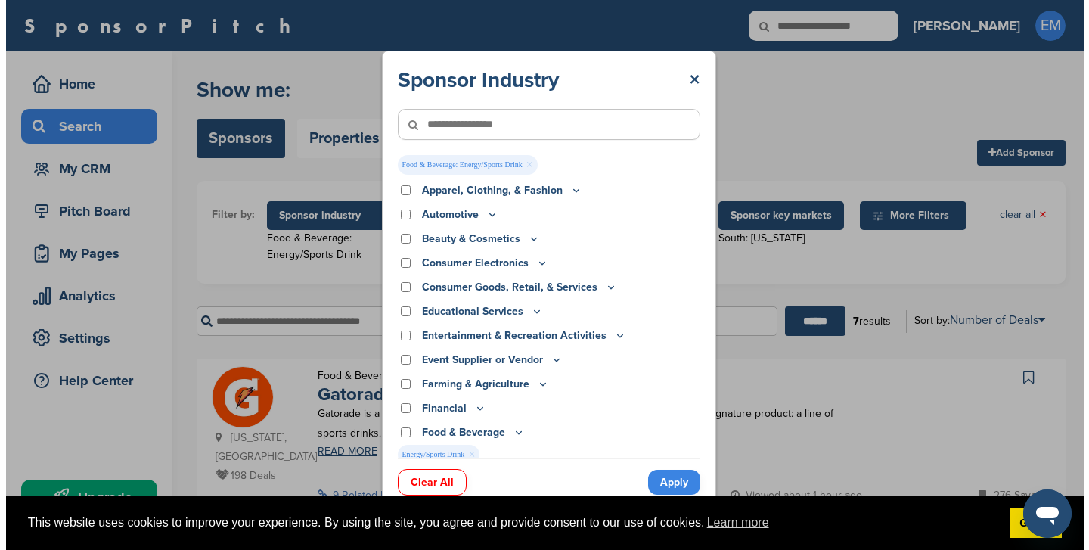
scroll to position [0, 0]
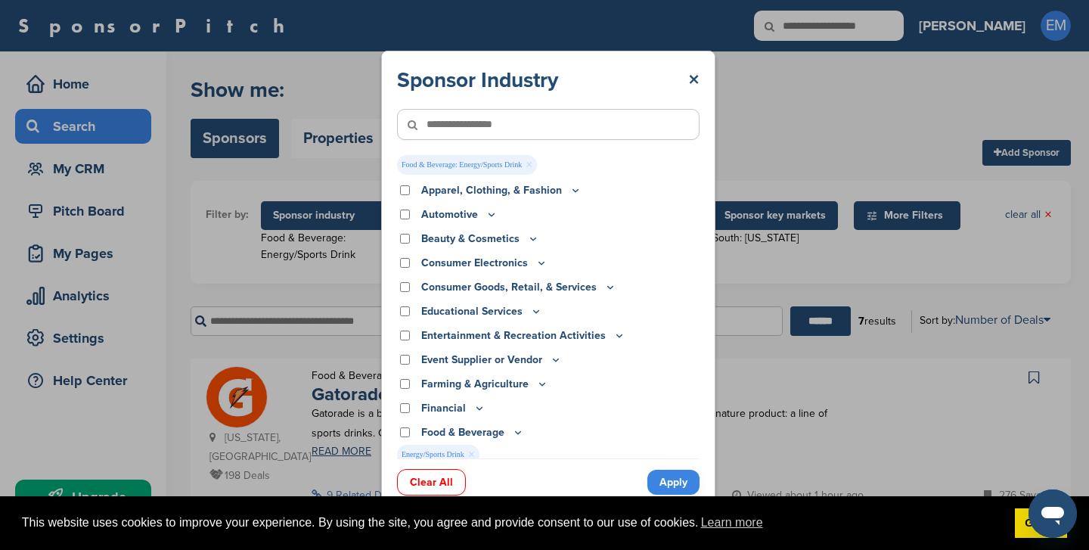
click at [501, 118] on input"] "text" at bounding box center [548, 124] width 303 height 31
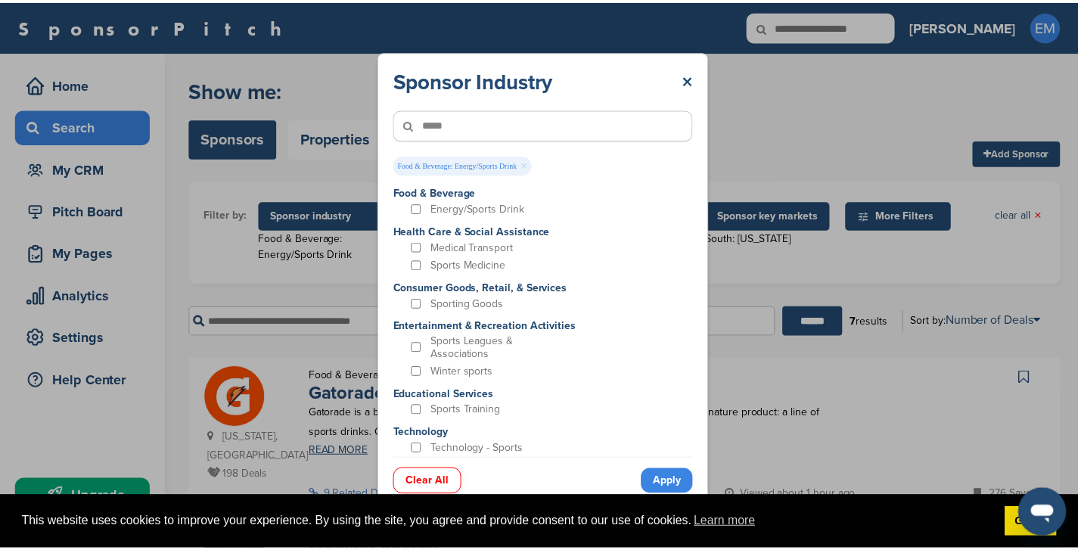
scroll to position [37, 0]
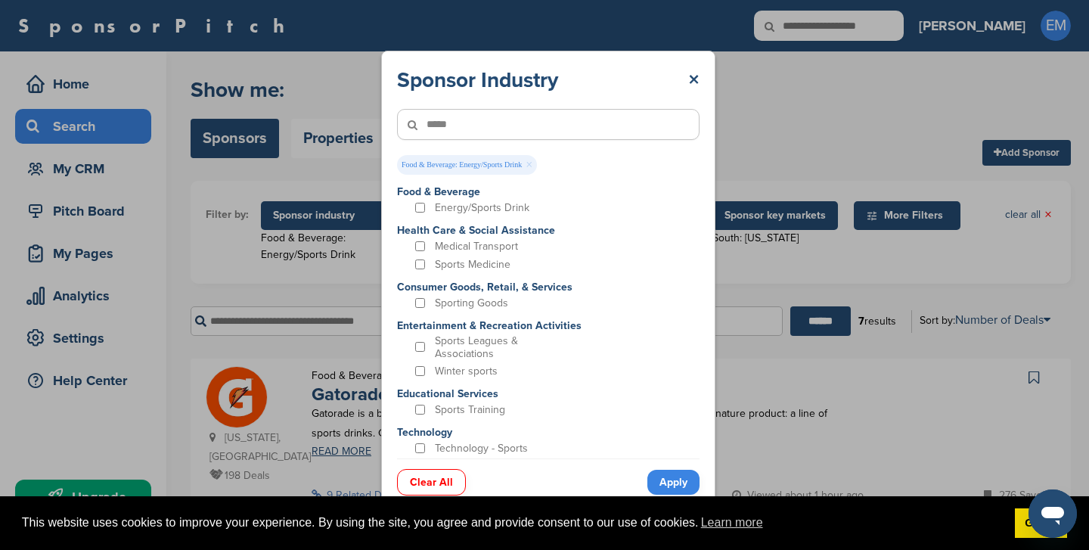
type input"] "*****"
click at [672, 492] on link "Apply" at bounding box center [673, 482] width 52 height 25
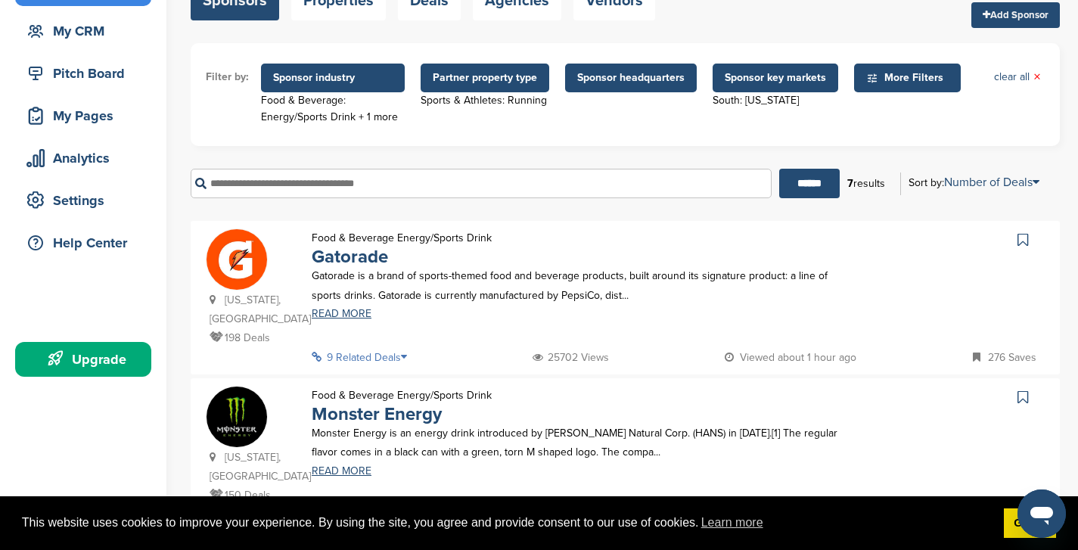
scroll to position [0, 0]
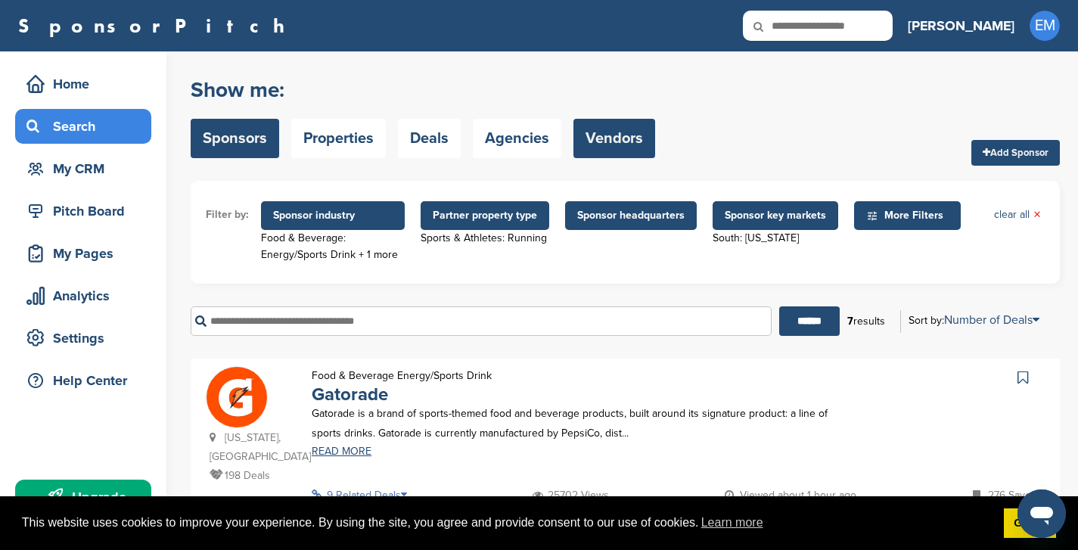
click at [617, 144] on link "Vendors" at bounding box center [614, 138] width 82 height 39
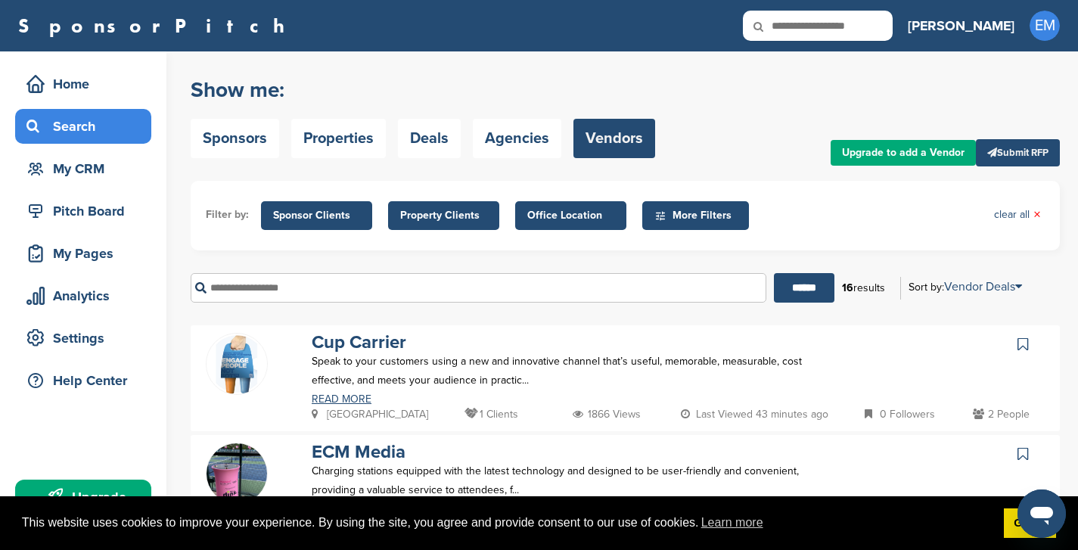
click at [331, 217] on span "Sponsor Clients" at bounding box center [316, 215] width 87 height 17
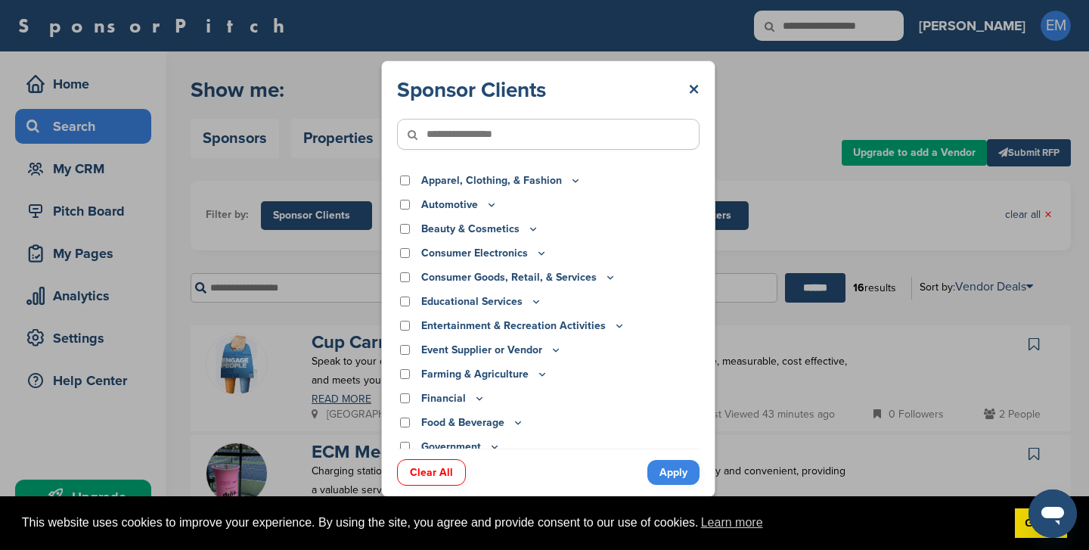
click at [473, 136] on input"] "text" at bounding box center [548, 134] width 303 height 31
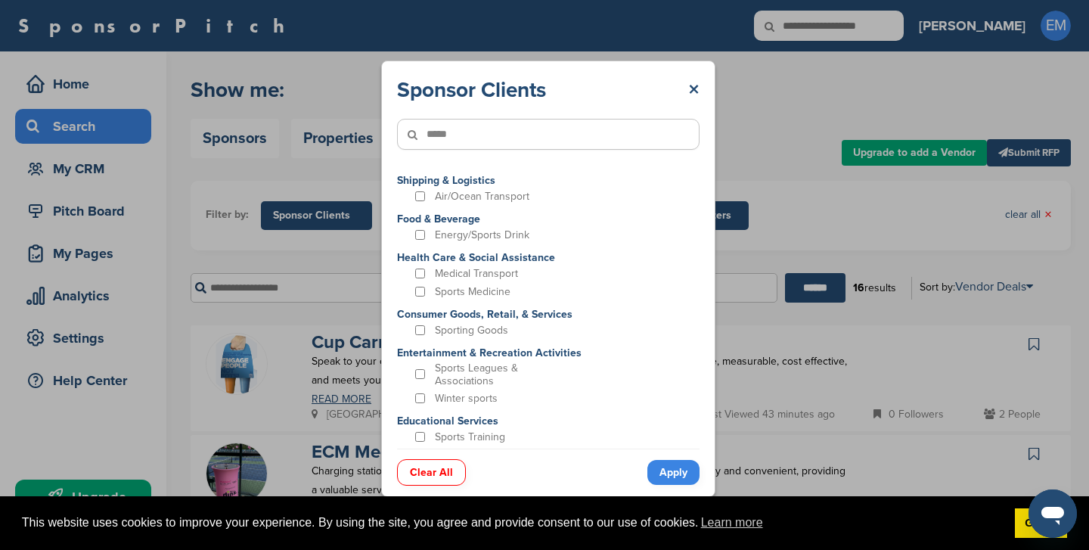
type input"] "*****"
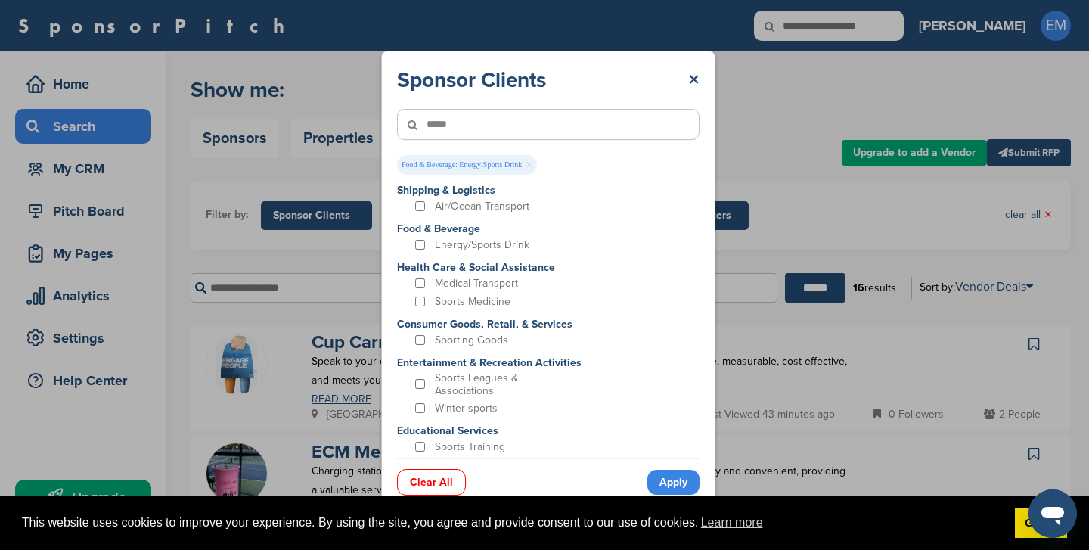
click at [669, 479] on link "Apply" at bounding box center [673, 482] width 52 height 25
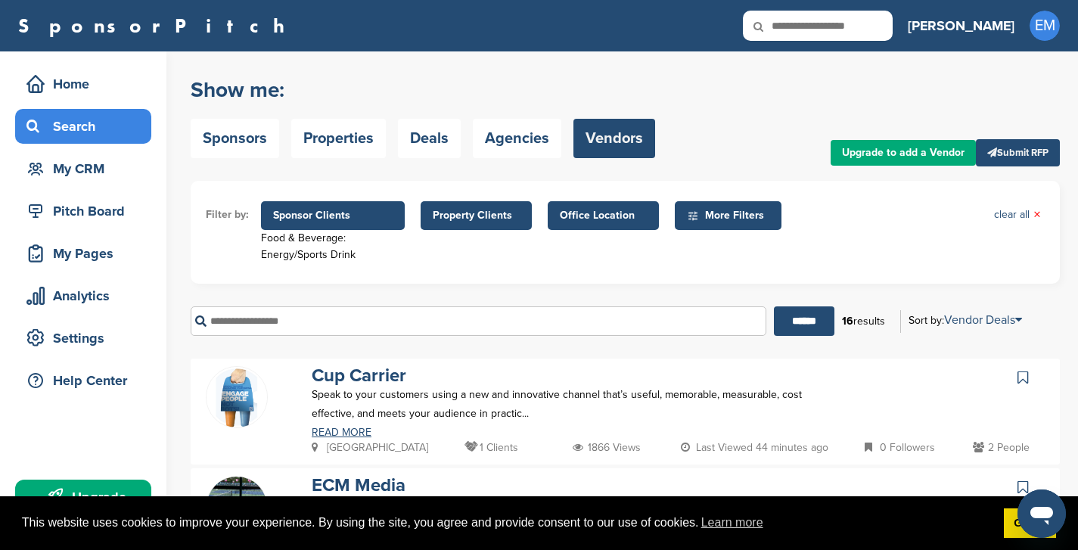
click at [477, 207] on span "Property Clients" at bounding box center [476, 215] width 87 height 17
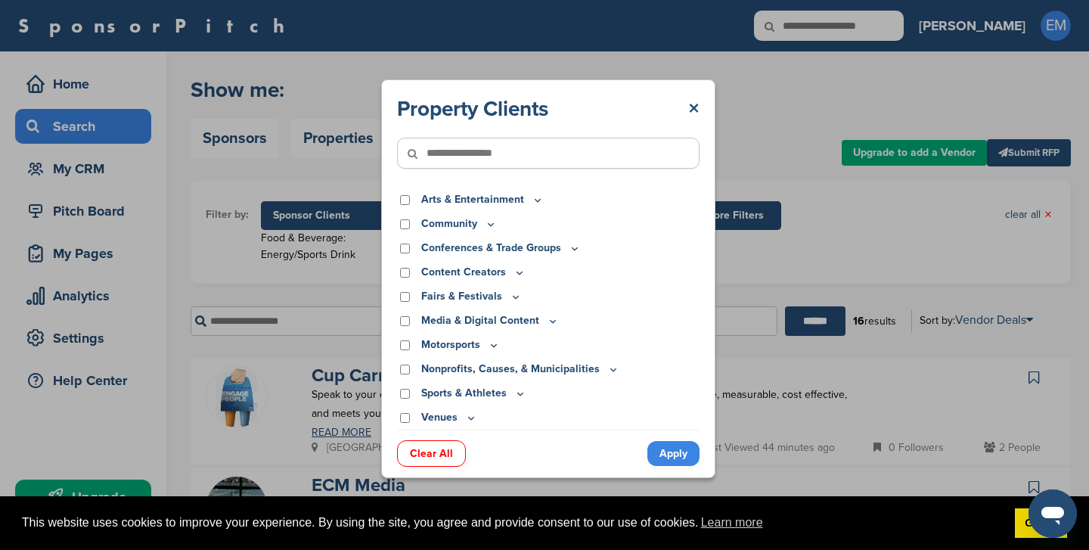
click at [448, 157] on icon at bounding box center [422, 154] width 51 height 32
click at [446, 149] on icon at bounding box center [422, 154] width 51 height 32
click at [439, 156] on icon at bounding box center [422, 154] width 51 height 32
click at [427, 151] on icon at bounding box center [422, 154] width 51 height 32
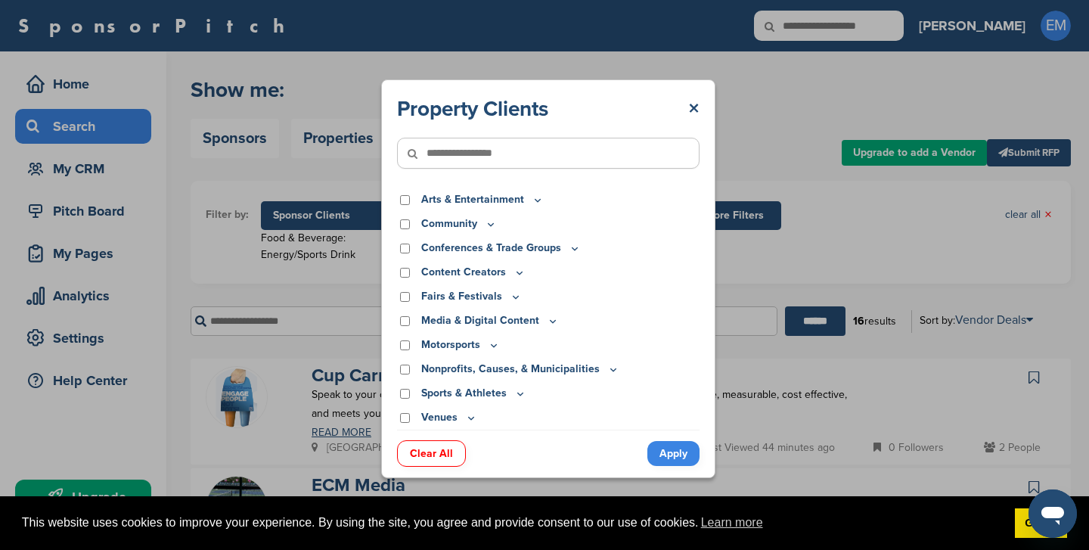
click at [530, 206] on p "Arts & Entertainment" at bounding box center [482, 199] width 123 height 17
click at [535, 198] on icon at bounding box center [538, 200] width 12 height 13
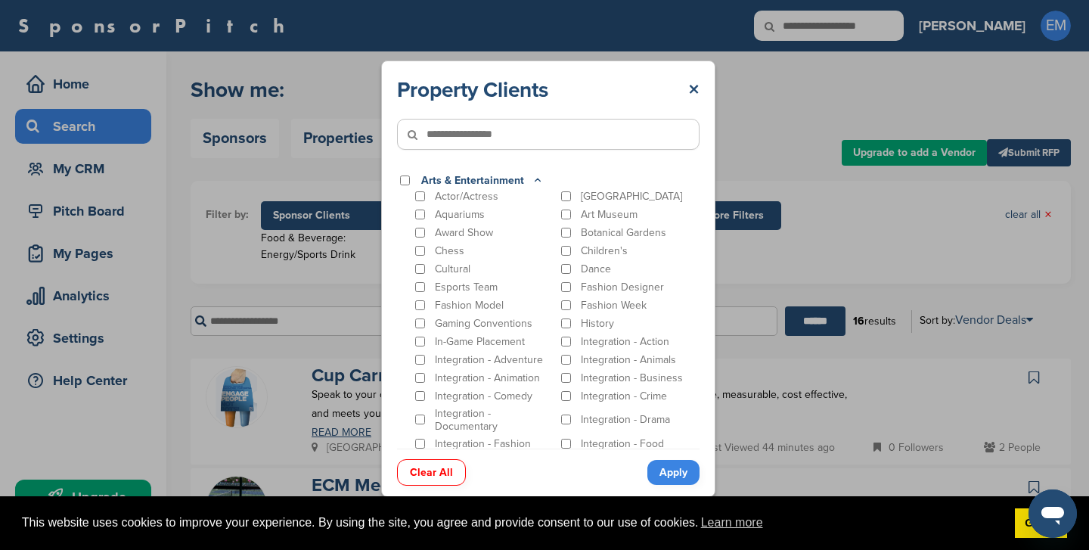
click at [517, 180] on p "Arts & Entertainment" at bounding box center [482, 180] width 123 height 17
click at [532, 180] on icon at bounding box center [538, 180] width 12 height 13
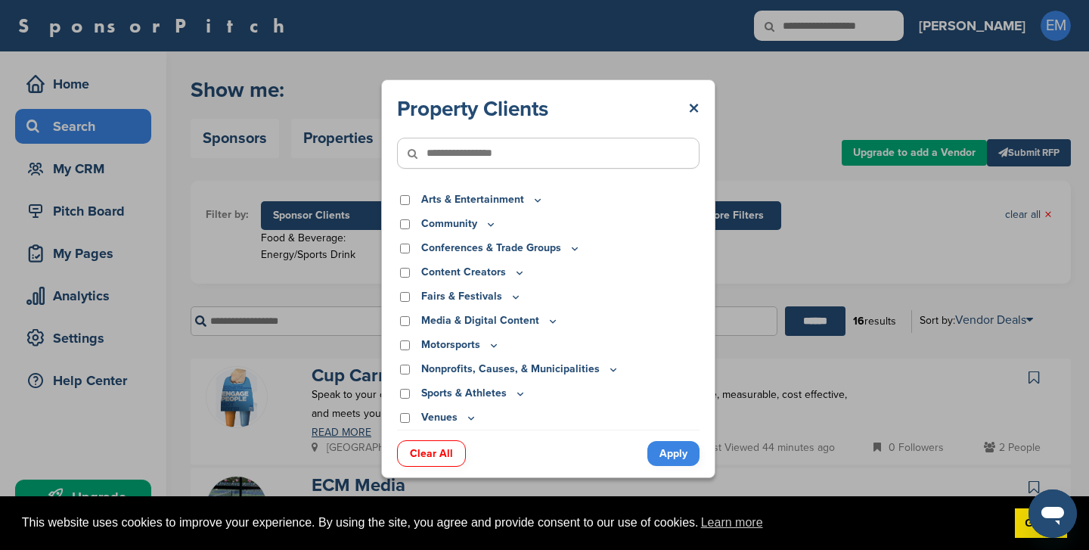
click at [461, 150] on input"] "text" at bounding box center [548, 153] width 303 height 31
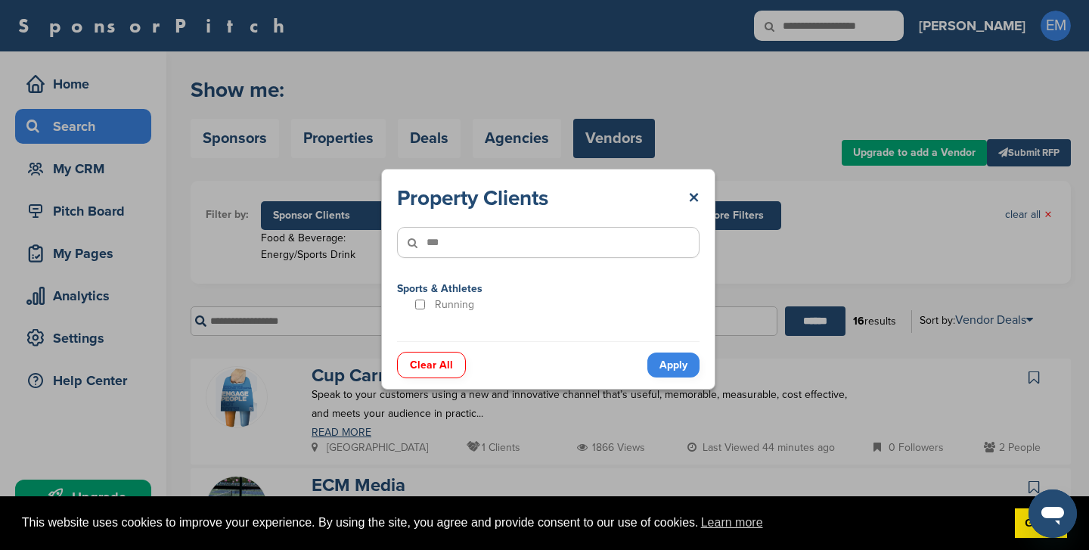
type input"] "***"
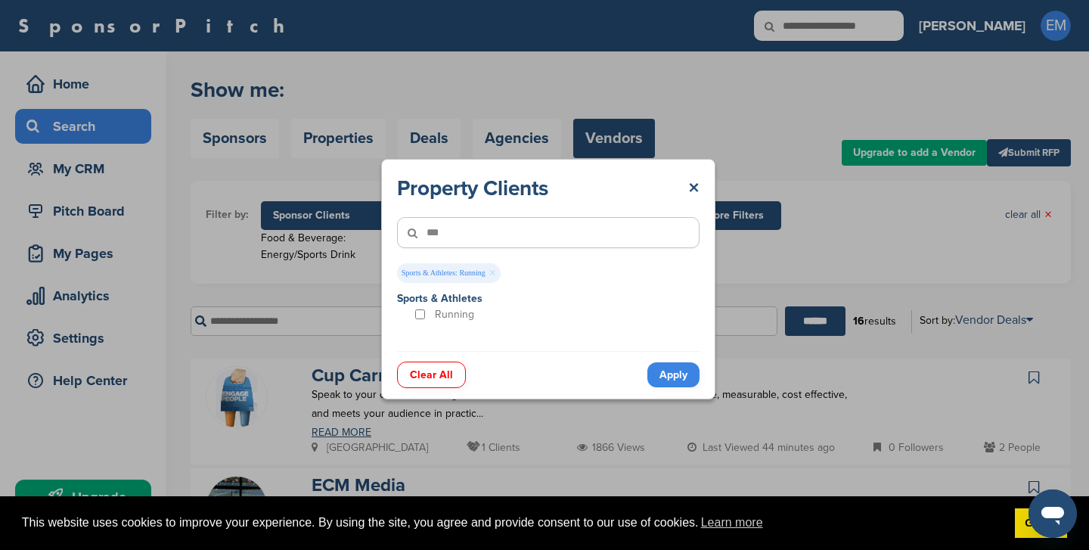
click at [674, 377] on link "Apply" at bounding box center [673, 374] width 52 height 25
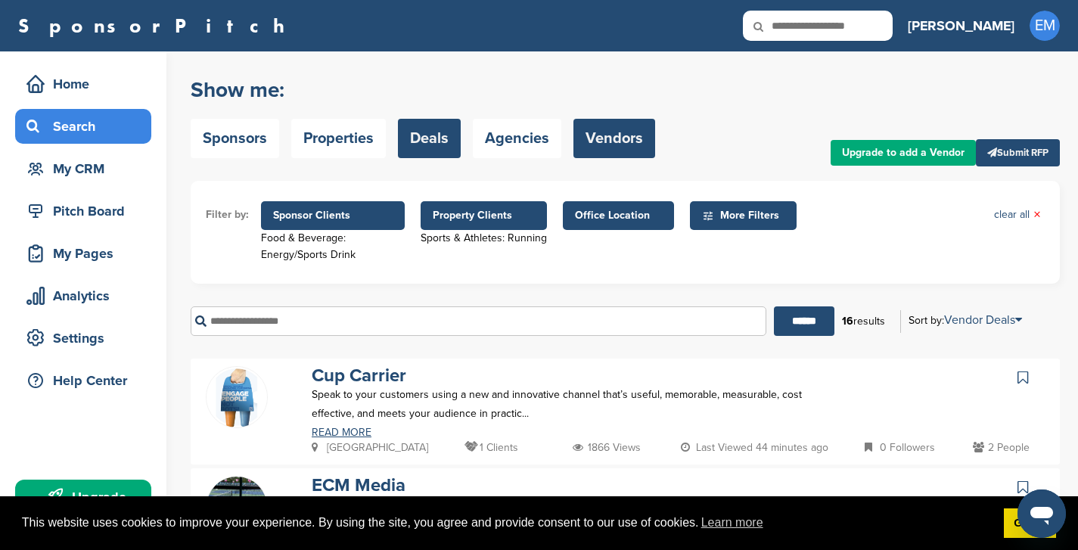
click at [439, 137] on link "Deals" at bounding box center [429, 138] width 63 height 39
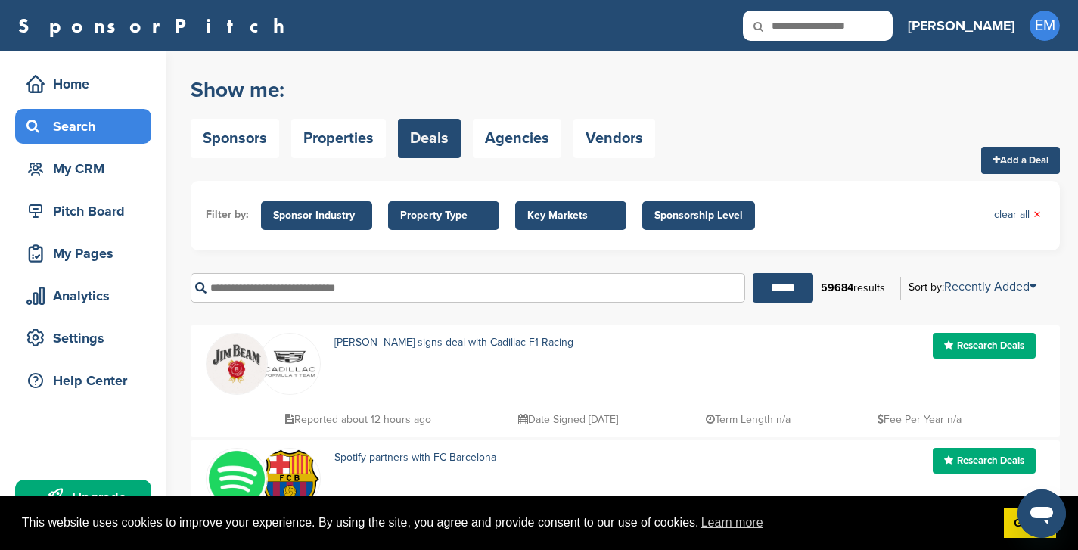
click at [326, 216] on span "Sponsor Industry" at bounding box center [316, 215] width 87 height 17
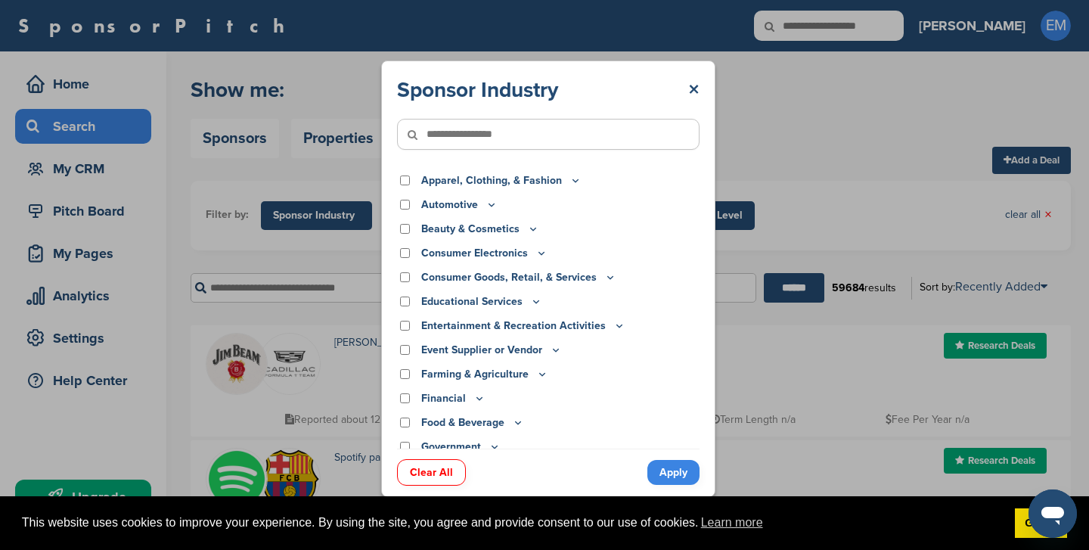
click at [468, 131] on input"] "text" at bounding box center [548, 134] width 303 height 31
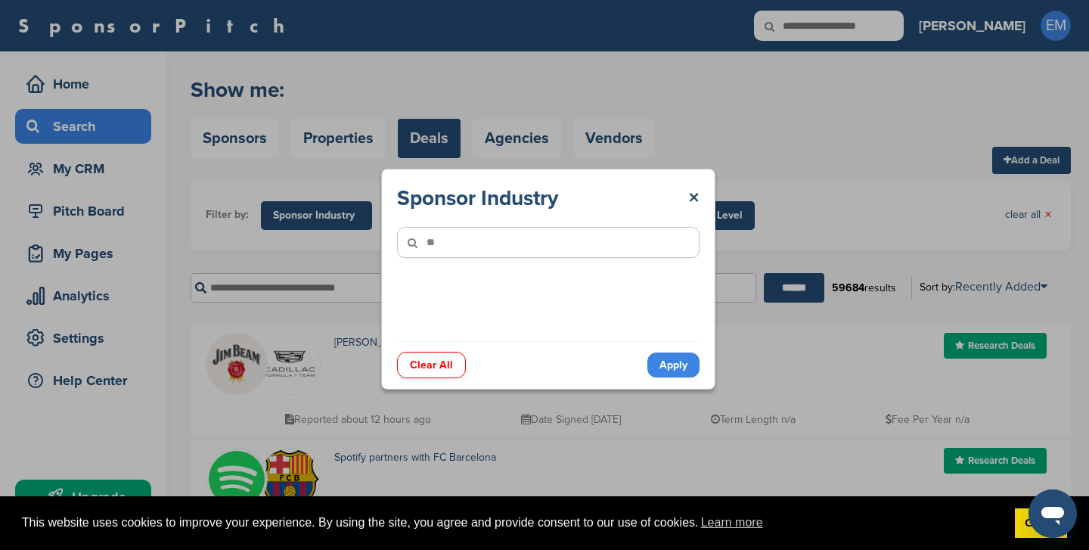
type input"] "*"
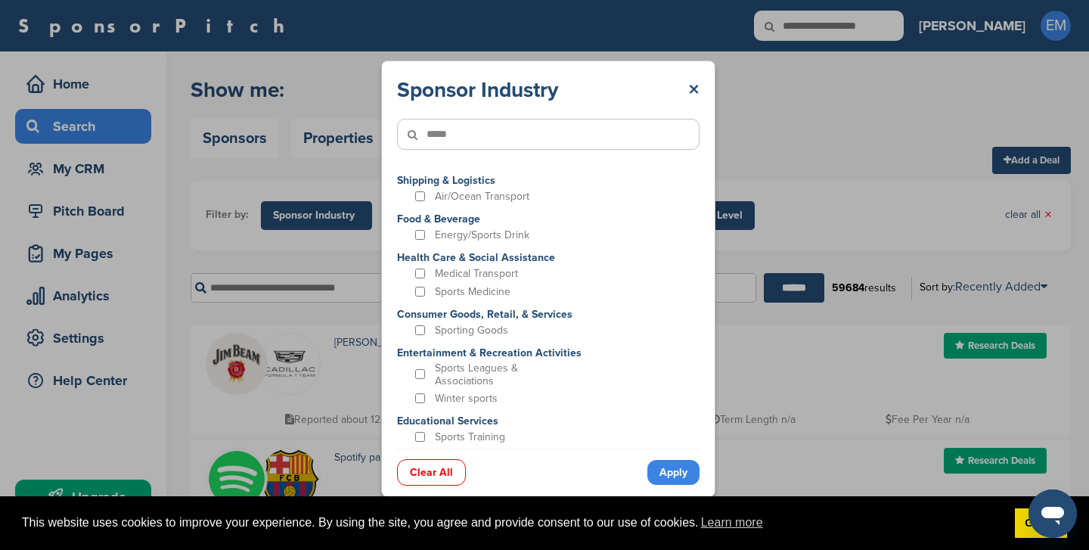
type input"] "*****"
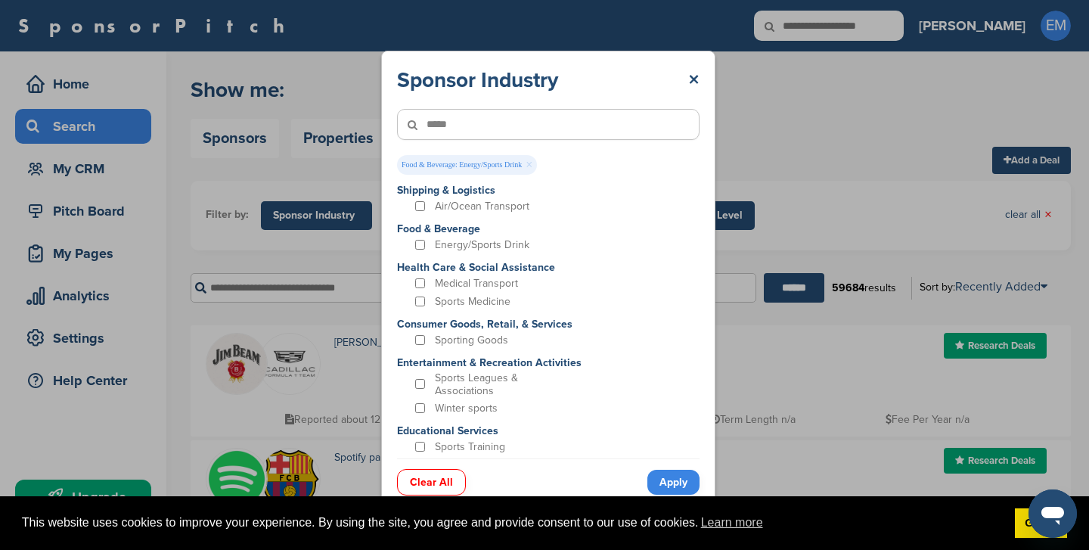
click at [676, 487] on link "Apply" at bounding box center [673, 482] width 52 height 25
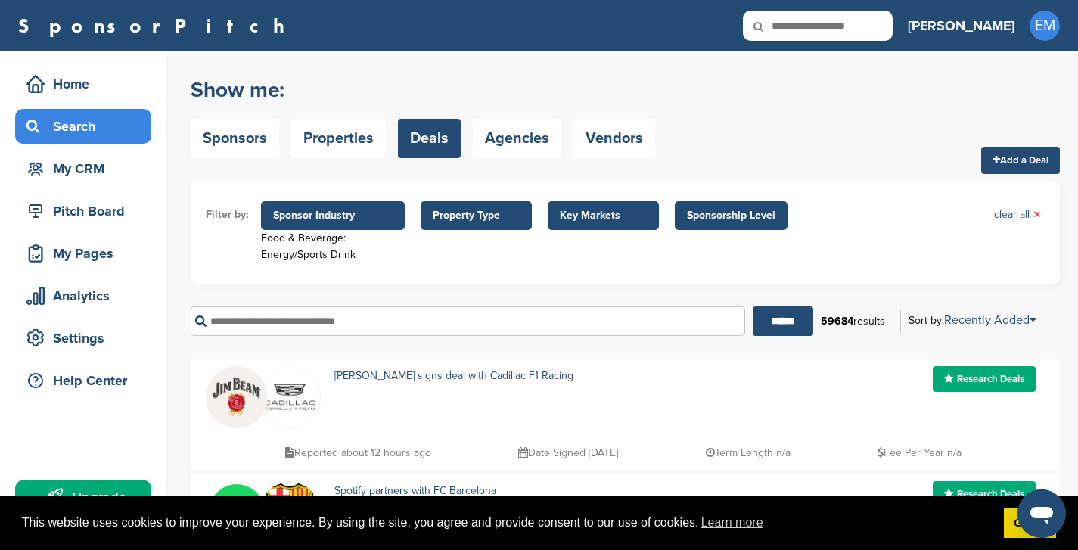
click at [483, 213] on span "Property Type" at bounding box center [476, 215] width 87 height 17
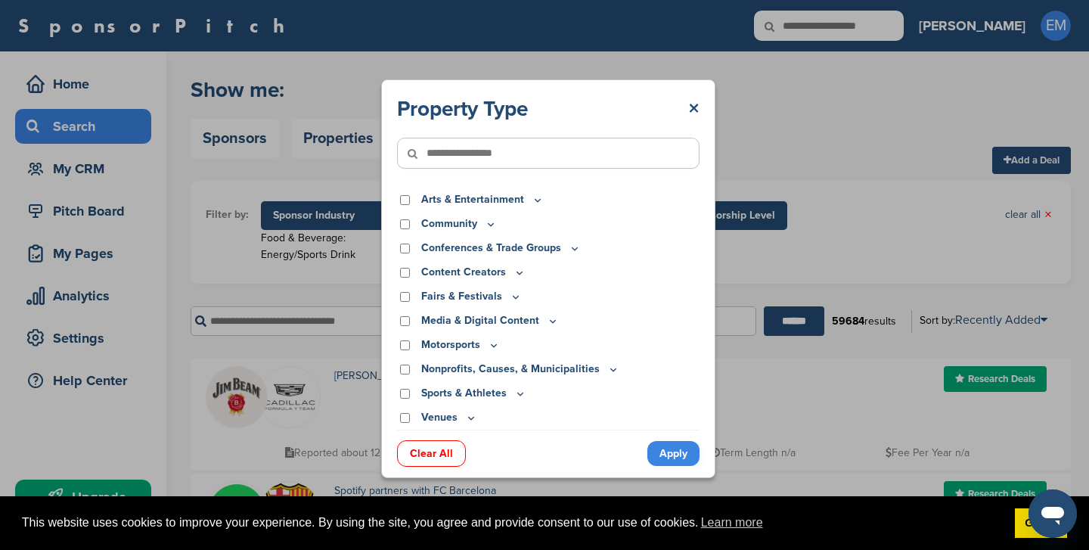
click at [490, 151] on input"] "text" at bounding box center [548, 153] width 303 height 31
type input"] "*******"
click at [764, 306] on input "******" at bounding box center [794, 320] width 61 height 29
drag, startPoint x: 488, startPoint y: 154, endPoint x: 420, endPoint y: 153, distance: 68.1
click at [420, 153] on div "*******" at bounding box center [548, 153] width 303 height 61
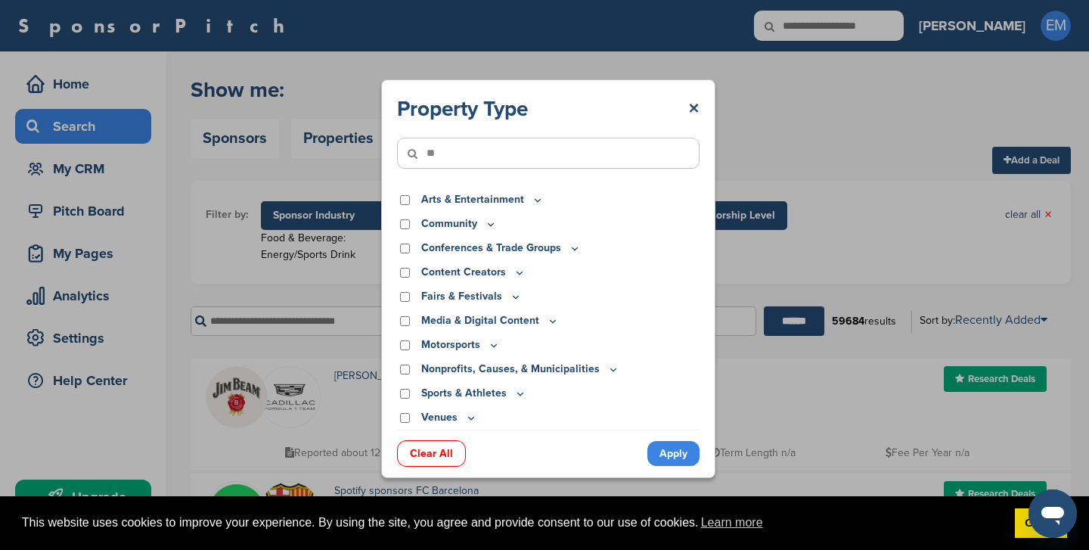
type input"] "*"
click at [476, 159] on input"] "text" at bounding box center [548, 153] width 303 height 31
type input"] "***"
click at [764, 306] on input "******" at bounding box center [794, 320] width 61 height 29
click at [688, 107] on link "×" at bounding box center [693, 108] width 11 height 27
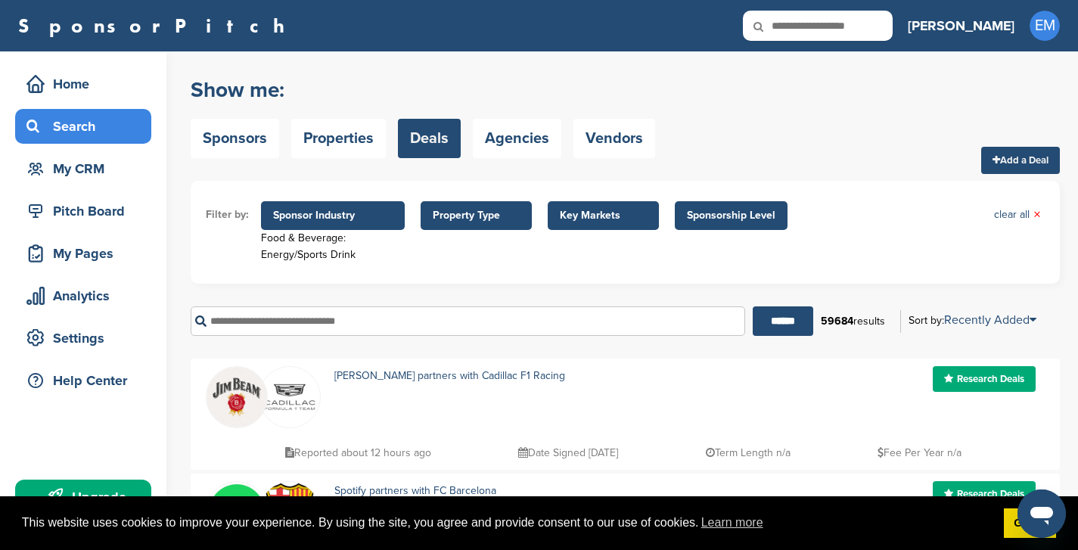
click at [579, 216] on span "Key Markets" at bounding box center [603, 215] width 87 height 17
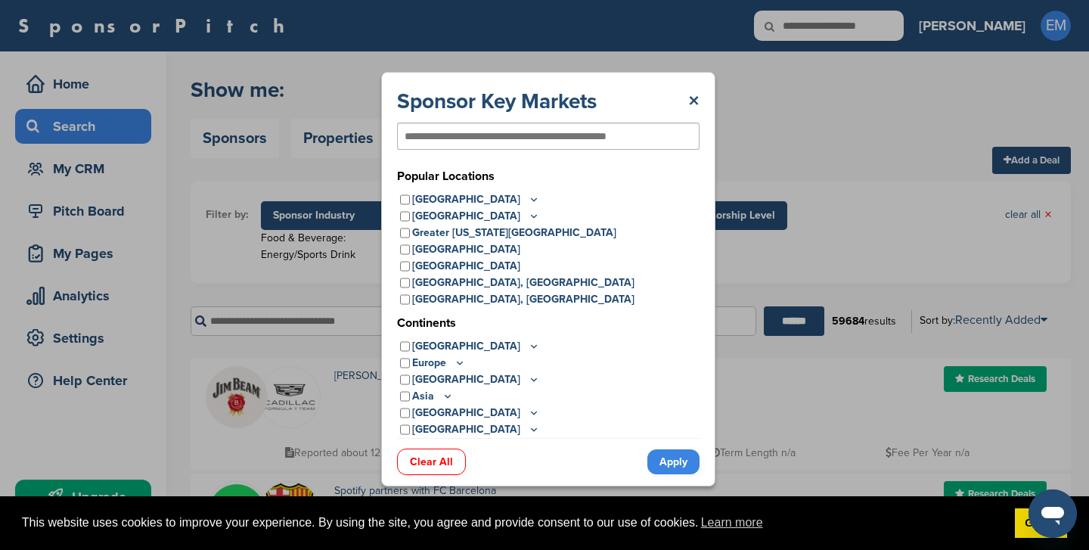
click at [528, 195] on icon at bounding box center [534, 199] width 12 height 13
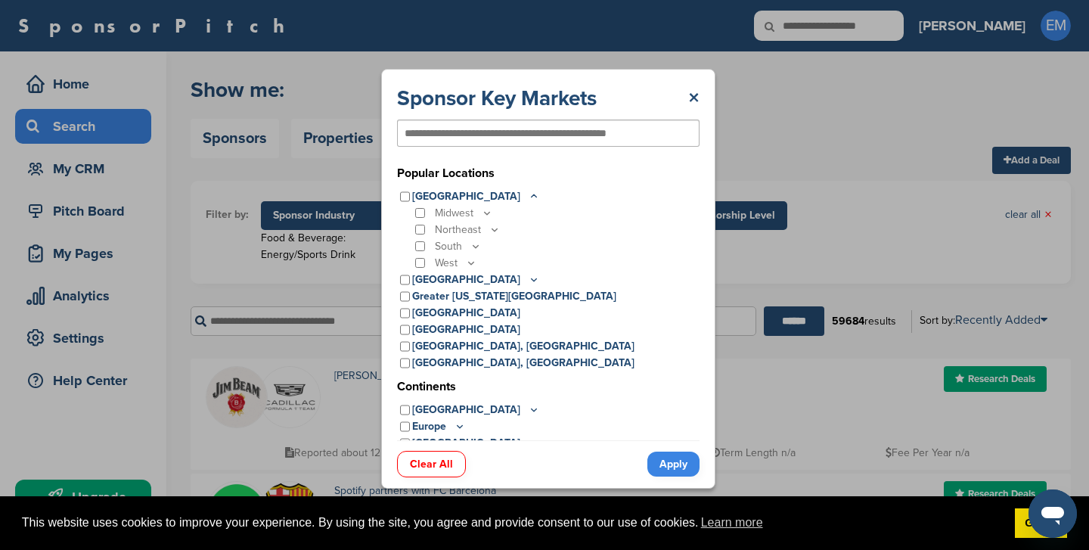
click at [479, 246] on icon at bounding box center [476, 246] width 12 height 13
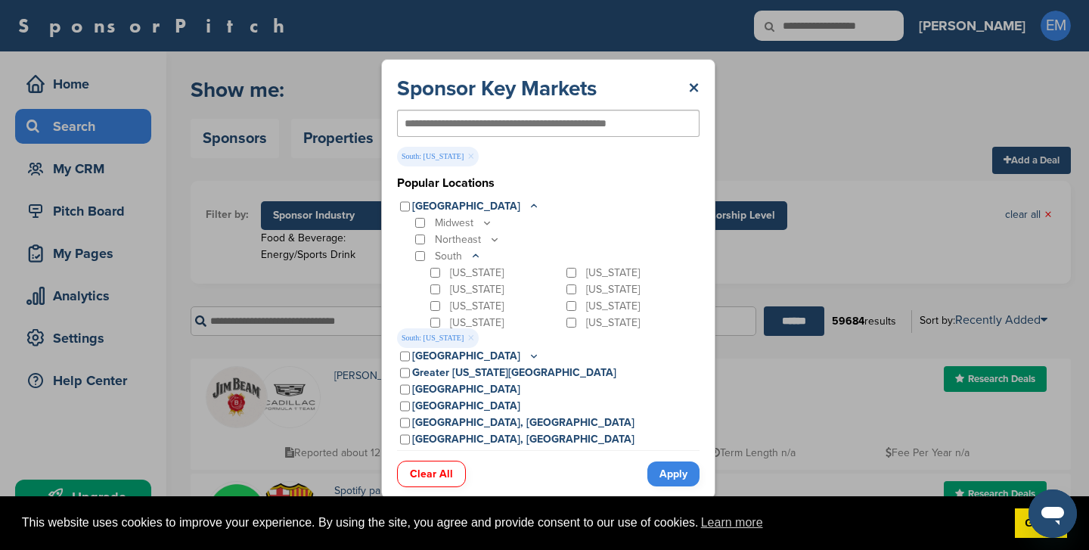
click at [666, 476] on link "Apply" at bounding box center [673, 473] width 52 height 25
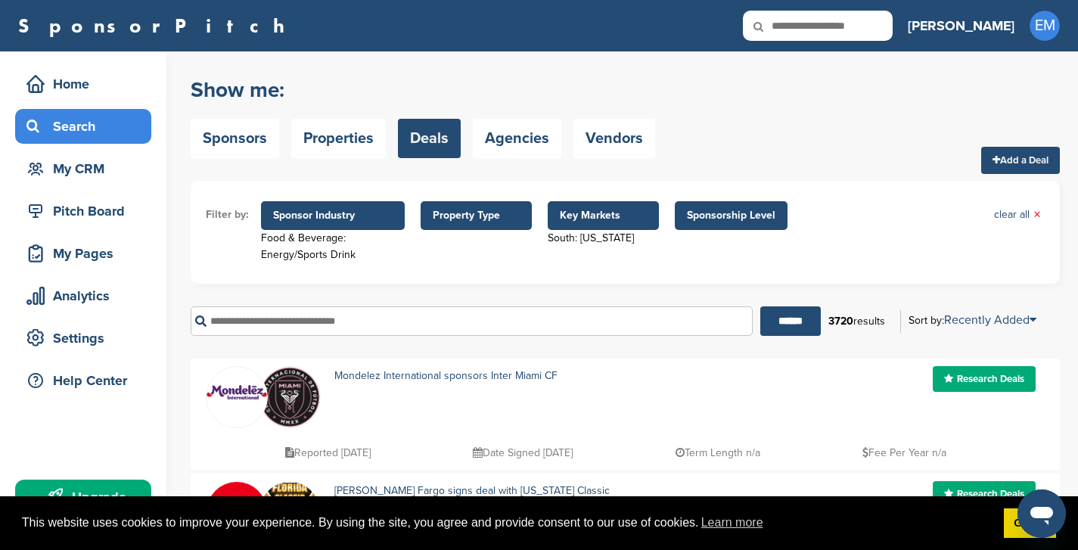
click at [703, 213] on span "Sponsorship Level" at bounding box center [731, 215] width 88 height 17
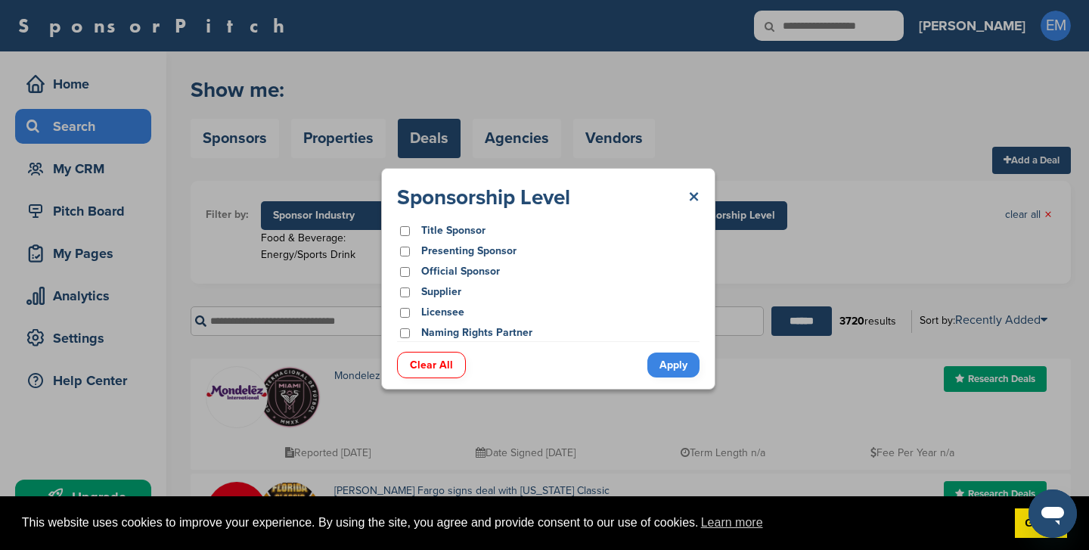
click at [694, 190] on link "×" at bounding box center [693, 197] width 11 height 27
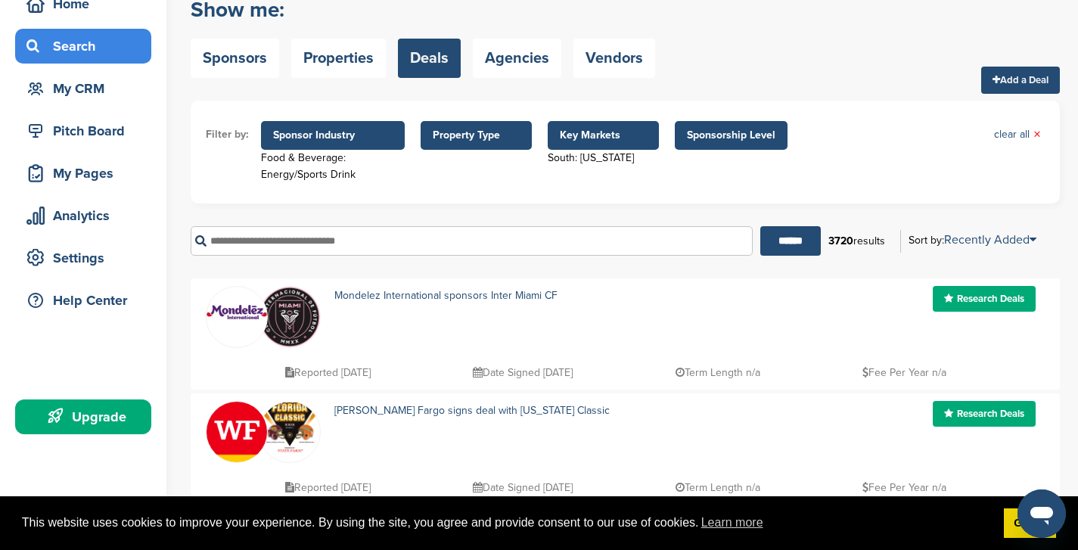
scroll to position [74, 0]
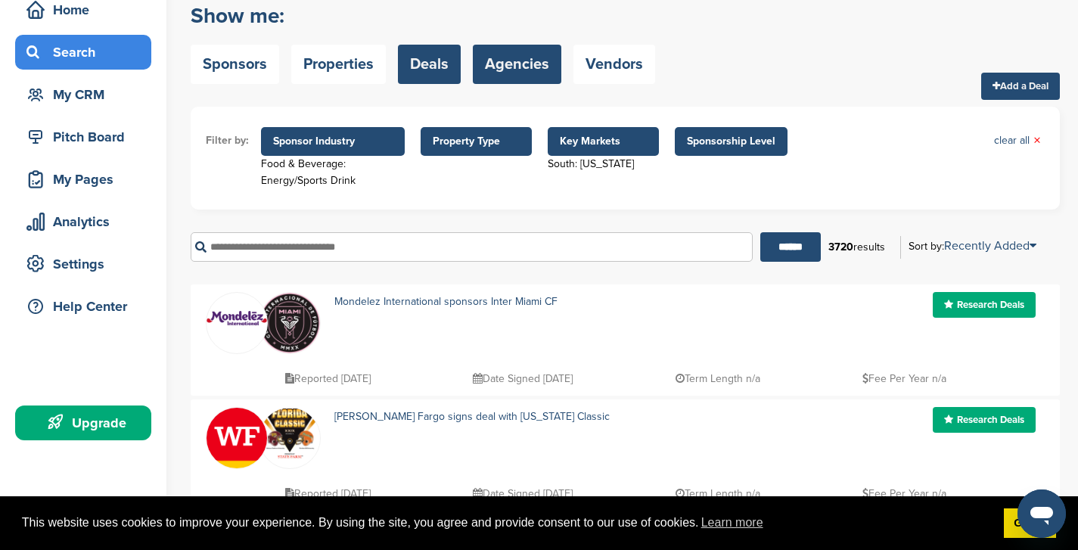
click at [523, 76] on link "Agencies" at bounding box center [517, 64] width 88 height 39
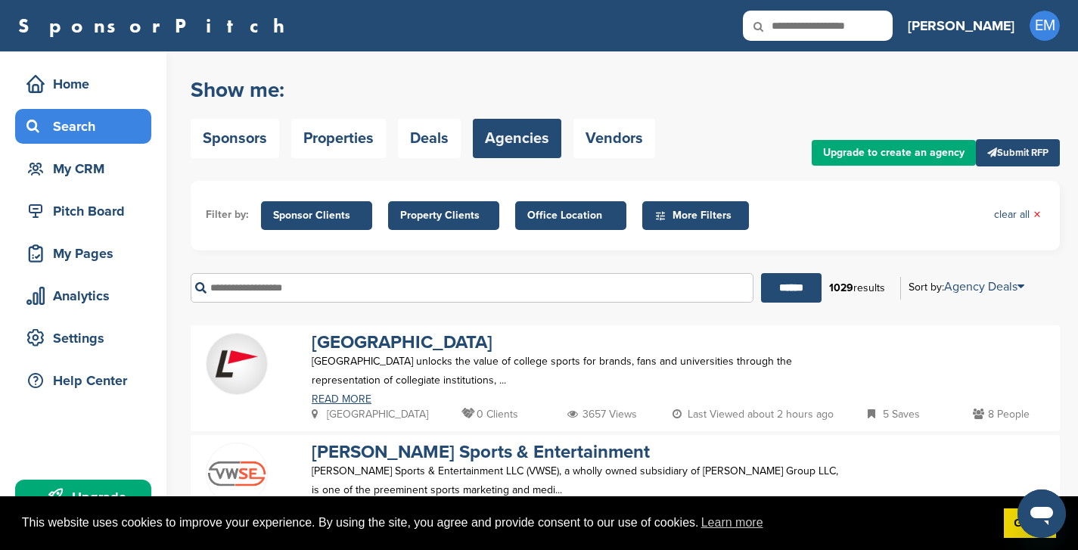
click at [318, 219] on span "Sponsor Clients" at bounding box center [316, 215] width 87 height 17
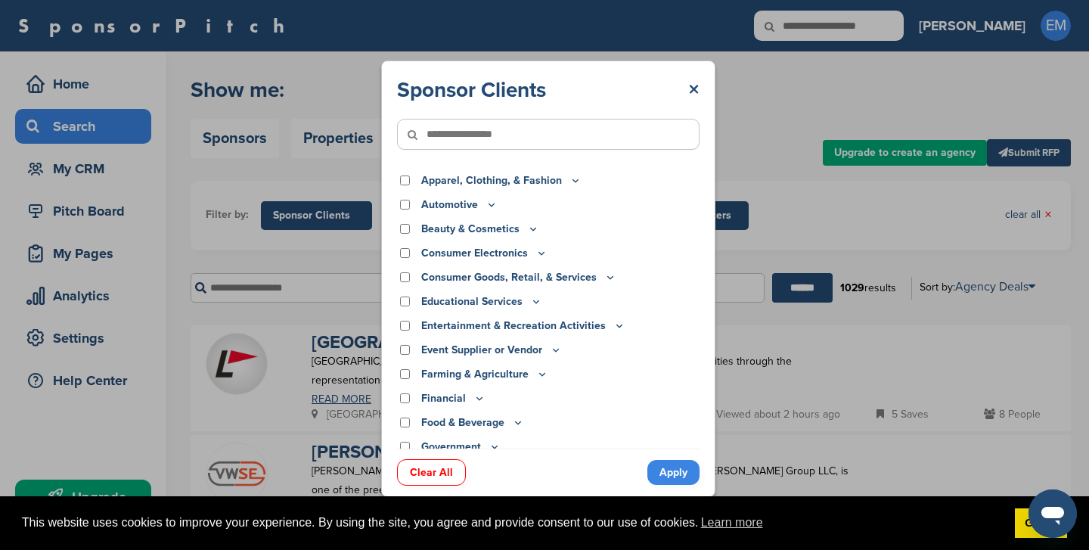
click at [452, 136] on input"] "text" at bounding box center [548, 134] width 303 height 31
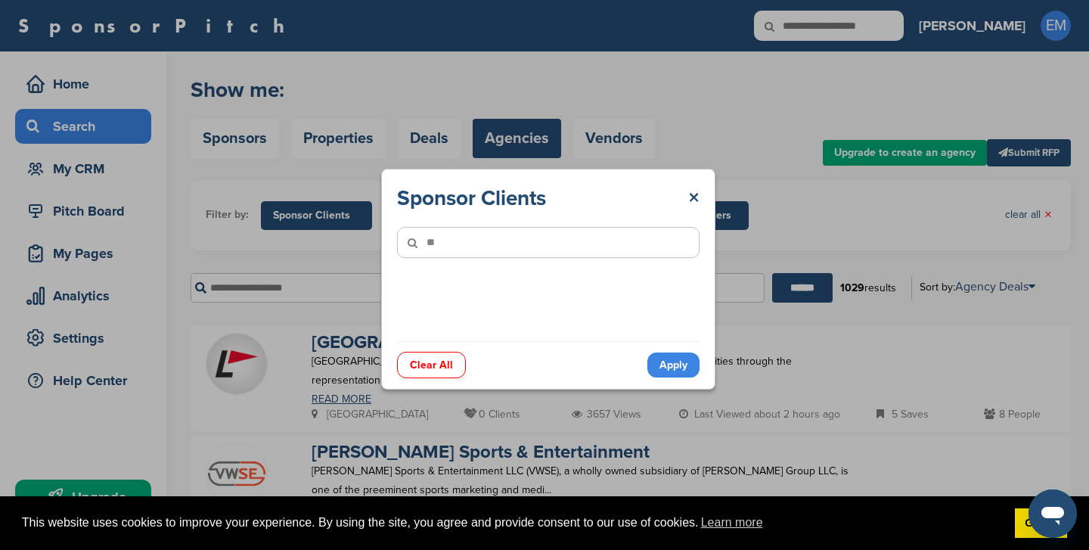
type input"] "*"
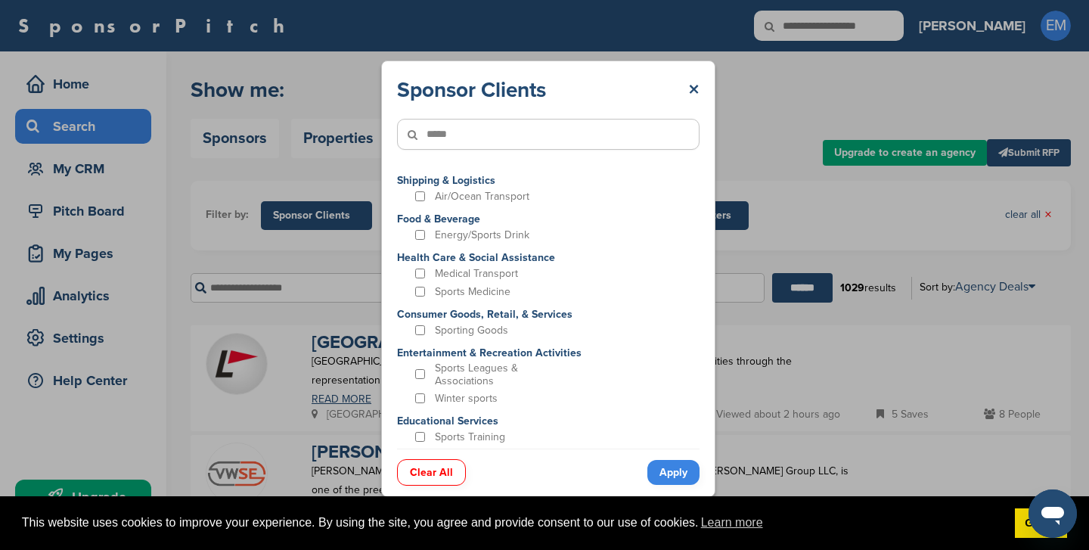
type input"] "*****"
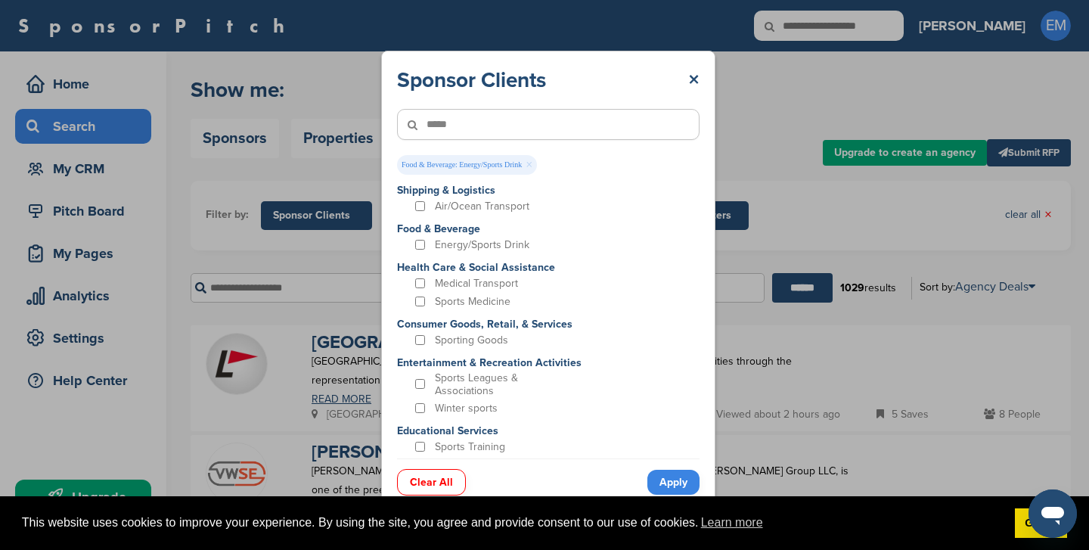
click at [660, 480] on link "Apply" at bounding box center [673, 482] width 52 height 25
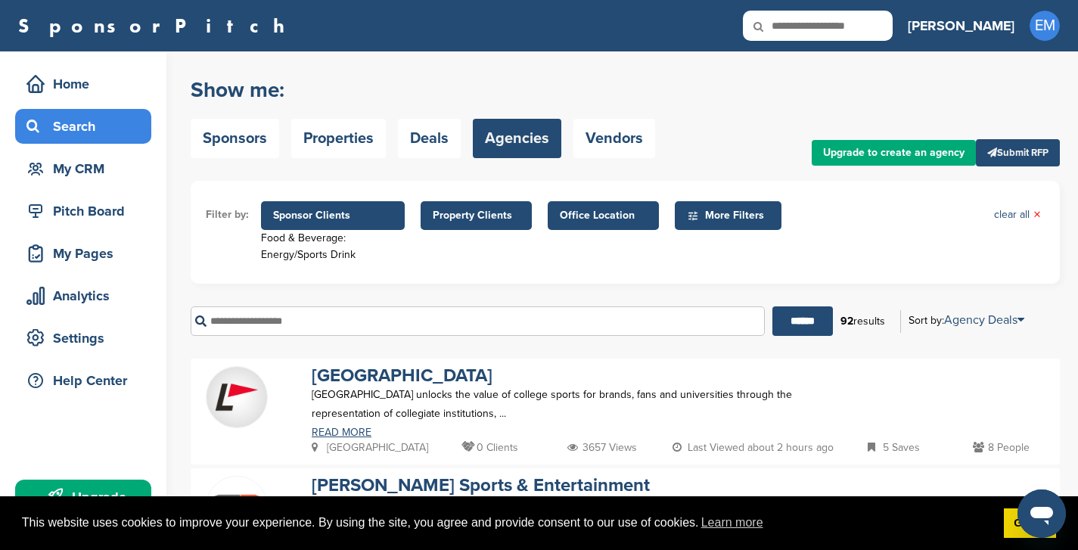
click at [490, 216] on span "Property Clients" at bounding box center [476, 215] width 87 height 17
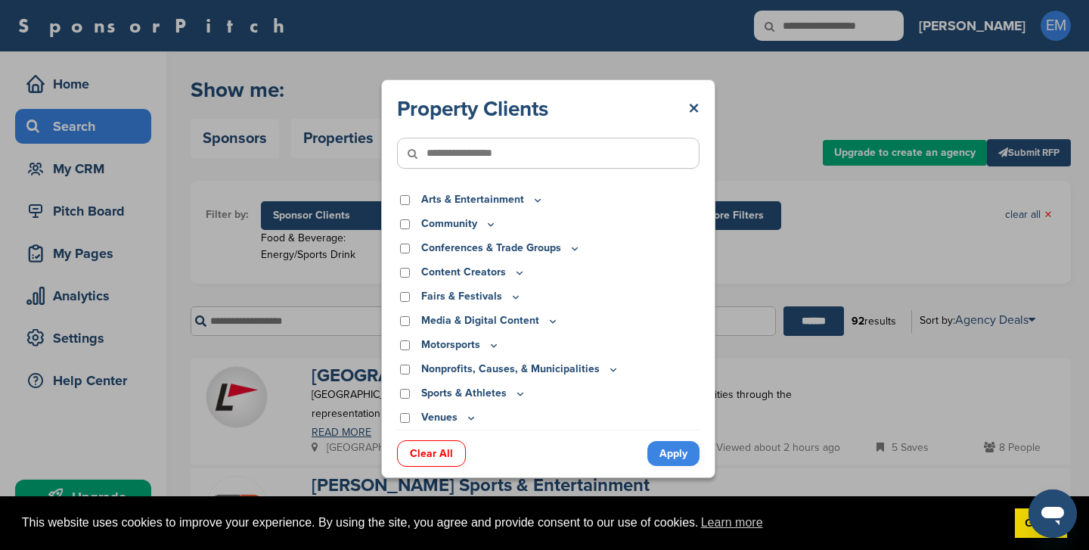
click at [480, 154] on input"] "text" at bounding box center [548, 153] width 303 height 31
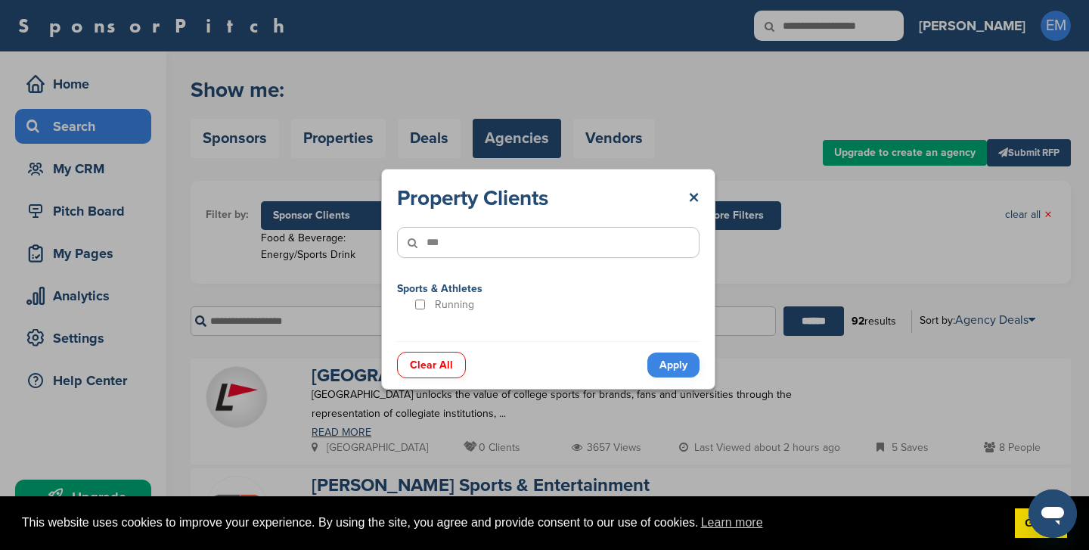
type input"] "***"
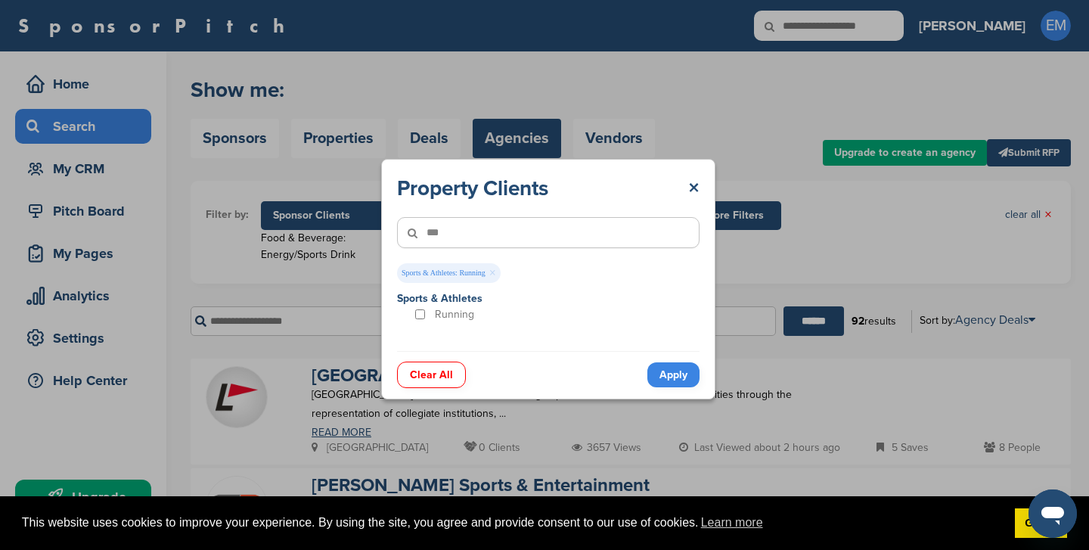
click at [671, 377] on link "Apply" at bounding box center [673, 374] width 52 height 25
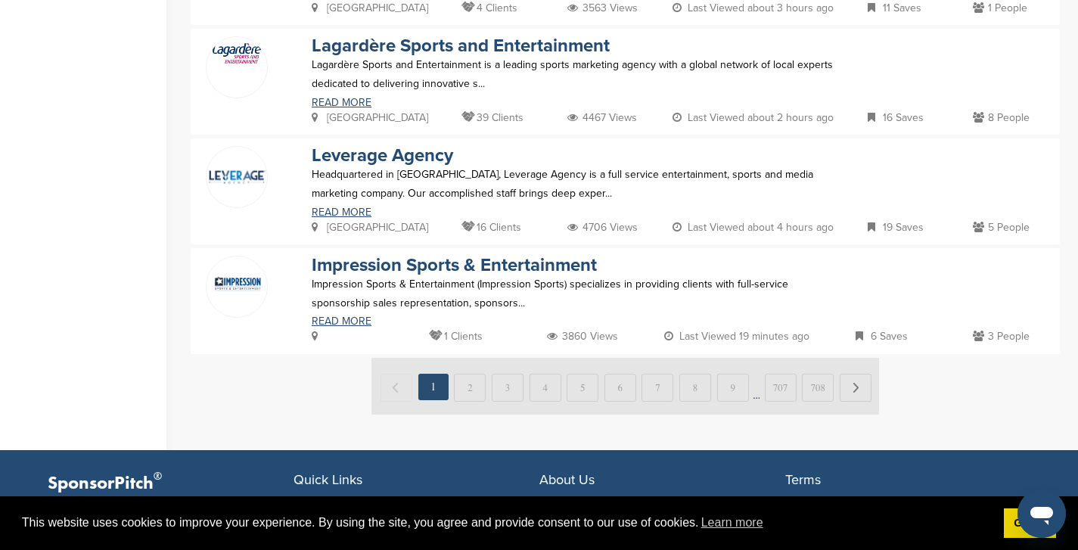
scroll to position [1085, 0]
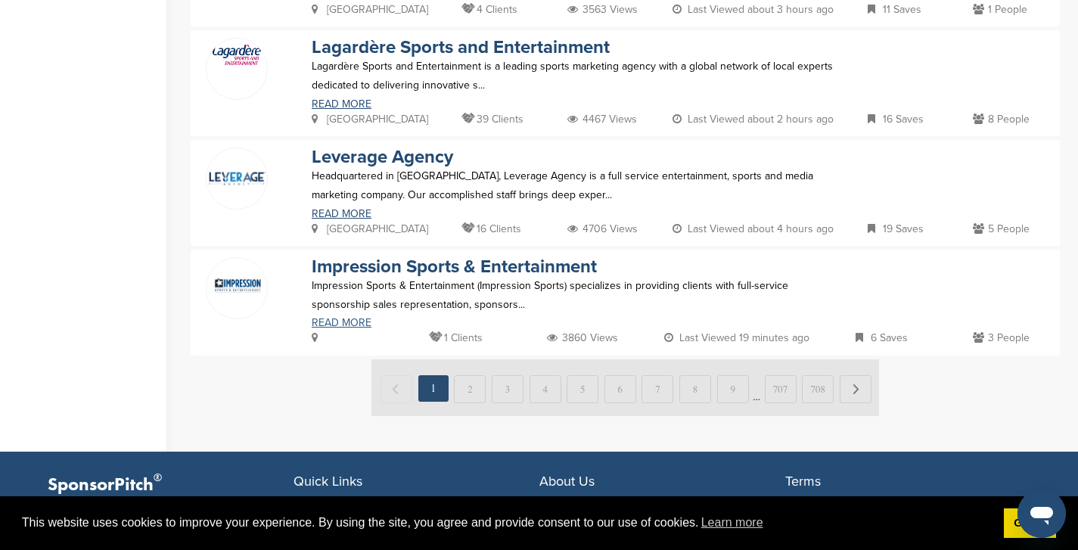
click at [352, 320] on link "READ MORE" at bounding box center [577, 323] width 531 height 11
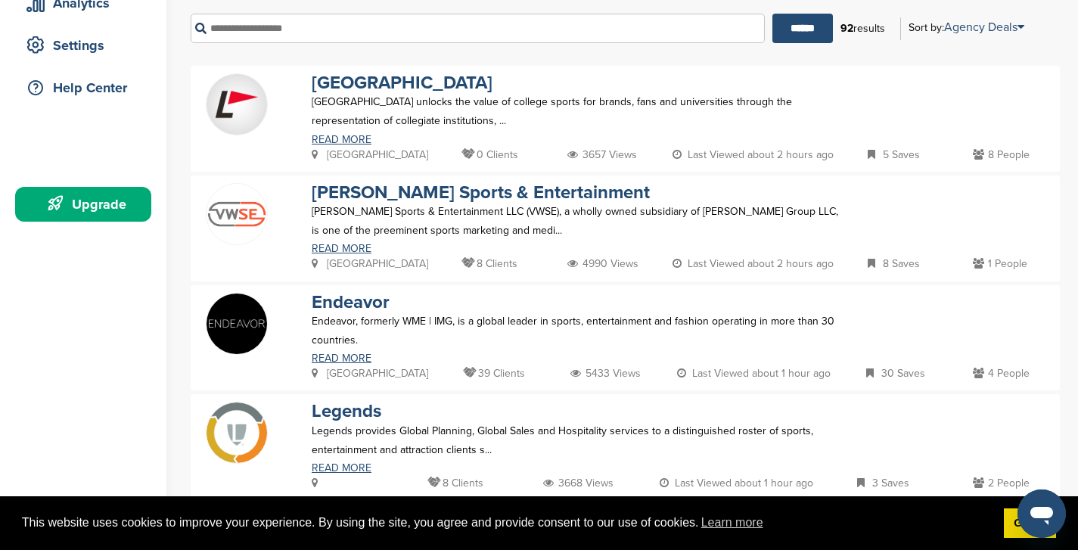
scroll to position [280, 0]
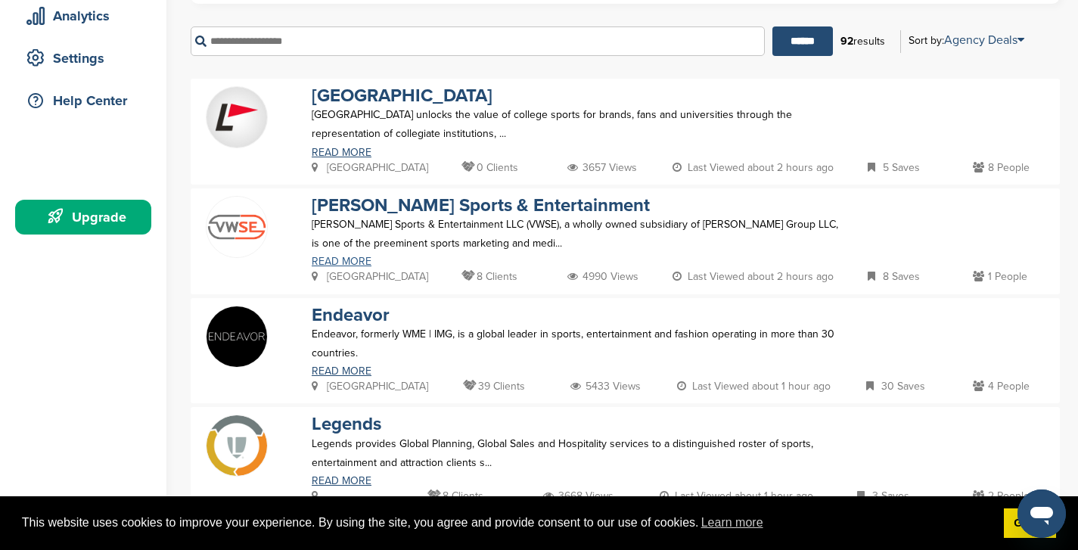
click at [346, 259] on link "READ MORE" at bounding box center [577, 261] width 531 height 11
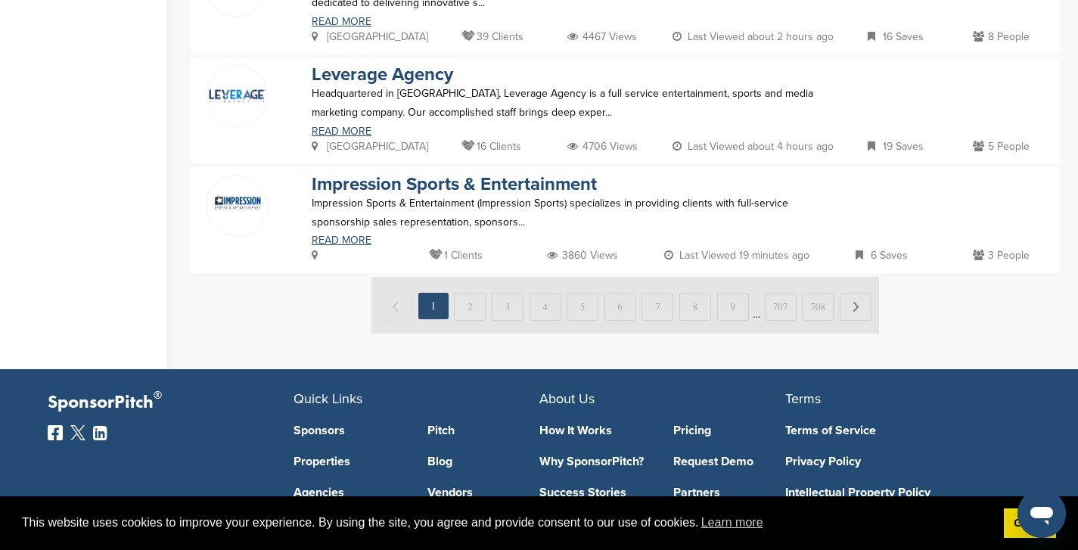
scroll to position [1166, 0]
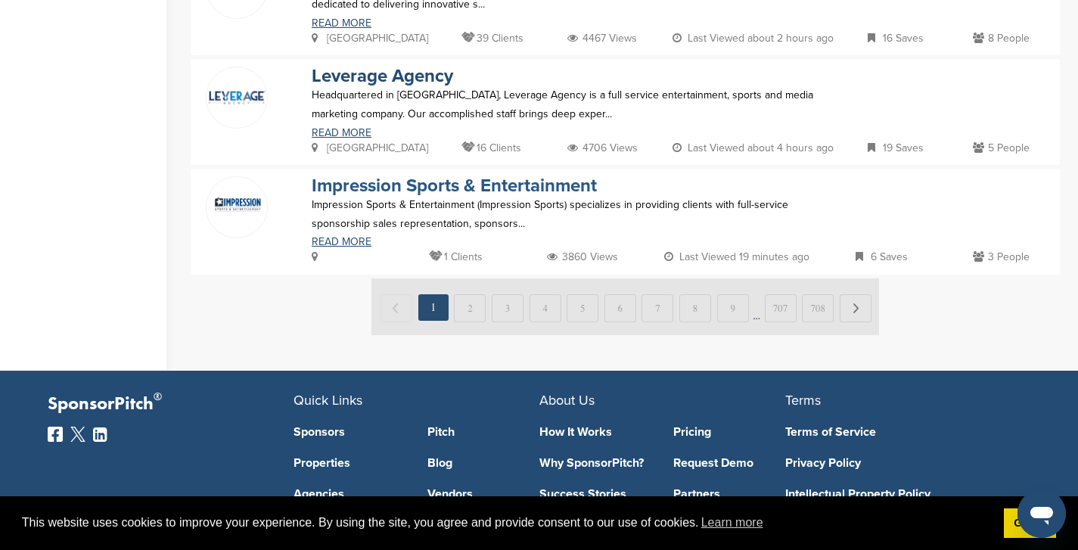
click at [532, 188] on link "Impression Sports & Entertainment" at bounding box center [454, 186] width 285 height 22
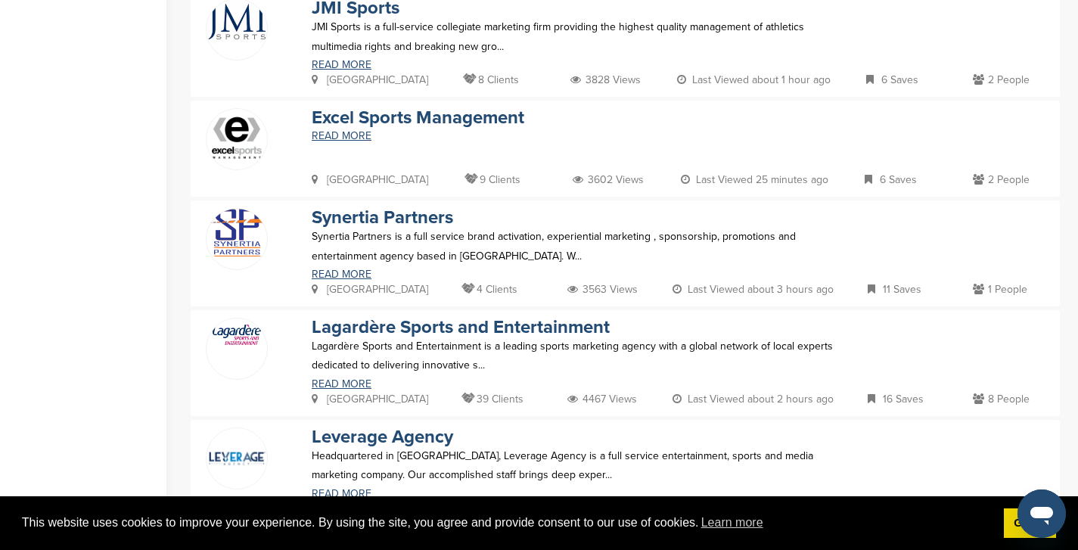
scroll to position [781, 0]
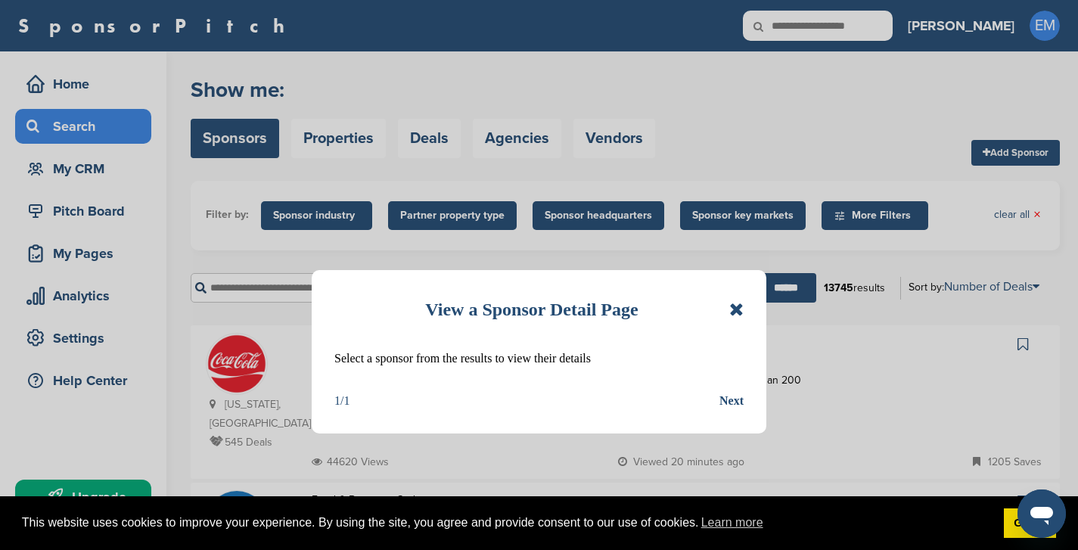
click at [738, 312] on icon at bounding box center [736, 309] width 14 height 18
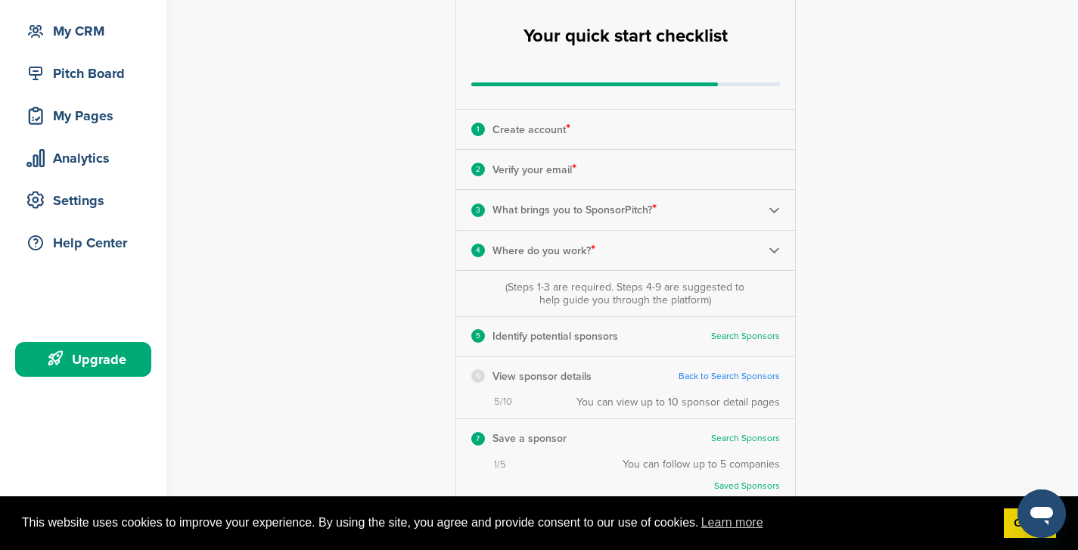
scroll to position [113, 0]
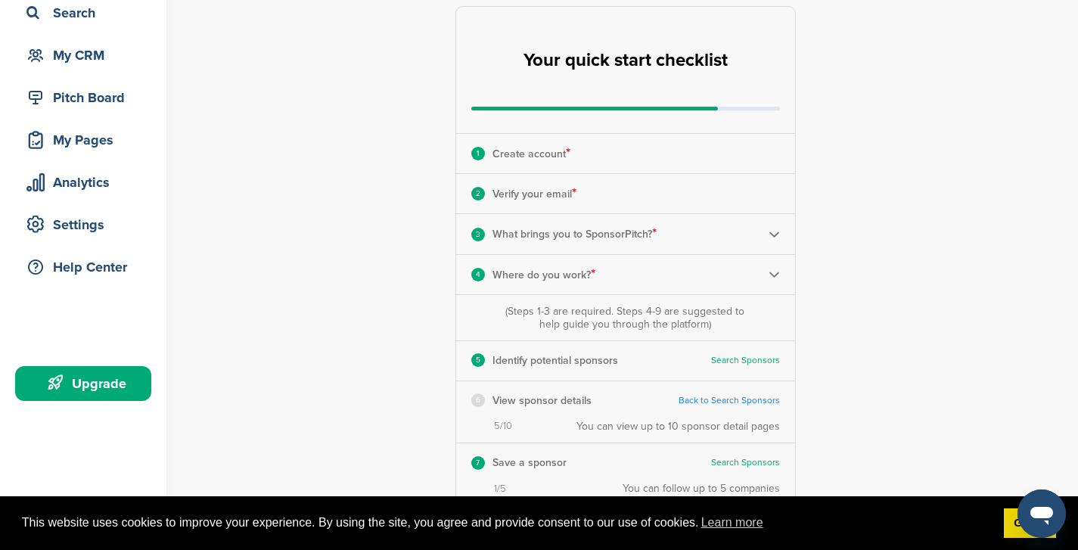
click at [774, 234] on img at bounding box center [773, 233] width 11 height 11
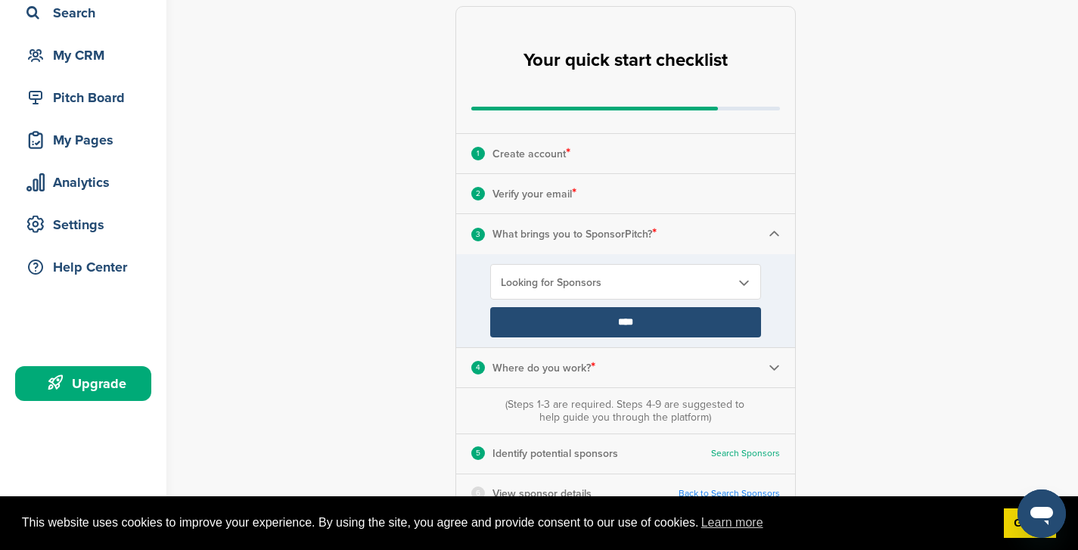
click at [550, 287] on span "Looking for Sponsors" at bounding box center [616, 282] width 230 height 13
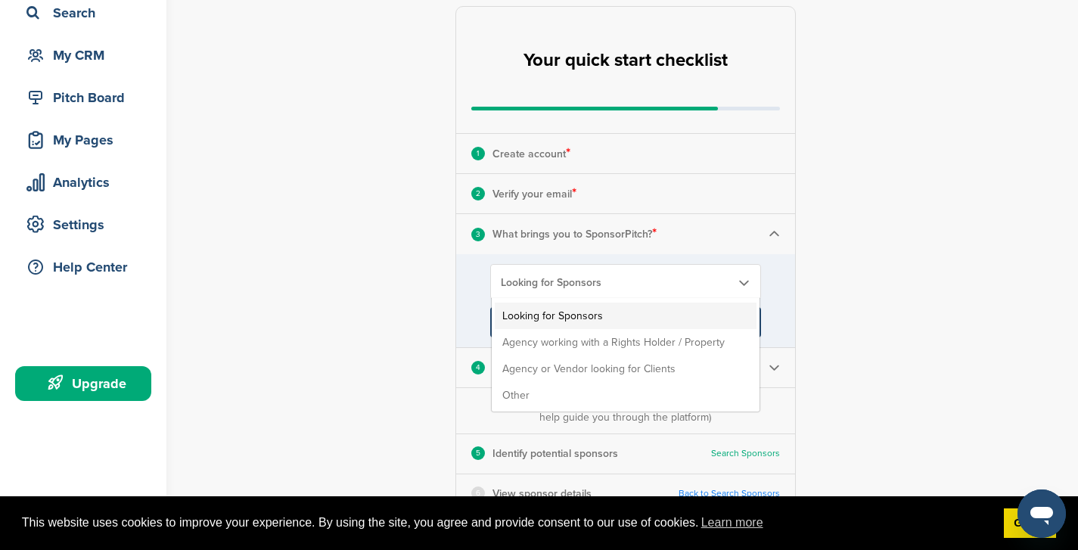
click at [932, 284] on div "**********" at bounding box center [634, 403] width 887 height 931
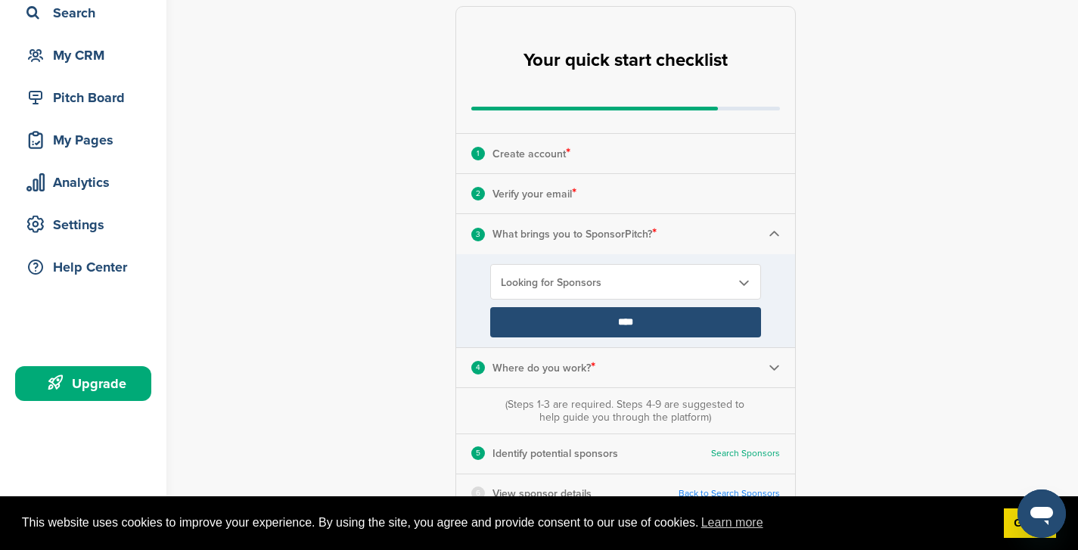
click at [771, 224] on div "3 What brings you to SponsorPitch? *" at bounding box center [625, 233] width 339 height 39
click at [773, 234] on img at bounding box center [773, 233] width 11 height 11
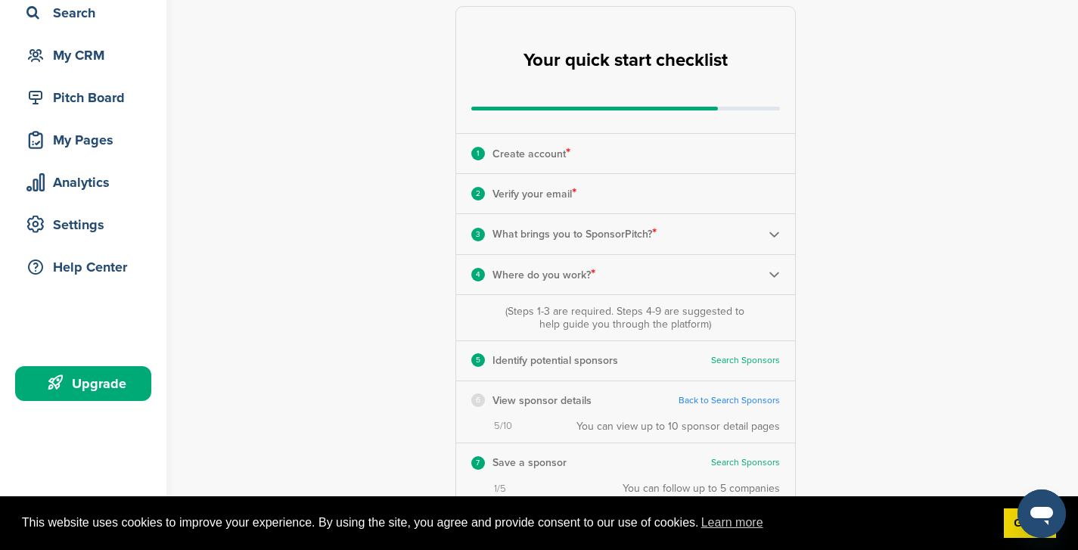
click at [771, 272] on img at bounding box center [773, 274] width 11 height 11
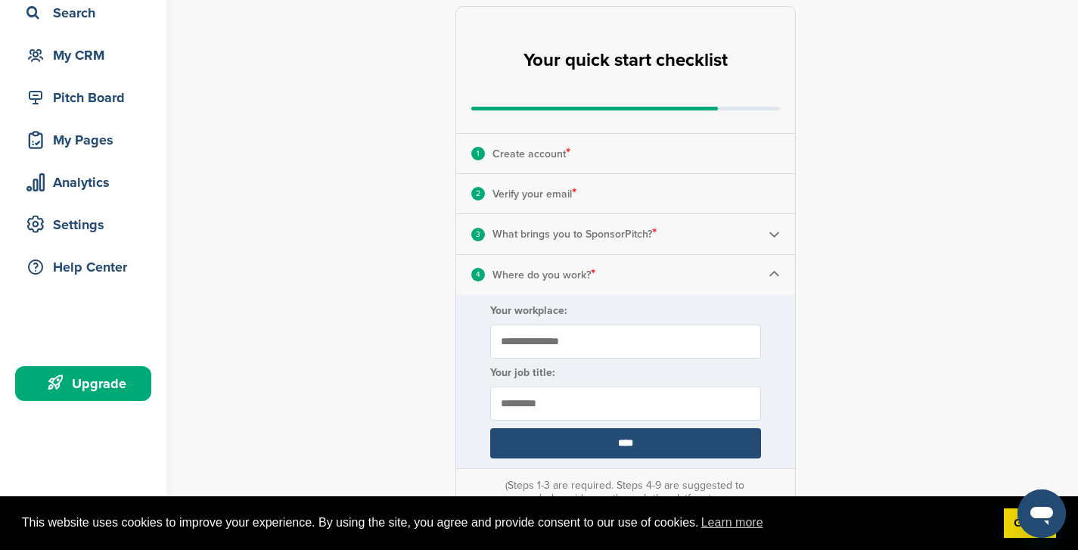
click at [771, 273] on img at bounding box center [773, 274] width 11 height 11
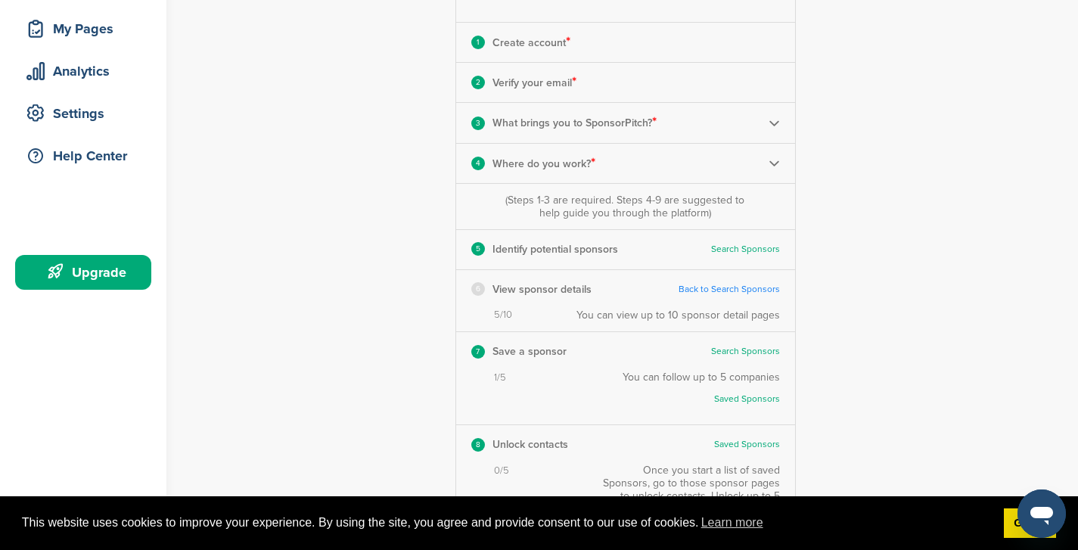
scroll to position [234, 0]
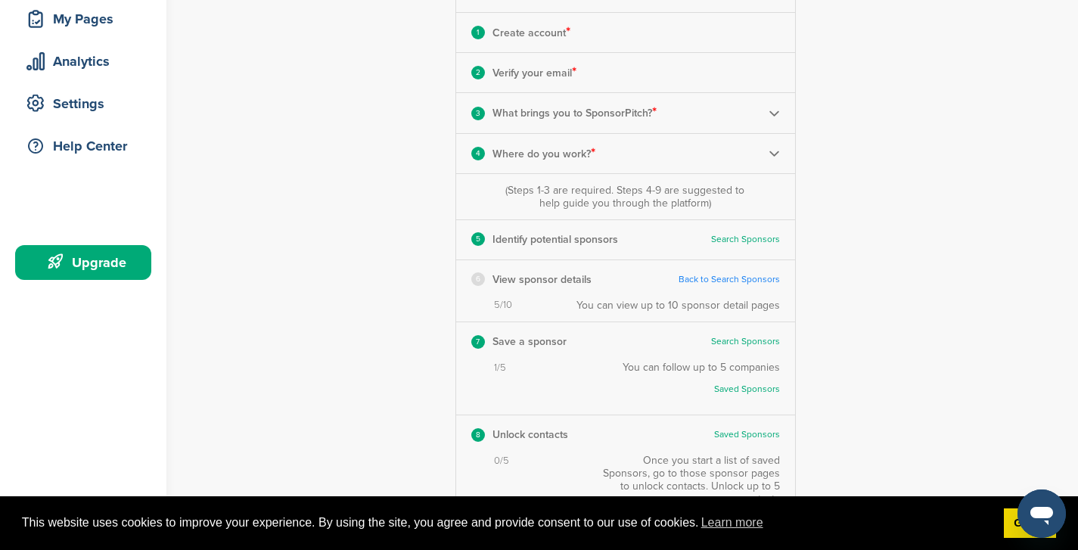
click at [749, 241] on link "Search Sponsors" at bounding box center [745, 239] width 69 height 11
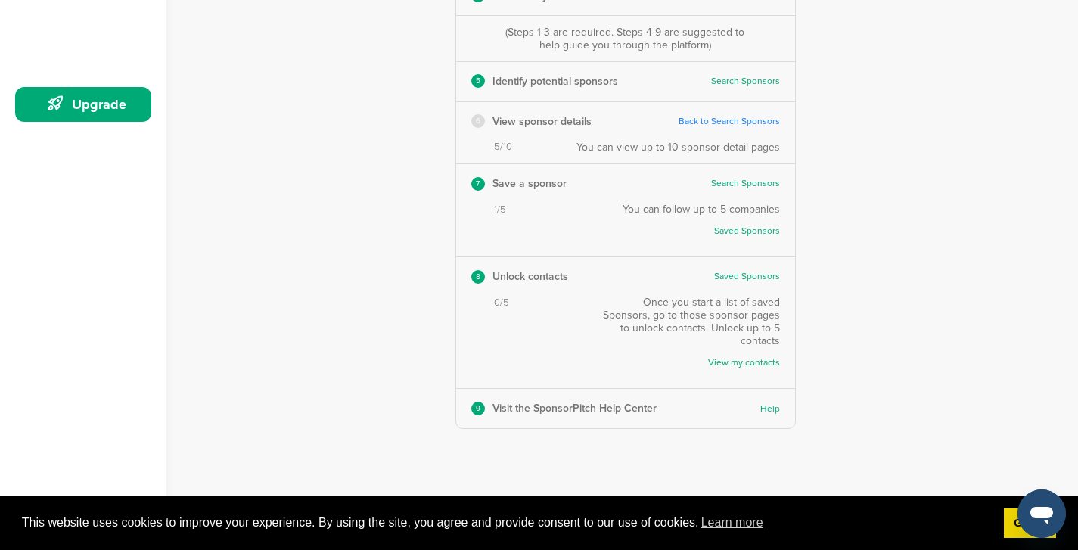
scroll to position [395, 0]
